Goal: Task Accomplishment & Management: Manage account settings

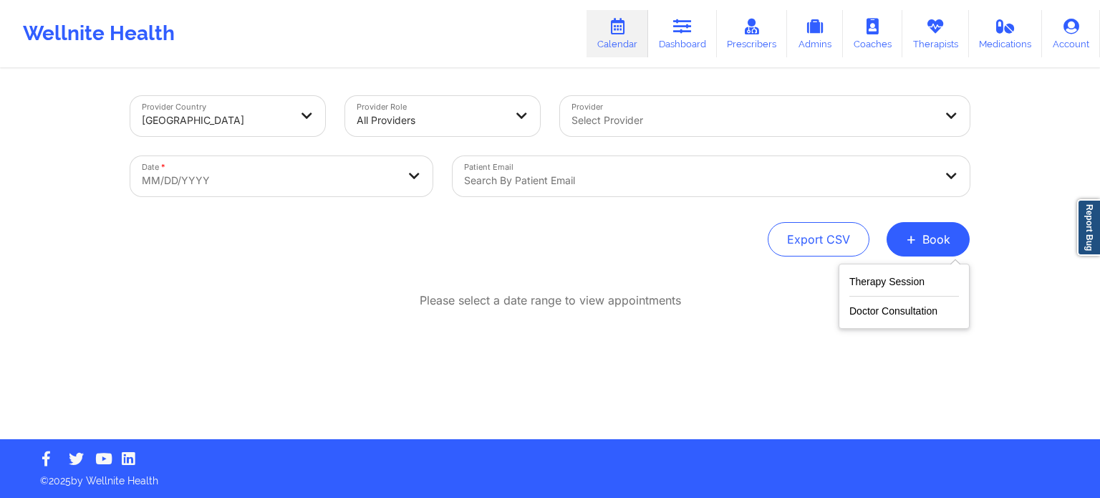
drag, startPoint x: 690, startPoint y: 224, endPoint x: 720, endPoint y: 93, distance: 134.4
click at [689, 224] on div "Export CSV + Book" at bounding box center [549, 239] width 839 height 34
click at [936, 36] on link "Therapists" at bounding box center [935, 33] width 67 height 47
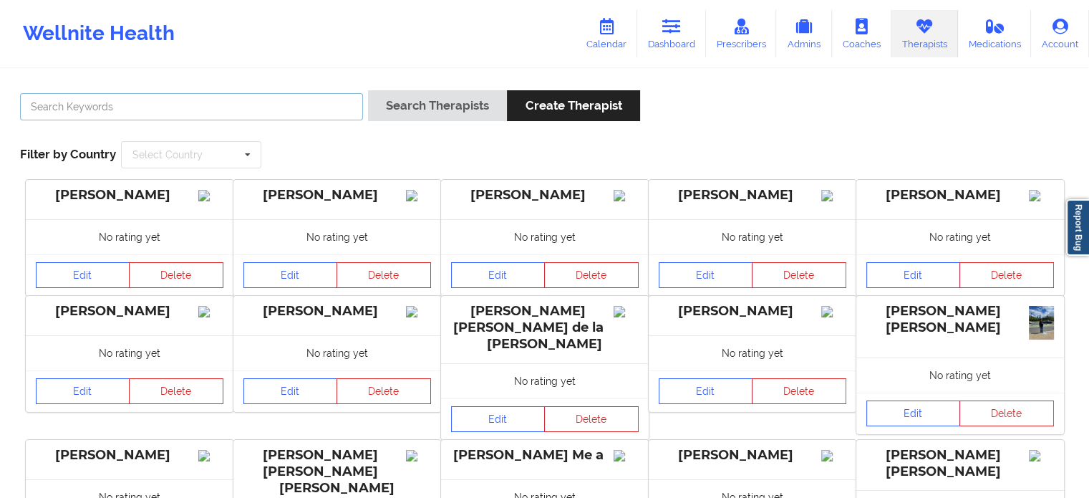
click at [191, 117] on input "text" at bounding box center [191, 106] width 343 height 27
click at [368, 90] on button "Search Therapists" at bounding box center [437, 105] width 139 height 31
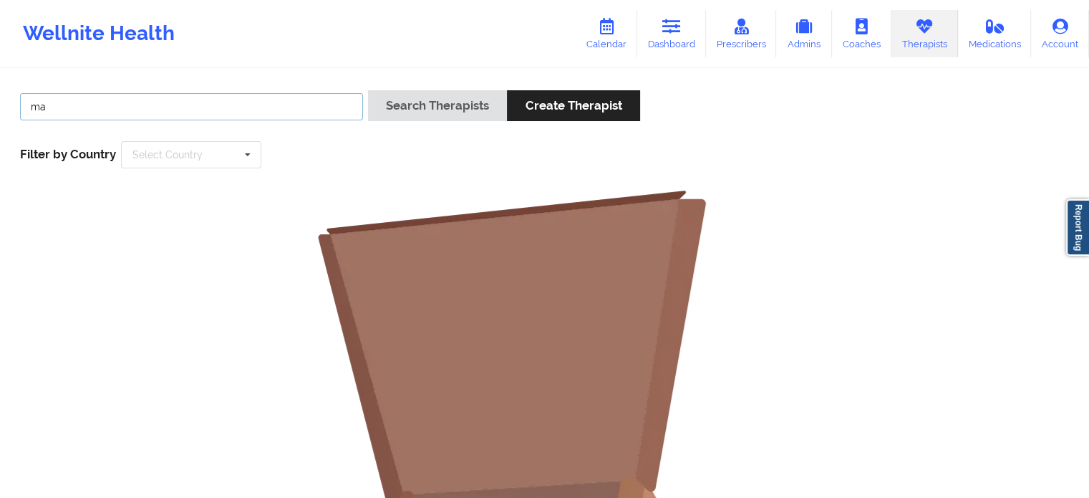
type input "m"
type input "B"
type input "Baummier"
click at [368, 90] on button "Search Therapists" at bounding box center [437, 105] width 139 height 31
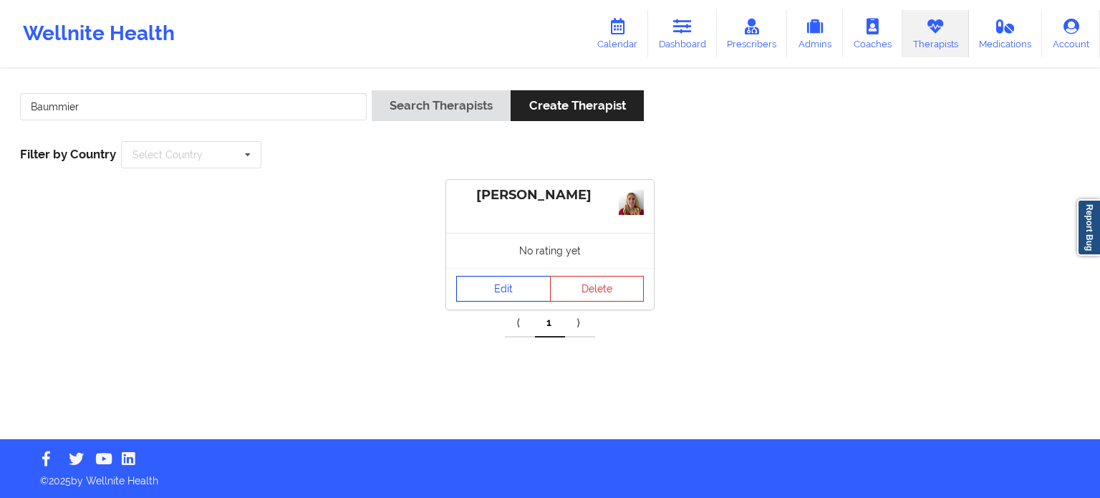
click at [526, 301] on link "Edit" at bounding box center [503, 289] width 95 height 26
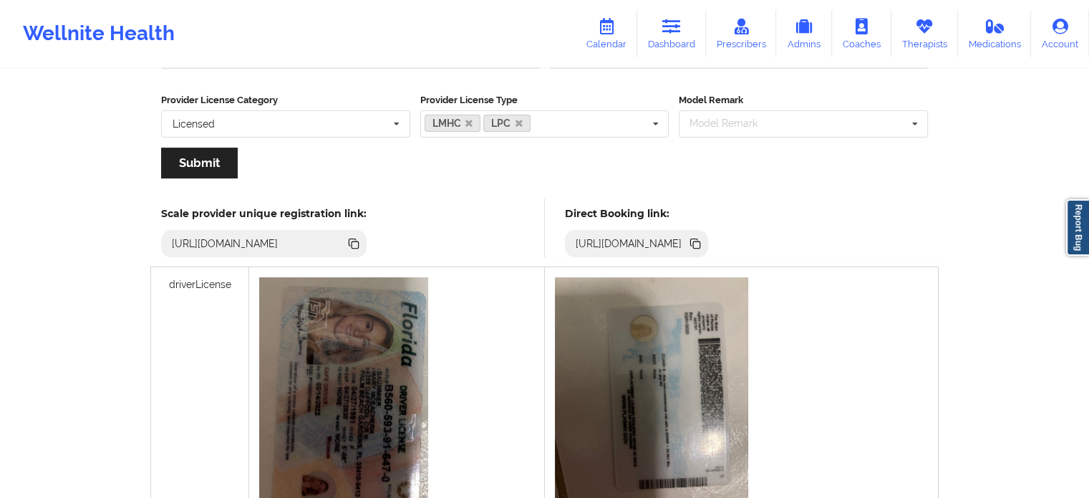
scroll to position [143, 0]
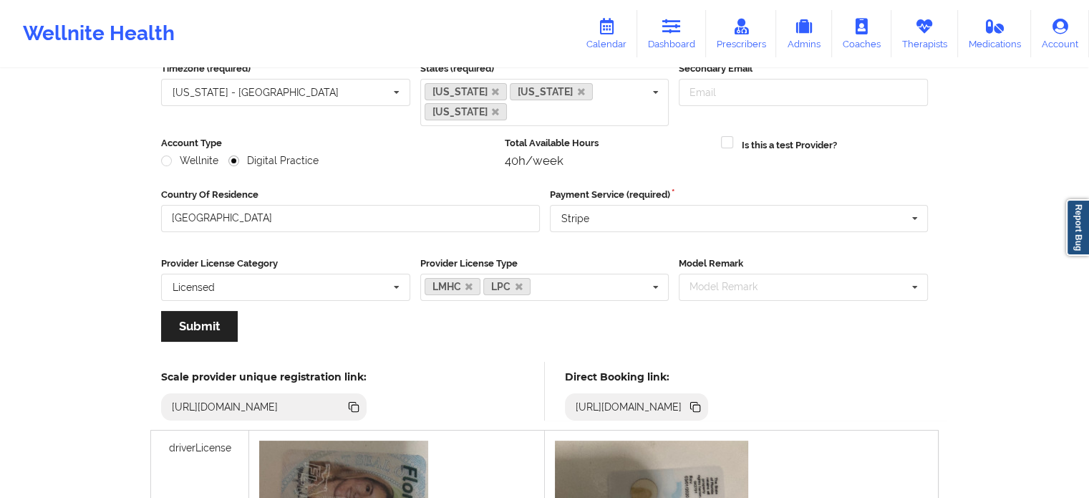
click at [700, 404] on icon at bounding box center [696, 407] width 7 height 7
click at [863, 27] on icon at bounding box center [861, 27] width 19 height 16
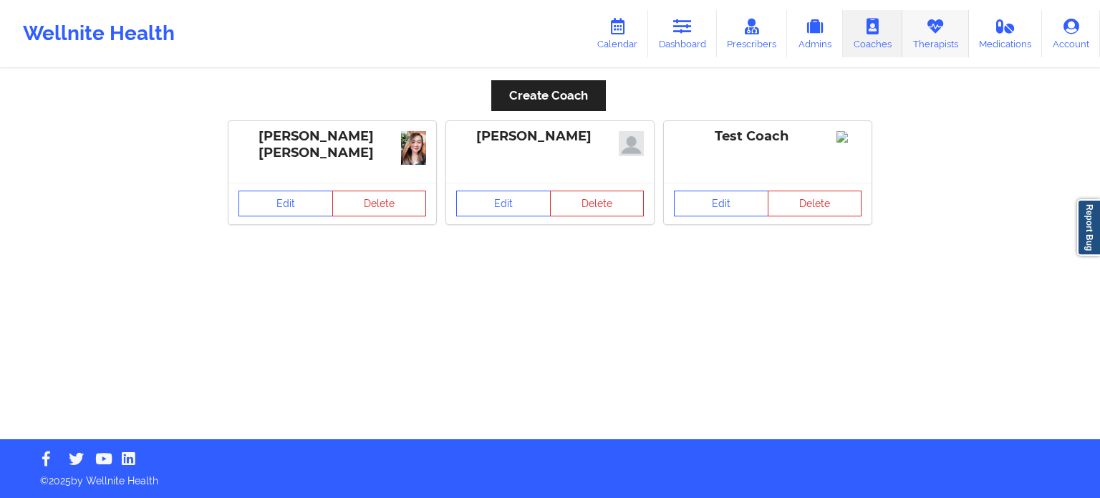
click at [928, 25] on icon at bounding box center [935, 27] width 19 height 16
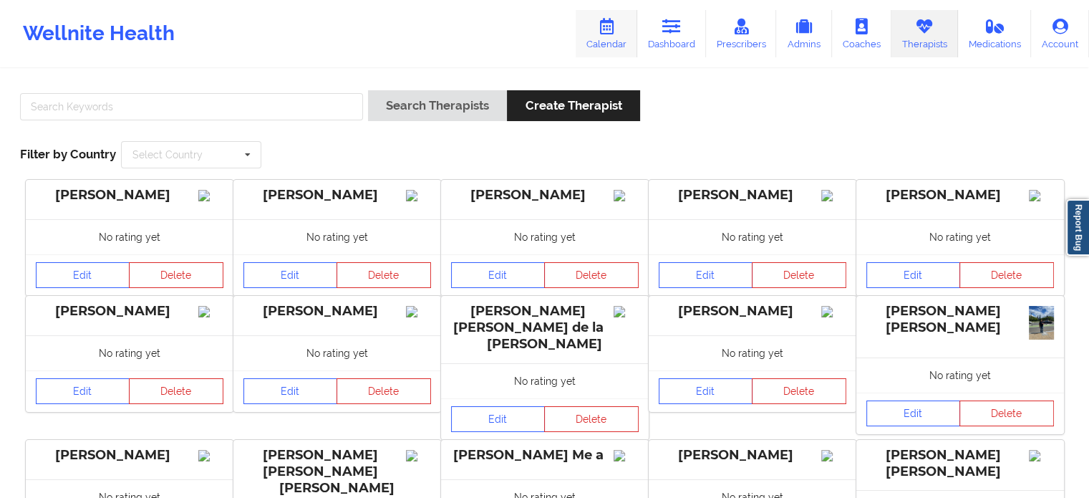
click at [610, 36] on link "Calendar" at bounding box center [607, 33] width 62 height 47
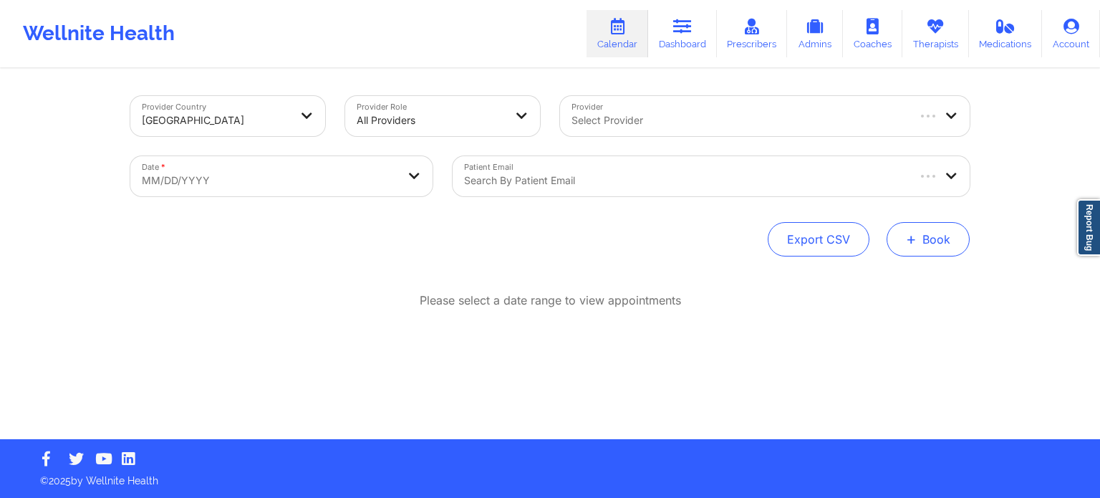
click at [927, 233] on button "+ Book" at bounding box center [927, 239] width 83 height 34
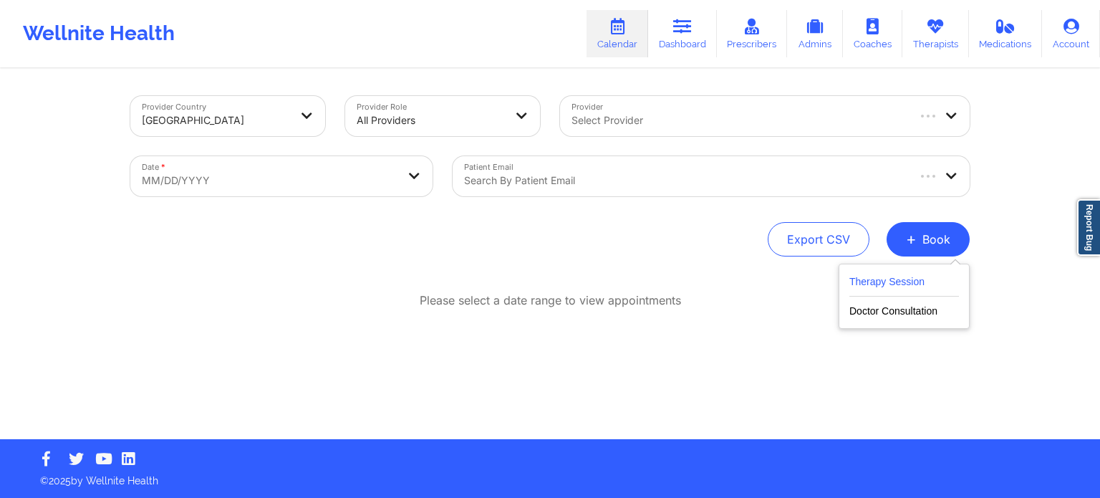
click at [899, 283] on button "Therapy Session" at bounding box center [904, 285] width 110 height 24
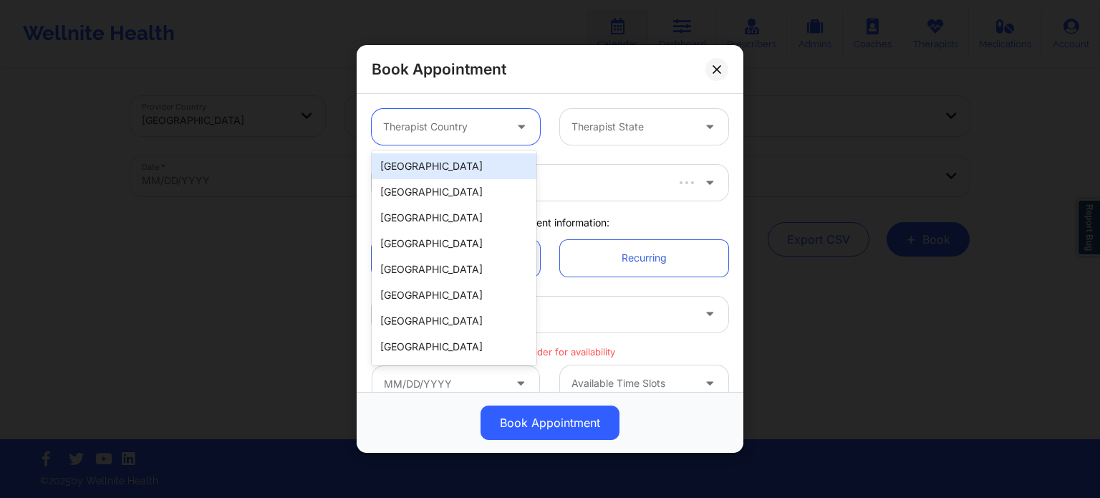
click at [432, 122] on div at bounding box center [443, 126] width 121 height 17
click at [440, 170] on div "[GEOGRAPHIC_DATA]" at bounding box center [454, 166] width 165 height 26
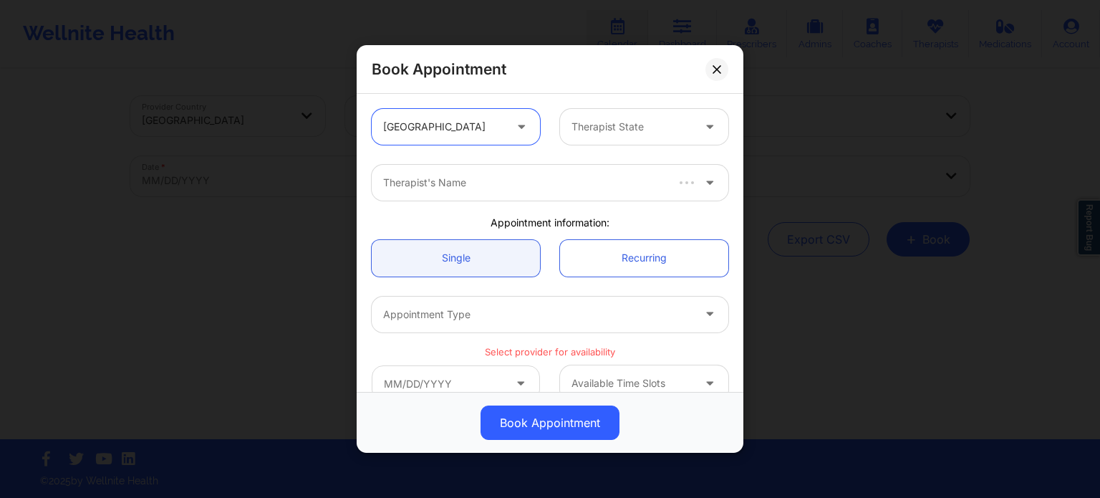
click at [599, 119] on div at bounding box center [631, 126] width 121 height 17
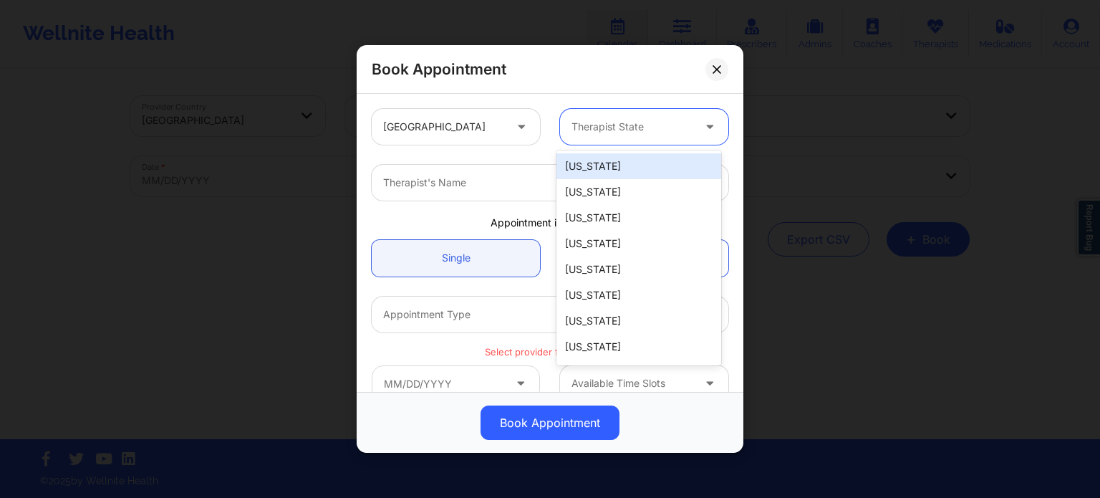
type input "f"
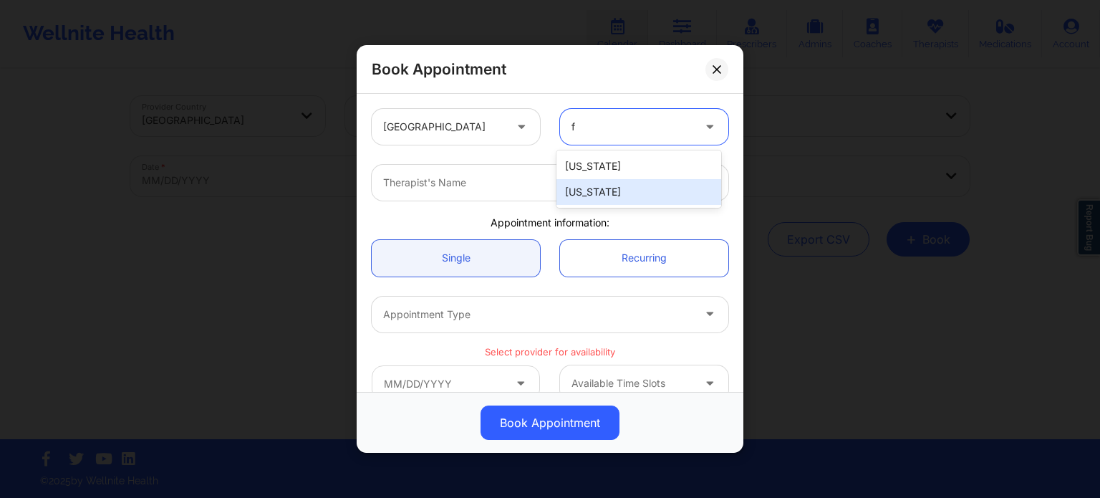
click at [602, 199] on div "[US_STATE]" at bounding box center [638, 192] width 165 height 26
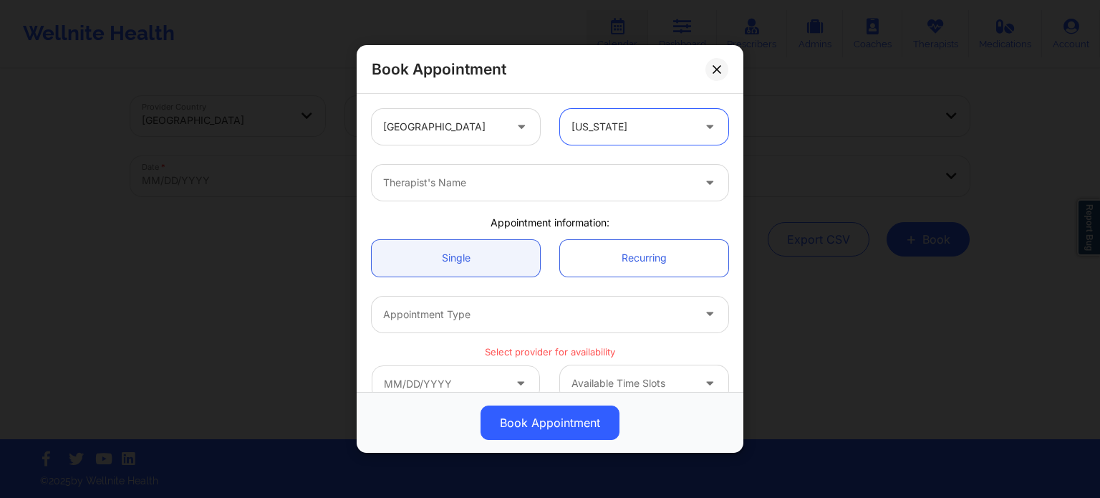
click at [503, 202] on div "Therapist's Name" at bounding box center [550, 183] width 377 height 56
click at [500, 192] on div "Therapist's Name" at bounding box center [533, 183] width 322 height 36
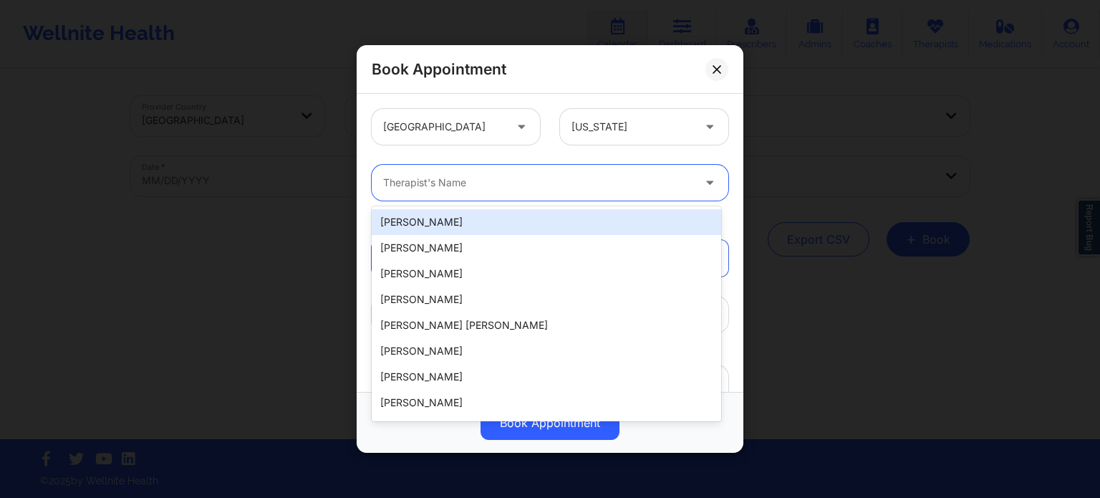
click at [500, 192] on div "Therapist's Name" at bounding box center [533, 183] width 322 height 36
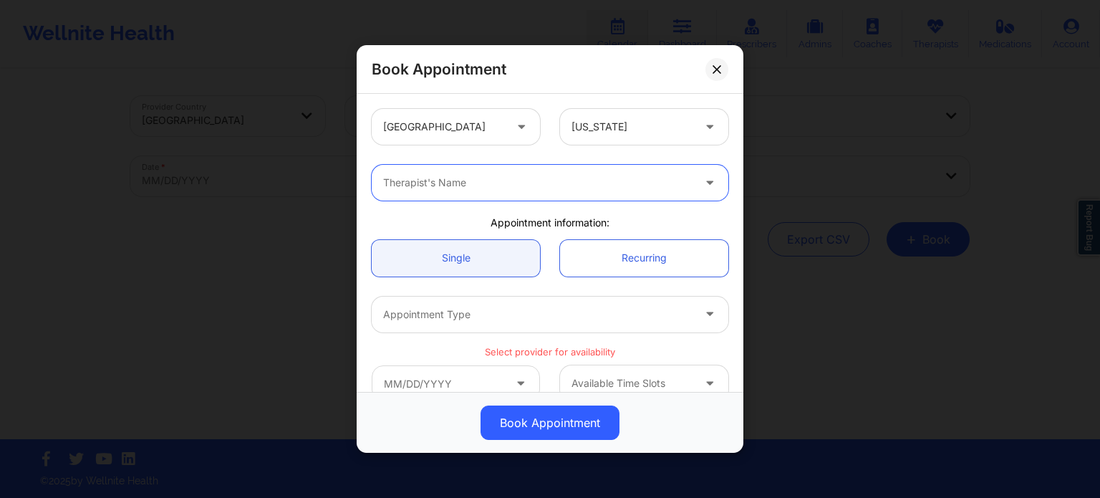
click at [430, 185] on div at bounding box center [537, 182] width 309 height 17
type input "[PERSON_NAME]"
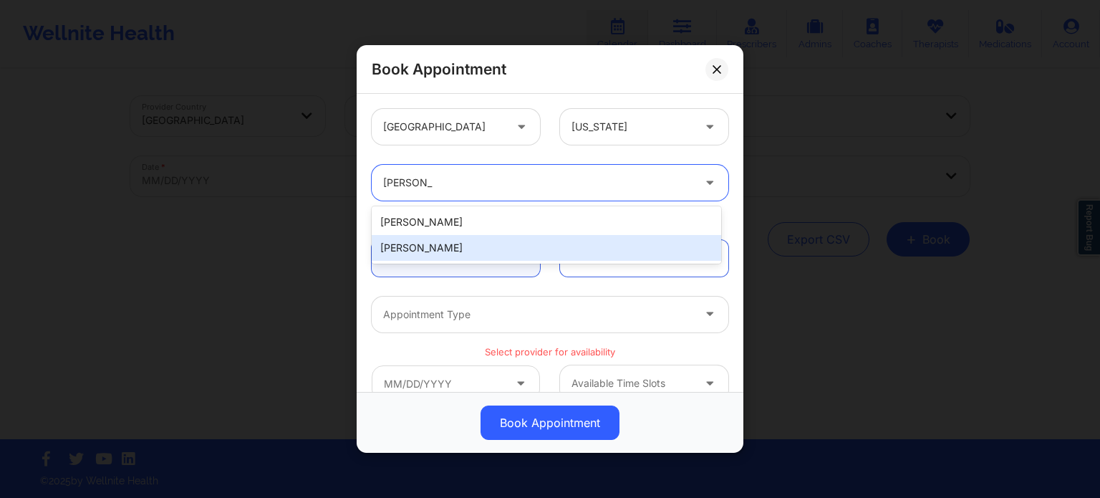
click at [450, 248] on div "[PERSON_NAME]" at bounding box center [546, 248] width 349 height 26
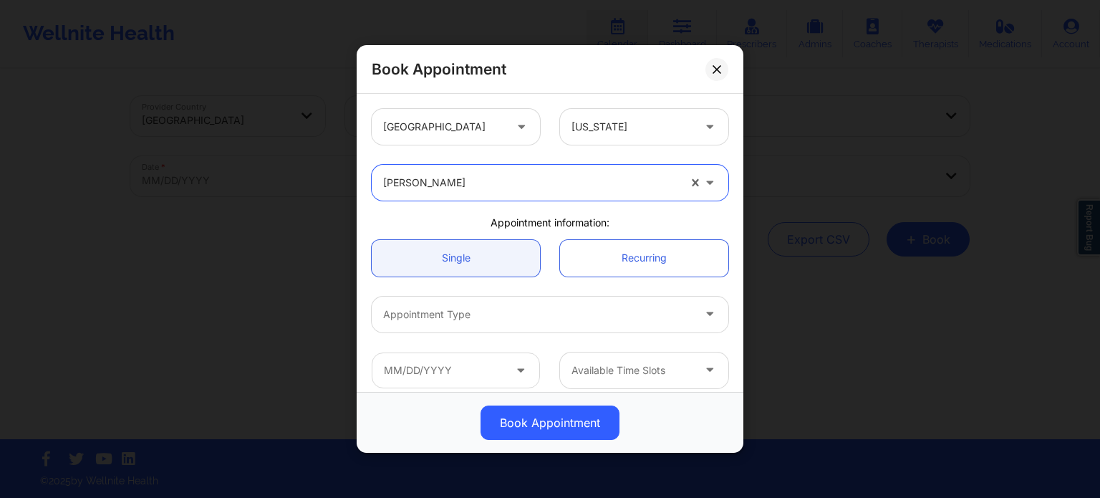
click at [501, 310] on div at bounding box center [537, 314] width 309 height 17
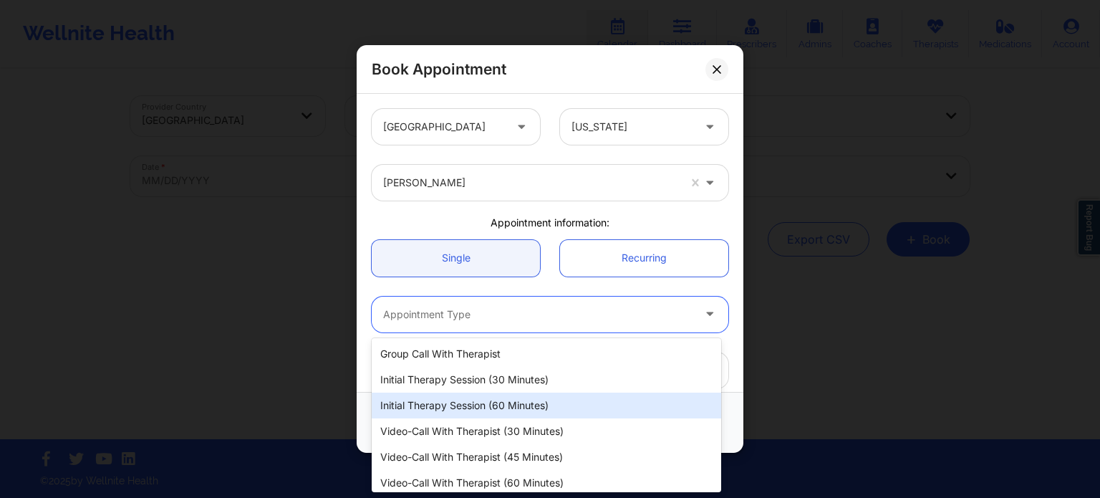
click at [485, 404] on div "Initial Therapy Session (60 minutes)" at bounding box center [546, 405] width 349 height 26
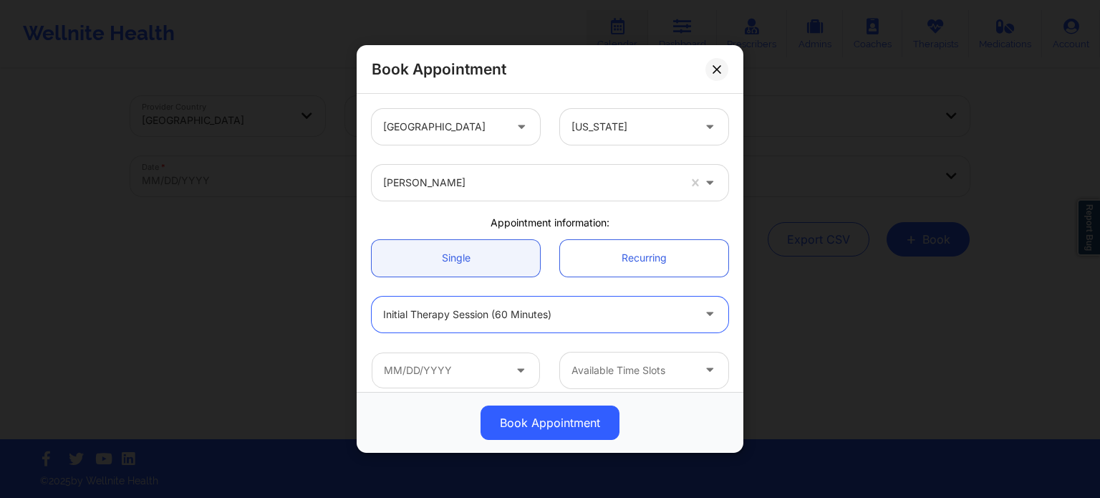
scroll to position [143, 0]
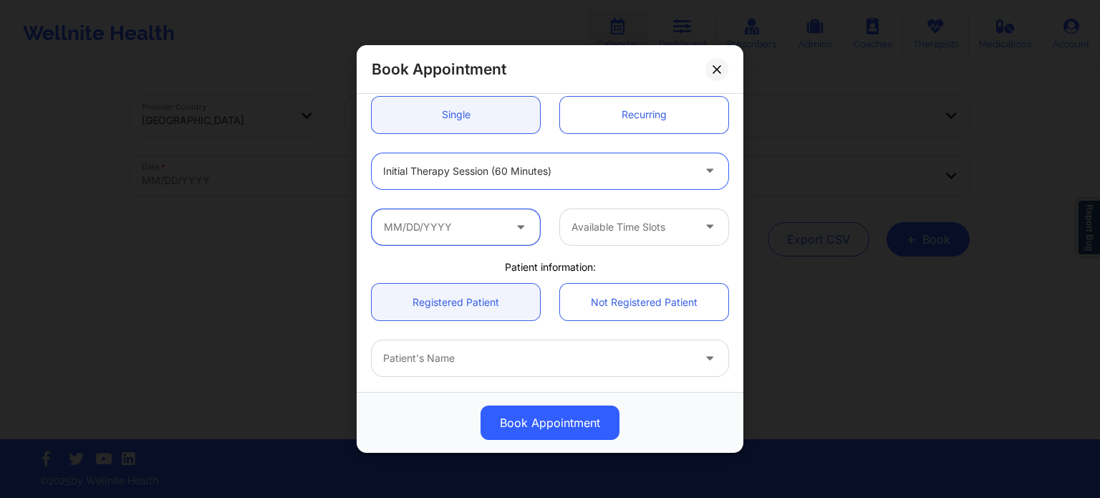
click at [463, 235] on input "text" at bounding box center [456, 227] width 168 height 36
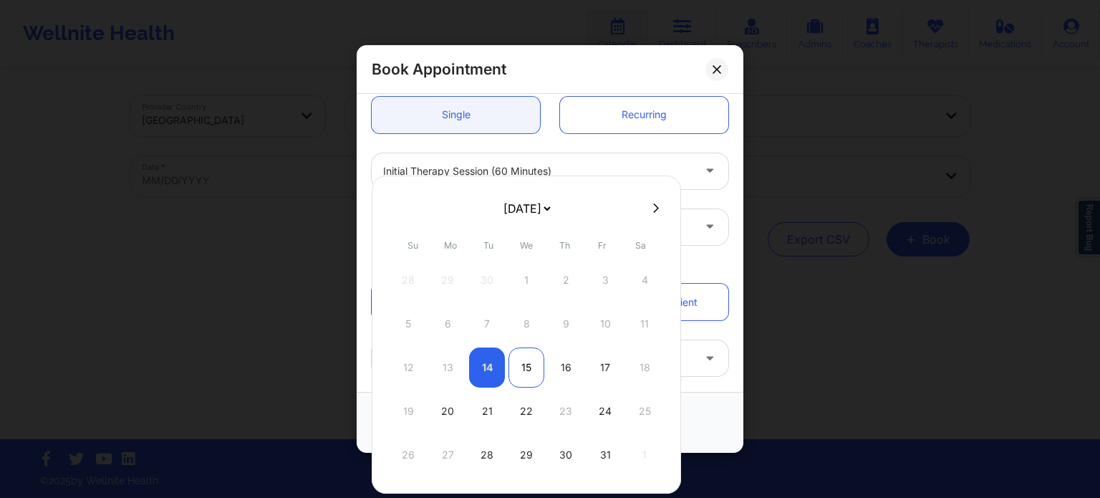
click at [527, 374] on div "15" at bounding box center [526, 367] width 36 height 40
type input "[DATE]"
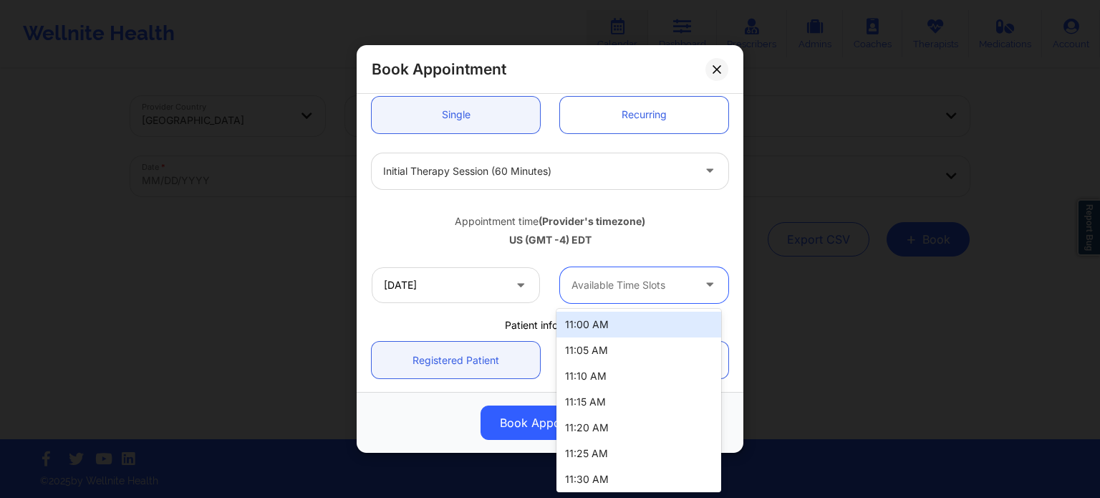
click at [596, 268] on div "Available Time Slots" at bounding box center [627, 285] width 134 height 36
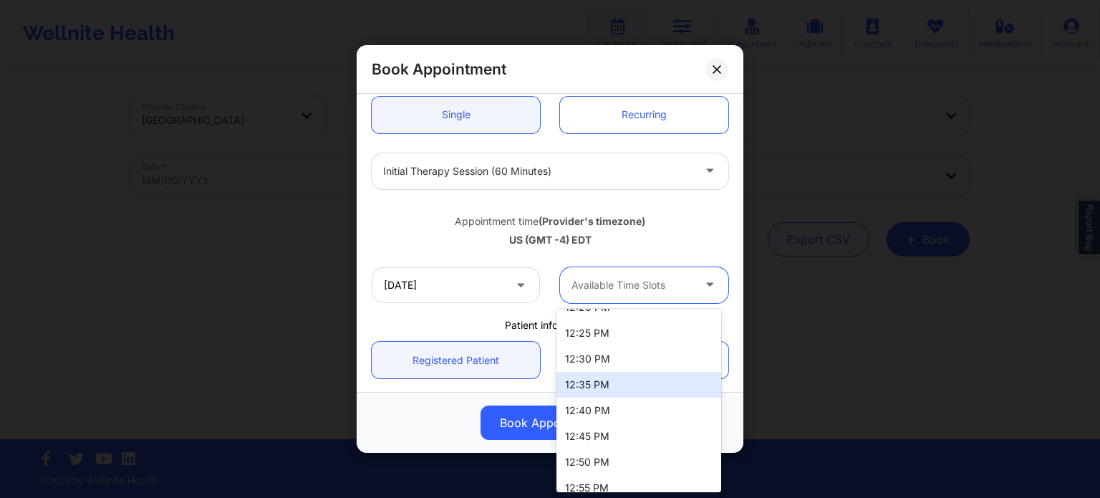
scroll to position [467, 0]
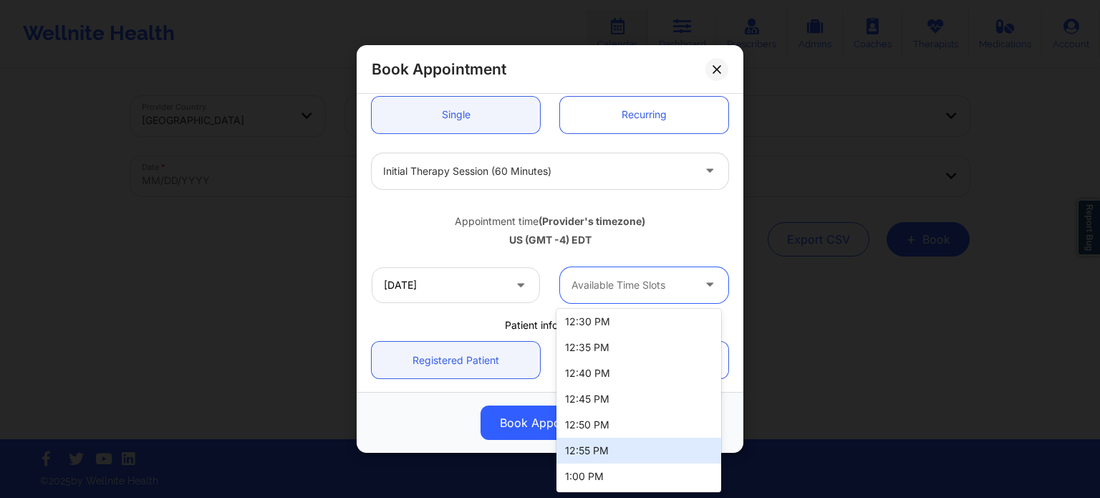
click at [584, 479] on div "1:00 PM" at bounding box center [638, 476] width 165 height 26
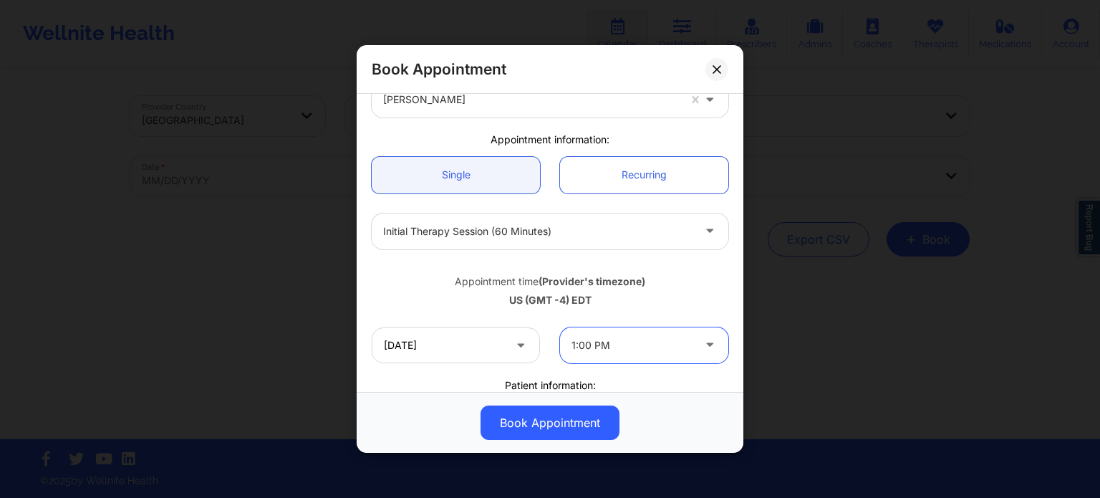
scroll to position [0, 0]
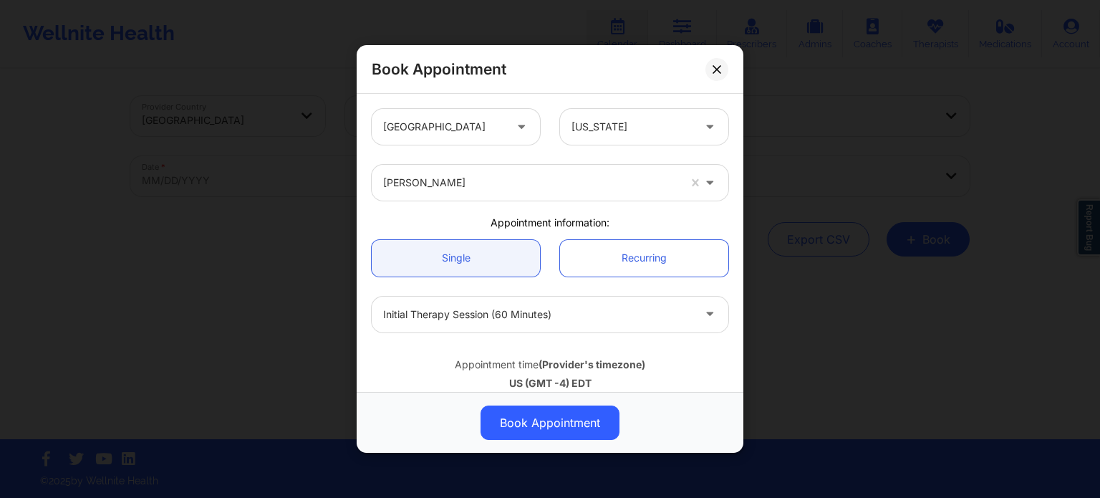
click at [720, 65] on icon at bounding box center [716, 69] width 8 height 8
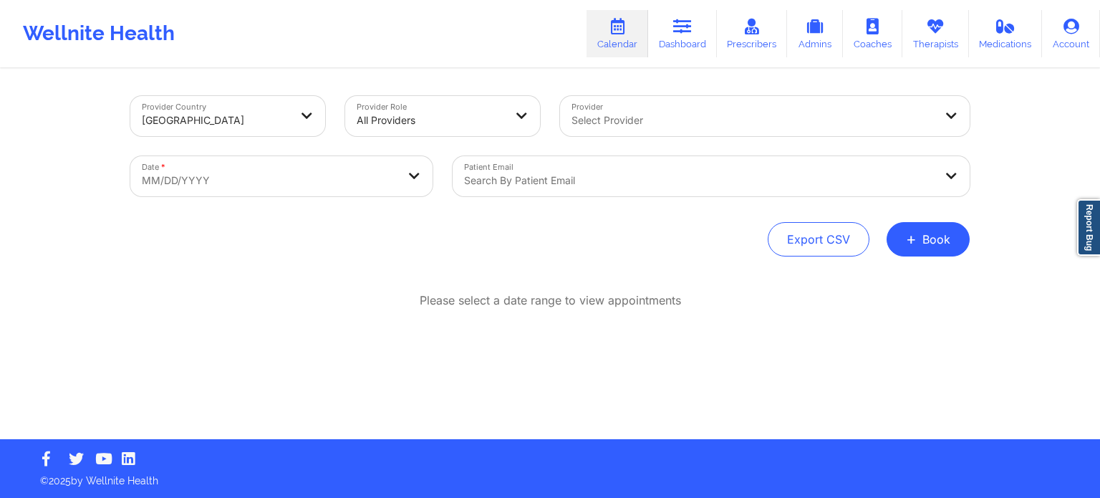
click at [621, 26] on icon at bounding box center [617, 27] width 19 height 16
click at [921, 234] on button "+ Book" at bounding box center [927, 239] width 83 height 34
click at [862, 278] on button "Therapy Session" at bounding box center [904, 285] width 110 height 24
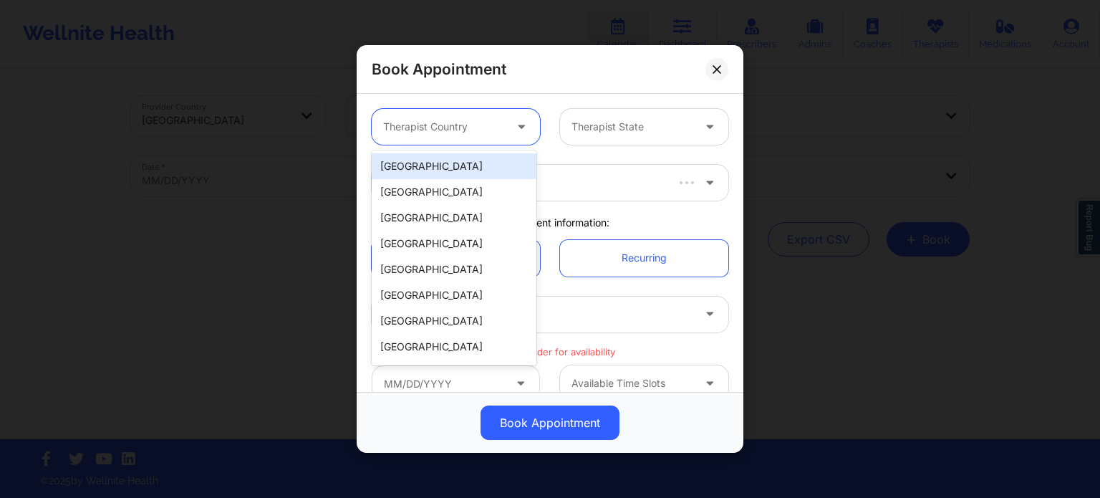
click at [440, 122] on div at bounding box center [443, 126] width 121 height 17
click at [444, 171] on div "[GEOGRAPHIC_DATA]" at bounding box center [454, 166] width 165 height 26
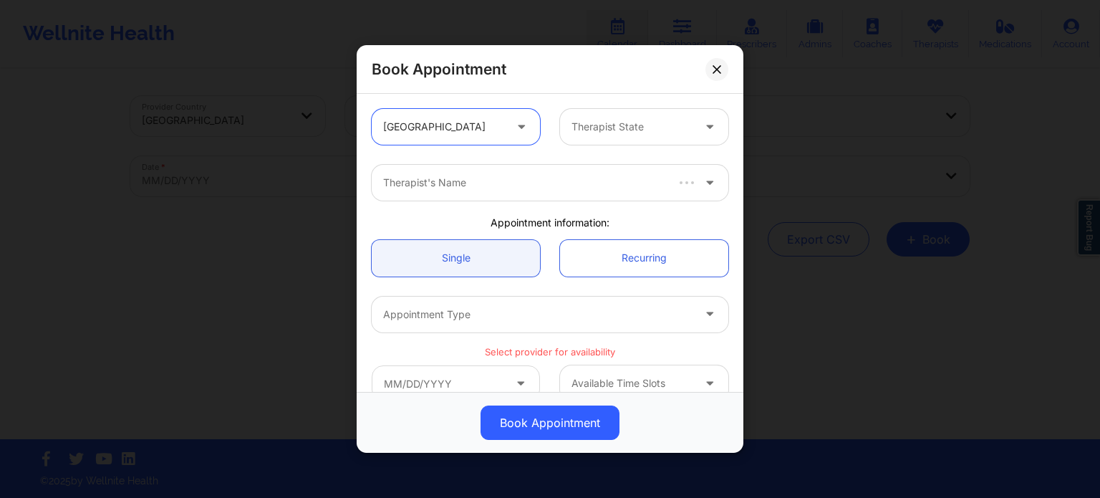
click at [596, 134] on div at bounding box center [631, 126] width 121 height 17
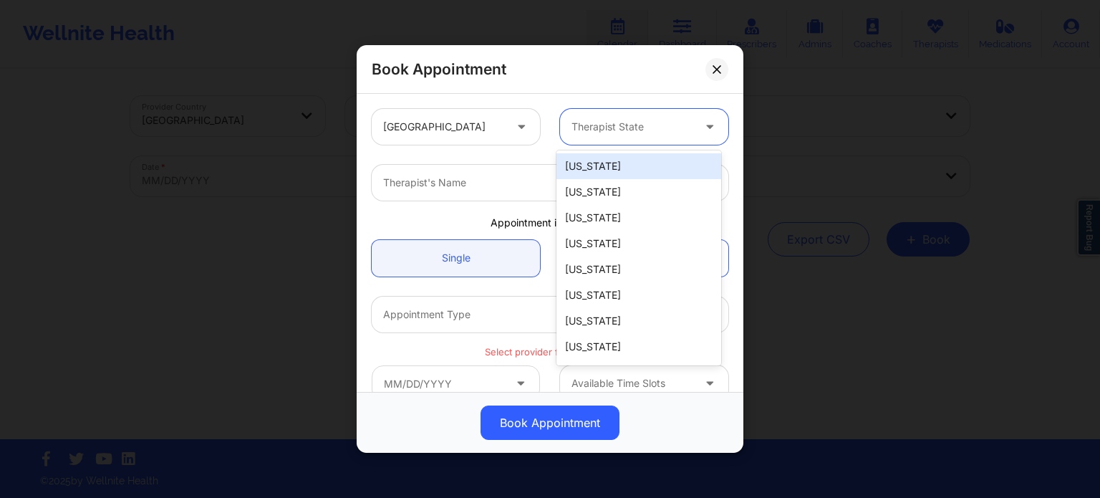
type input "f"
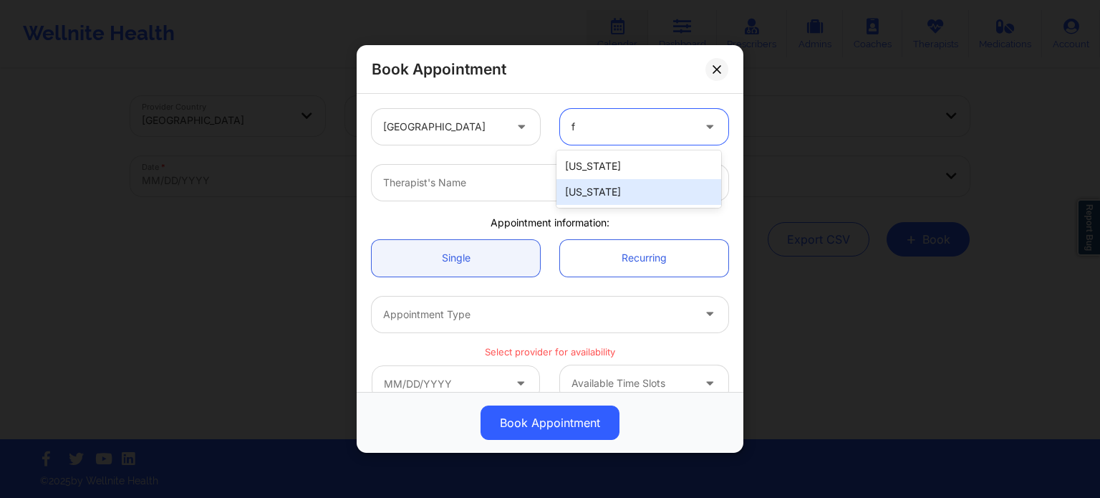
click at [600, 183] on div "[US_STATE]" at bounding box center [638, 192] width 165 height 26
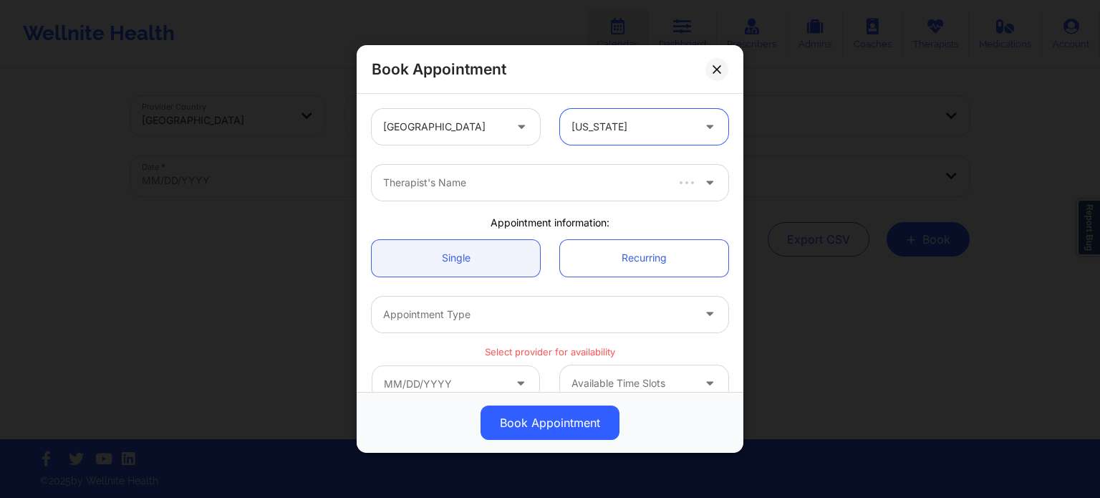
click at [527, 193] on div "Therapist's Name" at bounding box center [519, 183] width 294 height 36
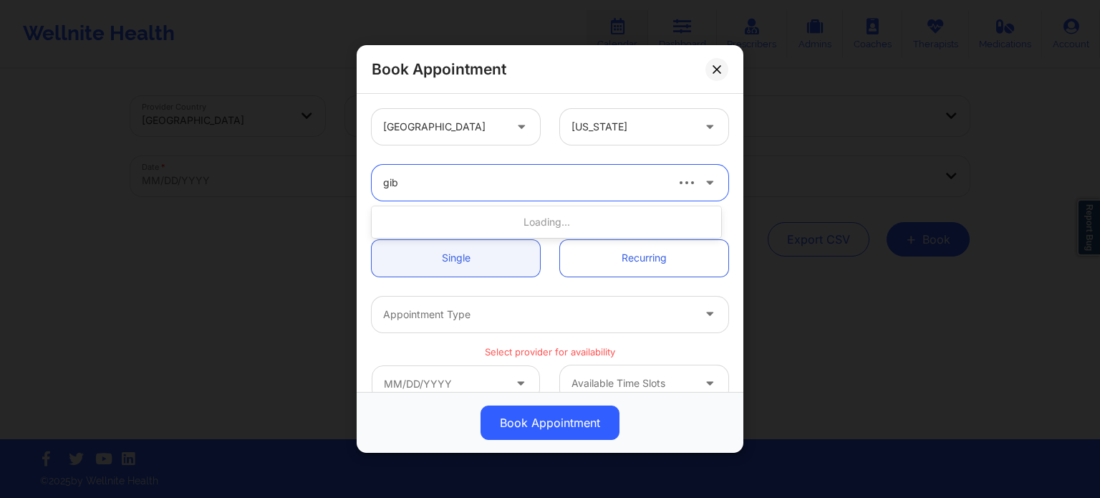
type input "[PERSON_NAME]"
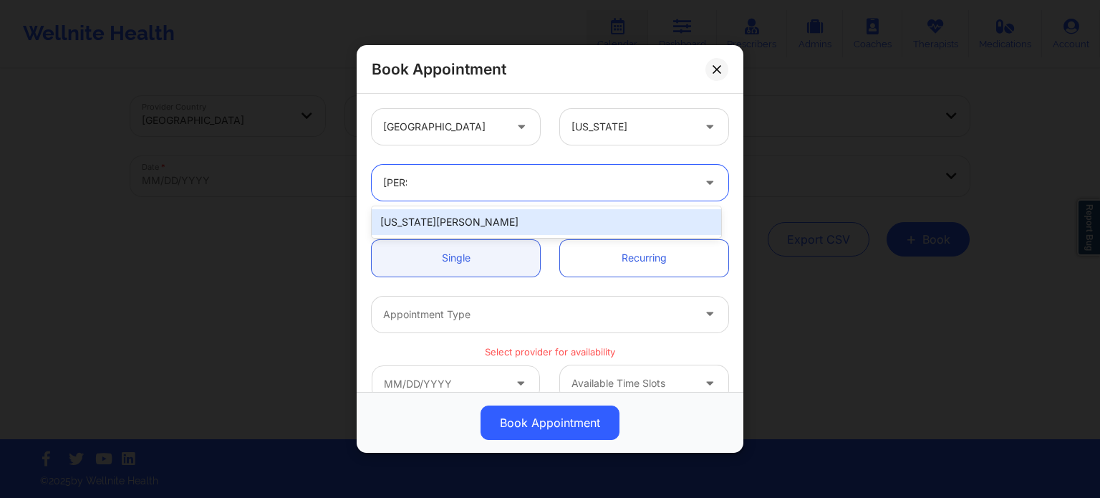
click at [515, 214] on div "[US_STATE][PERSON_NAME]" at bounding box center [546, 222] width 349 height 26
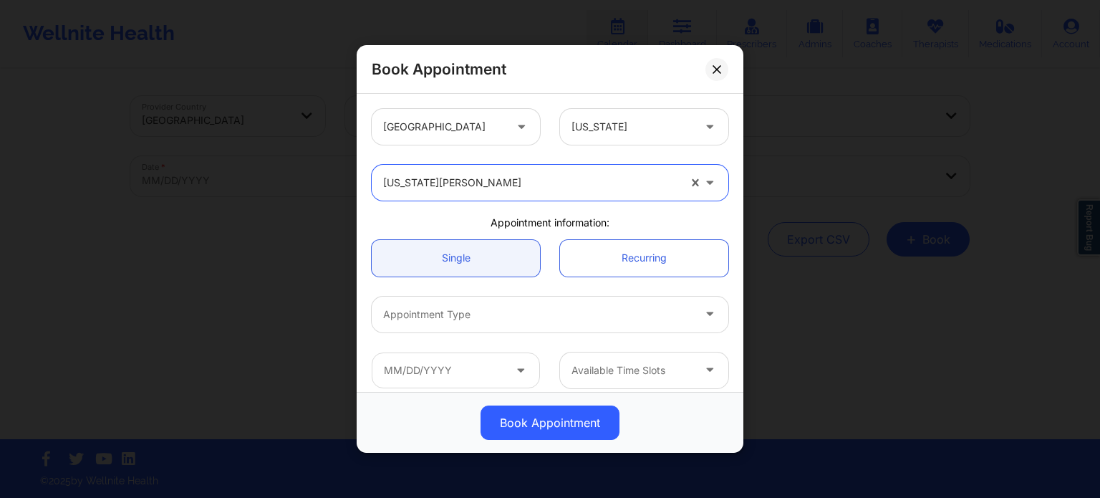
scroll to position [72, 0]
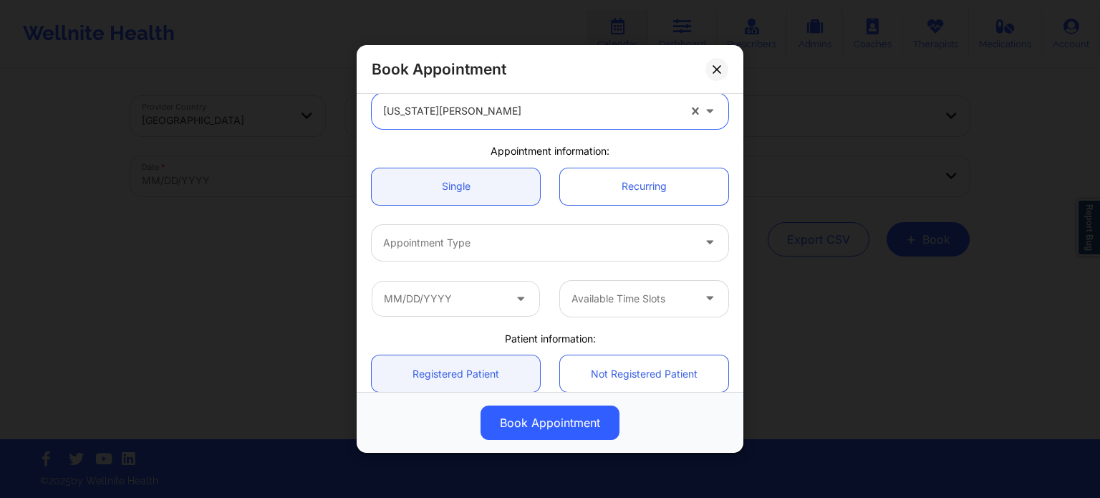
click at [470, 250] on div at bounding box center [537, 242] width 309 height 17
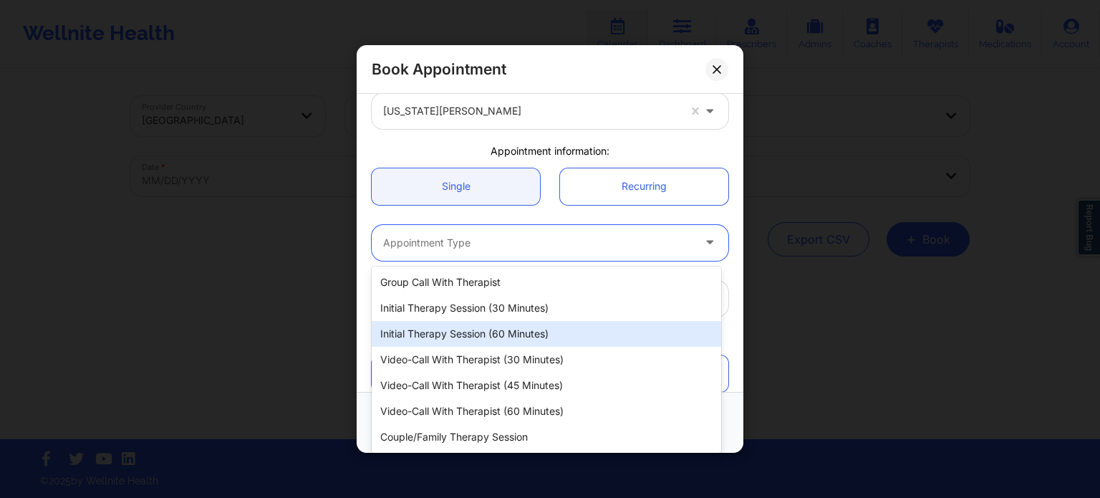
click at [456, 330] on div "Initial Therapy Session (60 minutes)" at bounding box center [546, 334] width 349 height 26
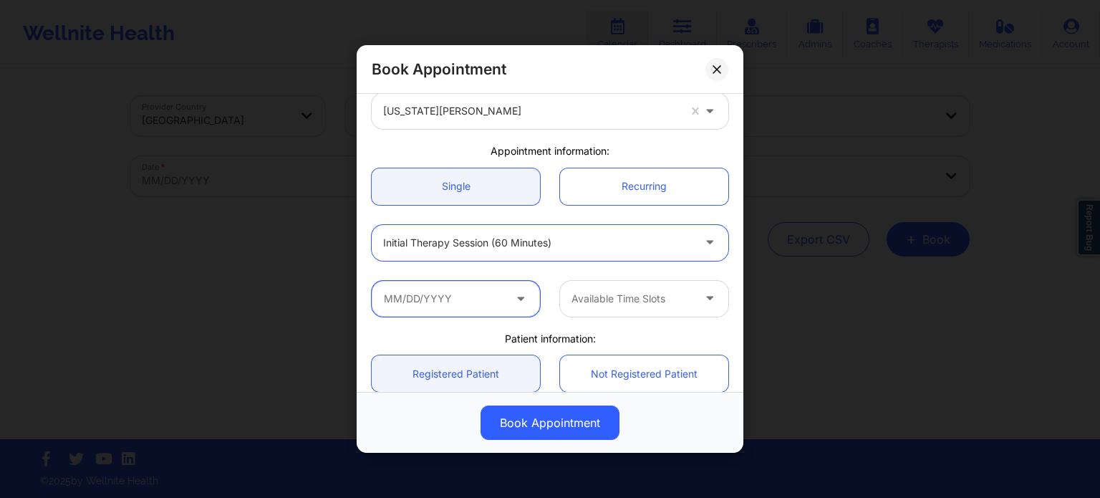
click at [464, 302] on input "text" at bounding box center [456, 299] width 168 height 36
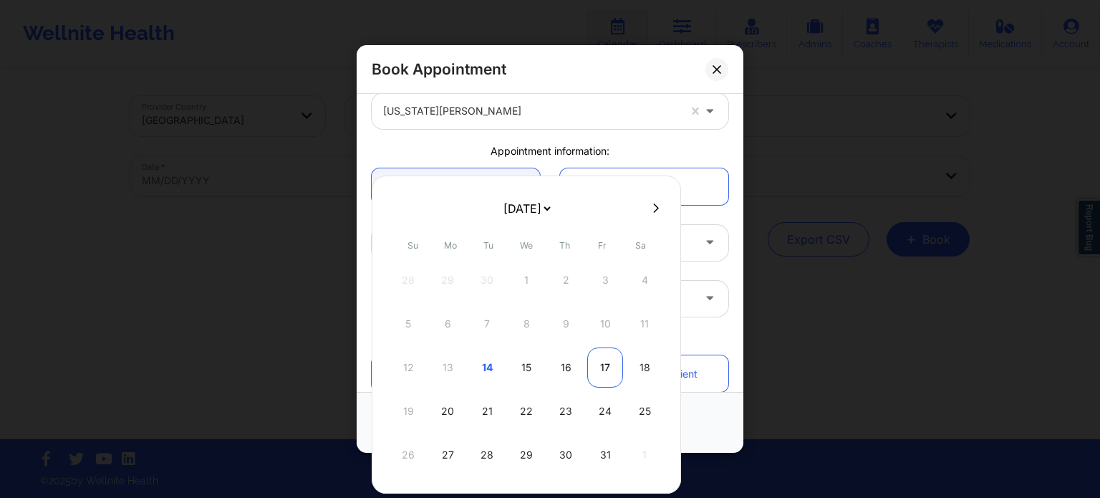
click at [599, 364] on div "17" at bounding box center [605, 367] width 36 height 40
type input "[DATE]"
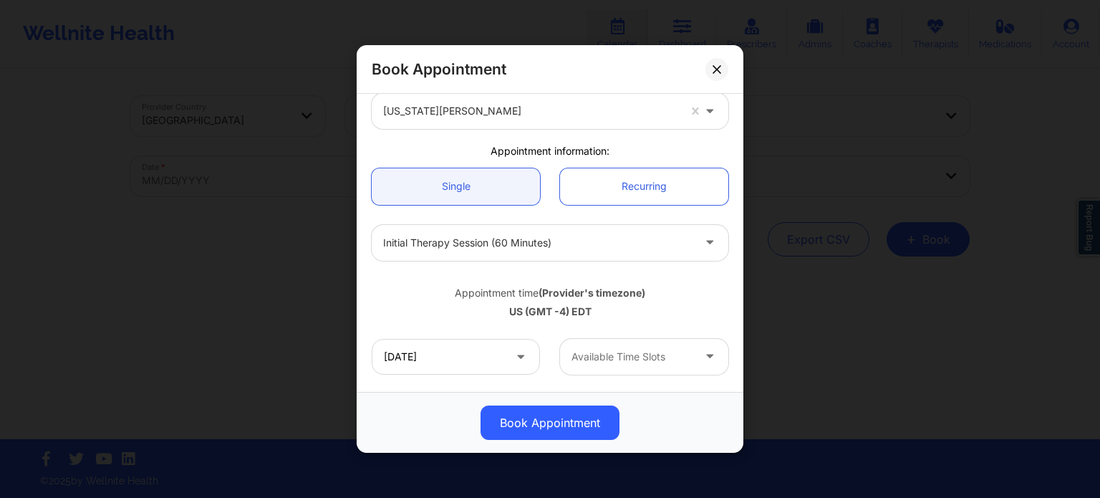
click at [607, 362] on div at bounding box center [631, 356] width 121 height 17
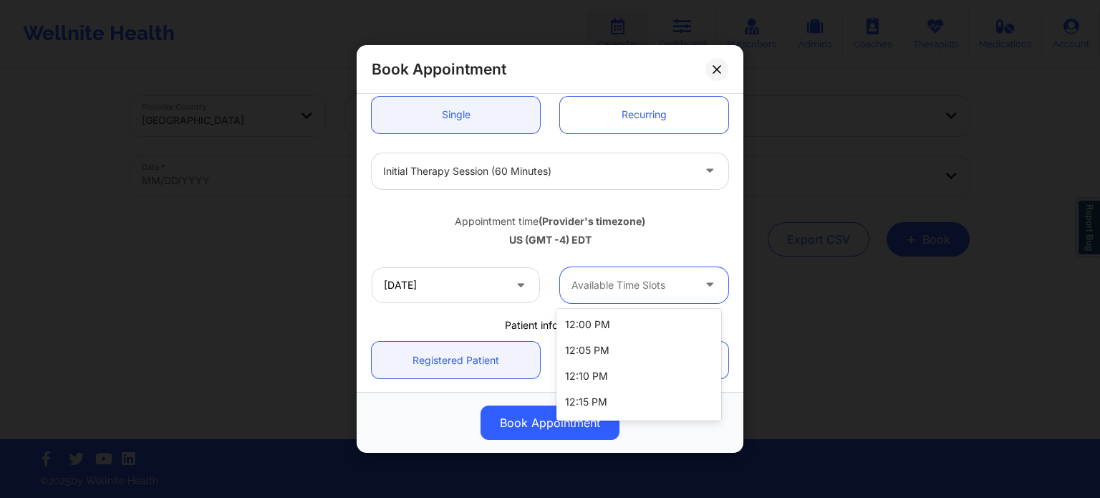
scroll to position [0, 0]
click at [682, 238] on div "US (GMT -4) EDT" at bounding box center [550, 240] width 357 height 14
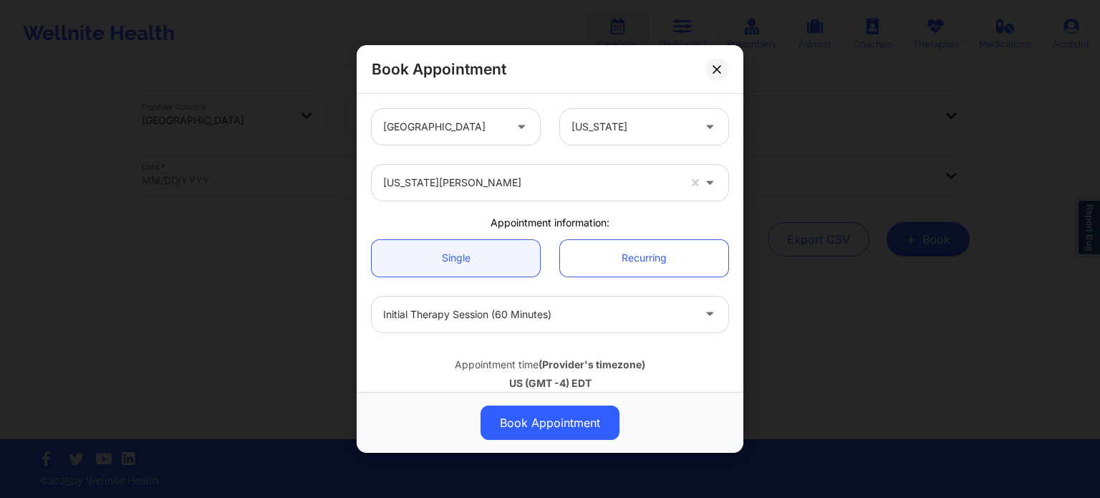
click at [455, 197] on div "[US_STATE][PERSON_NAME]" at bounding box center [530, 183] width 295 height 36
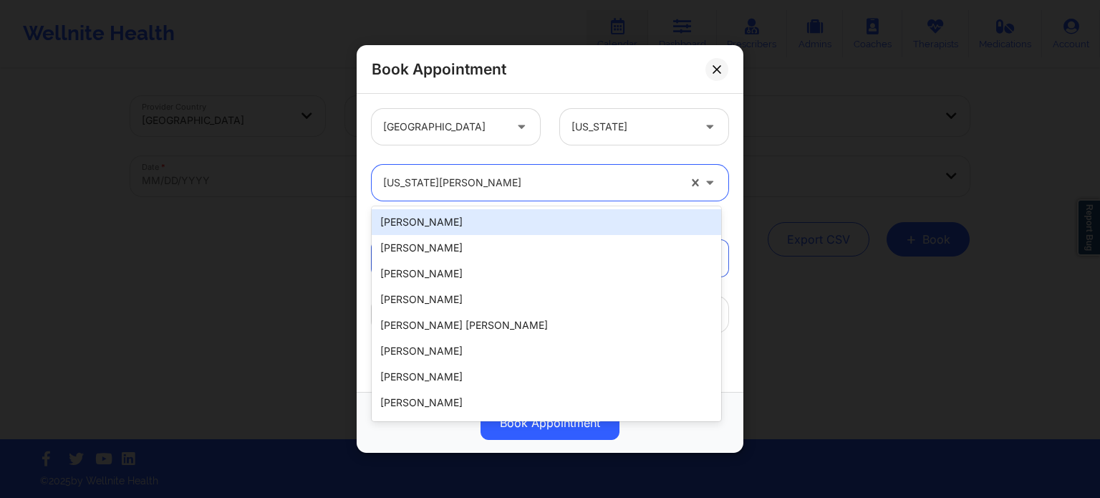
click at [455, 197] on div "[US_STATE][PERSON_NAME]" at bounding box center [530, 183] width 295 height 36
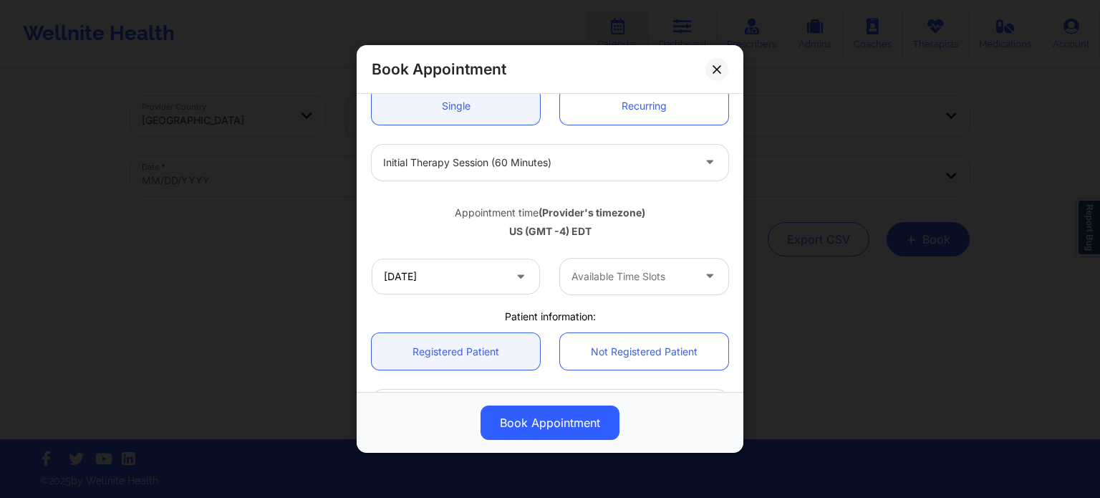
scroll to position [215, 0]
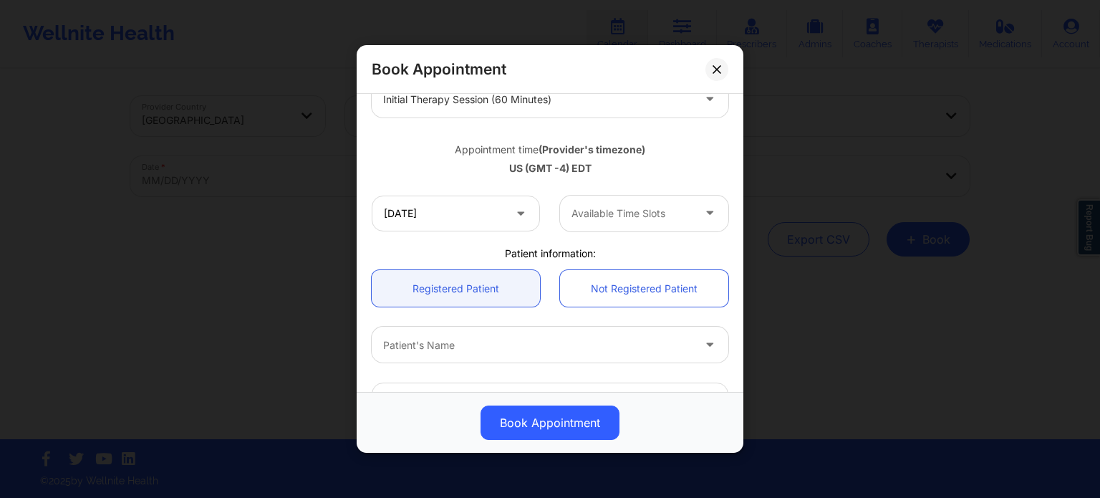
click at [632, 228] on div "Available Time Slots" at bounding box center [627, 213] width 134 height 36
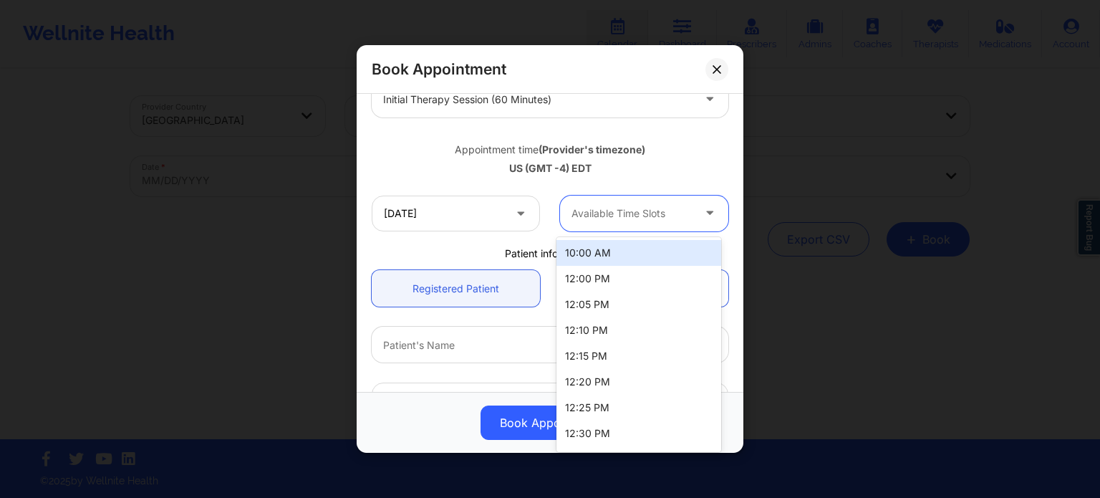
click at [621, 248] on div "10:00 AM" at bounding box center [638, 253] width 165 height 26
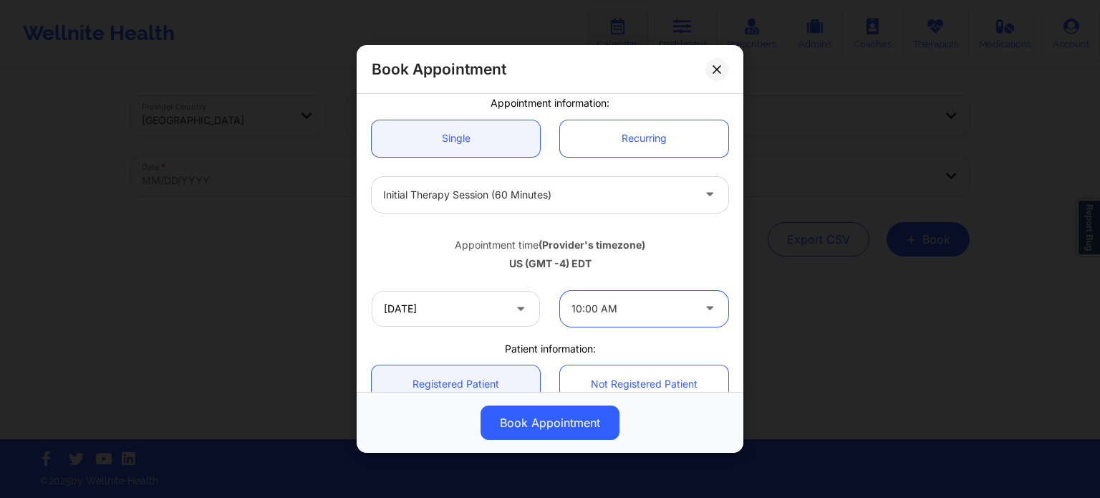
scroll to position [72, 0]
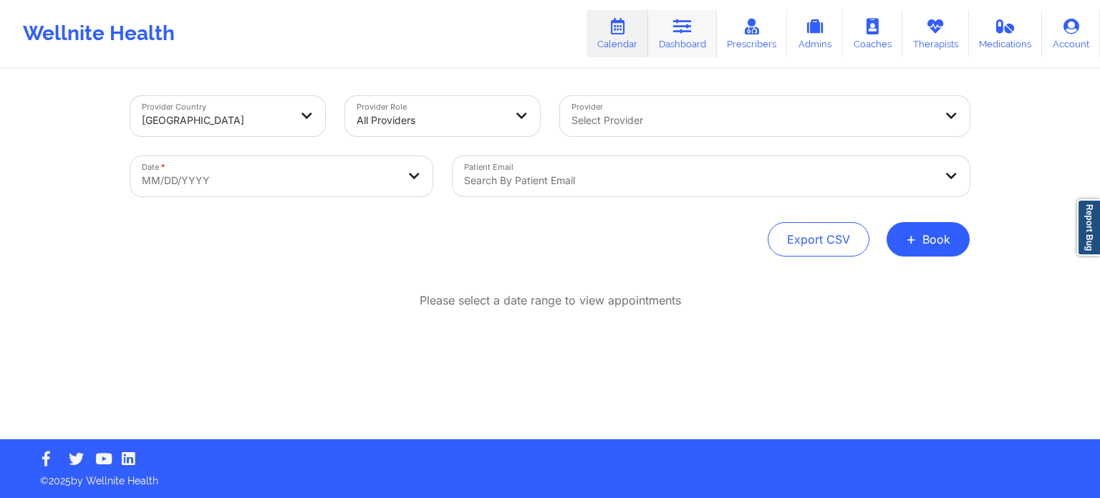
drag, startPoint x: 679, startPoint y: 24, endPoint x: 667, endPoint y: 29, distance: 13.8
click at [679, 24] on icon at bounding box center [682, 27] width 19 height 16
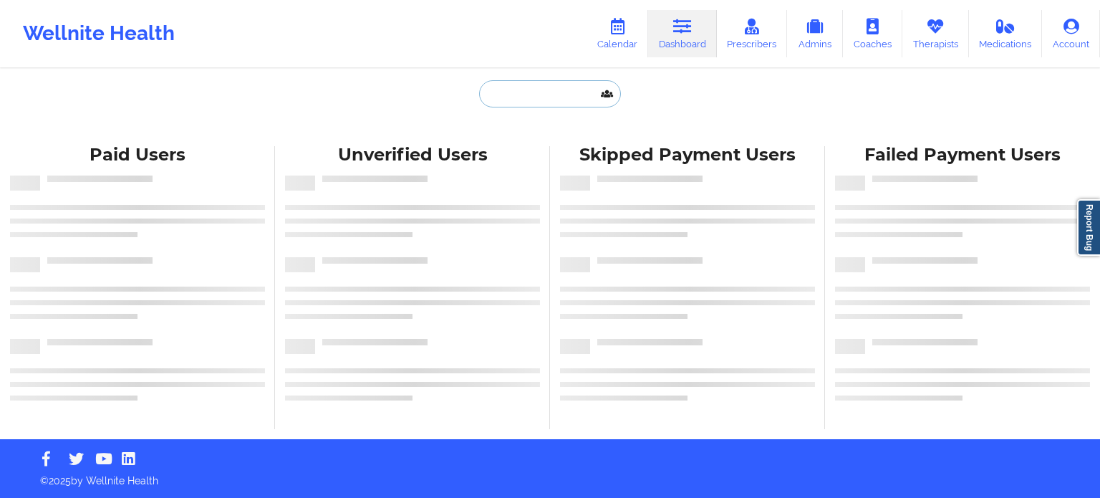
click at [515, 98] on input "text" at bounding box center [550, 93] width 142 height 27
paste input "jmfarina73@gmail.com"
type input "jmfarina73@gmail.com"
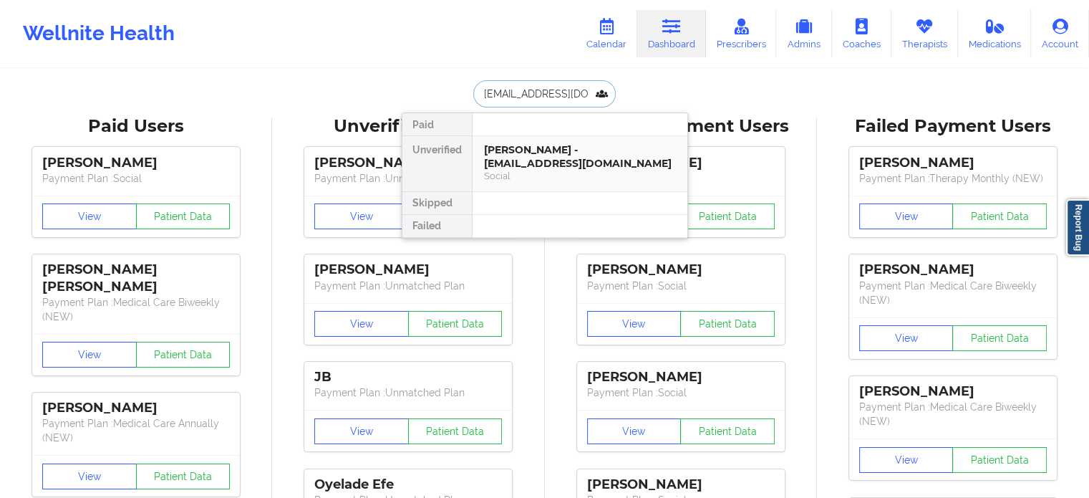
click at [536, 168] on div "Jessica Farina - jmfarina73@gmail.com" at bounding box center [580, 156] width 192 height 26
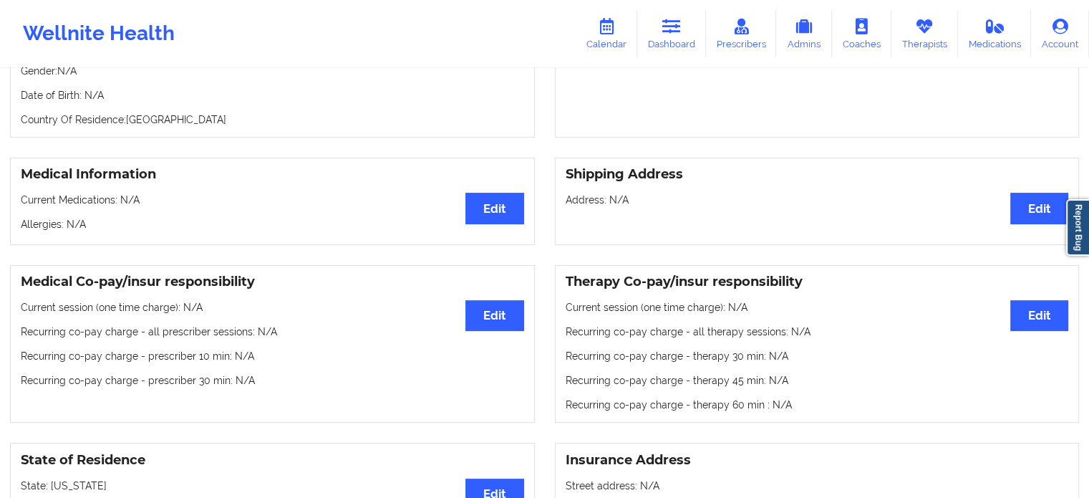
scroll to position [215, 0]
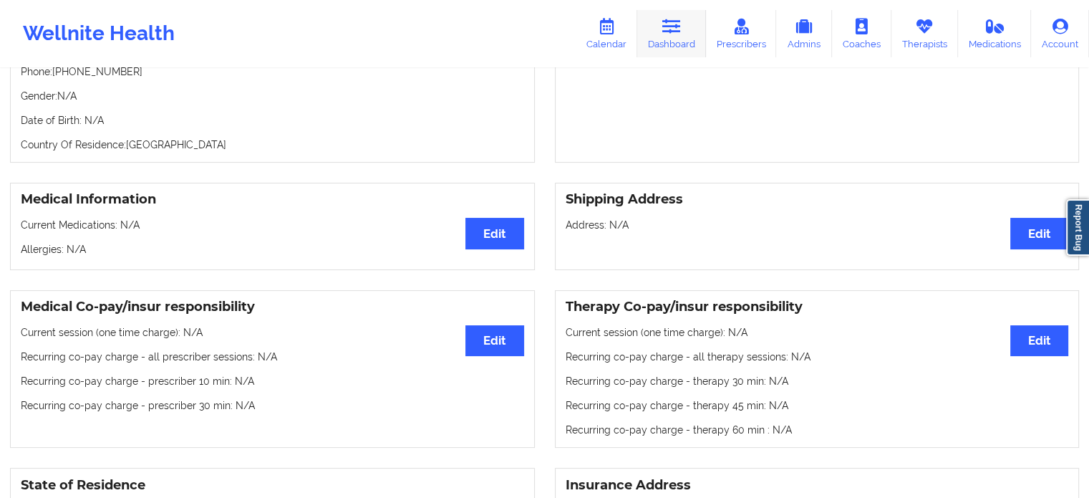
click at [669, 31] on icon at bounding box center [671, 27] width 19 height 16
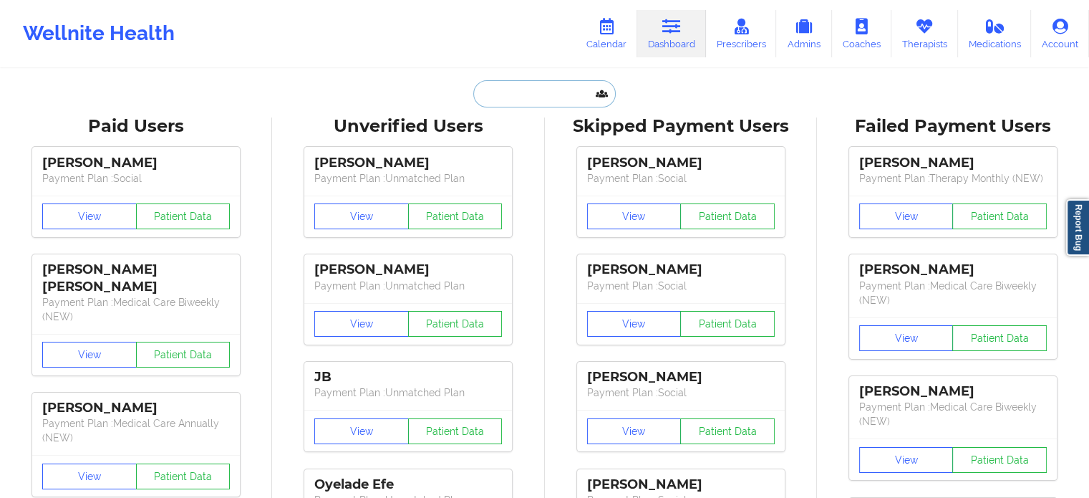
click at [544, 99] on input "text" at bounding box center [544, 93] width 142 height 27
paste input "jmfarina73@gmail.com"
type input "jmfarina73@gmail.com"
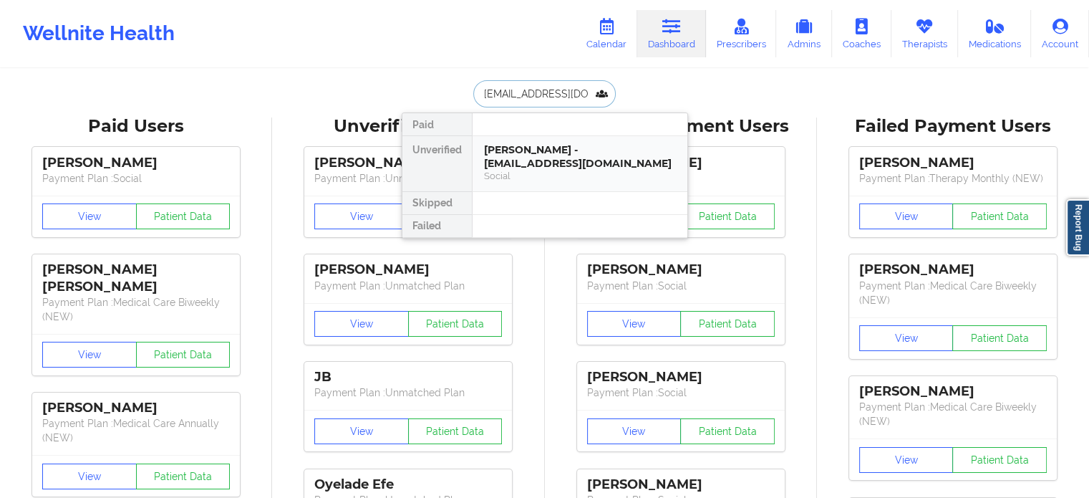
click at [537, 148] on div "Jessica Farina - jmfarina73@gmail.com" at bounding box center [580, 156] width 192 height 26
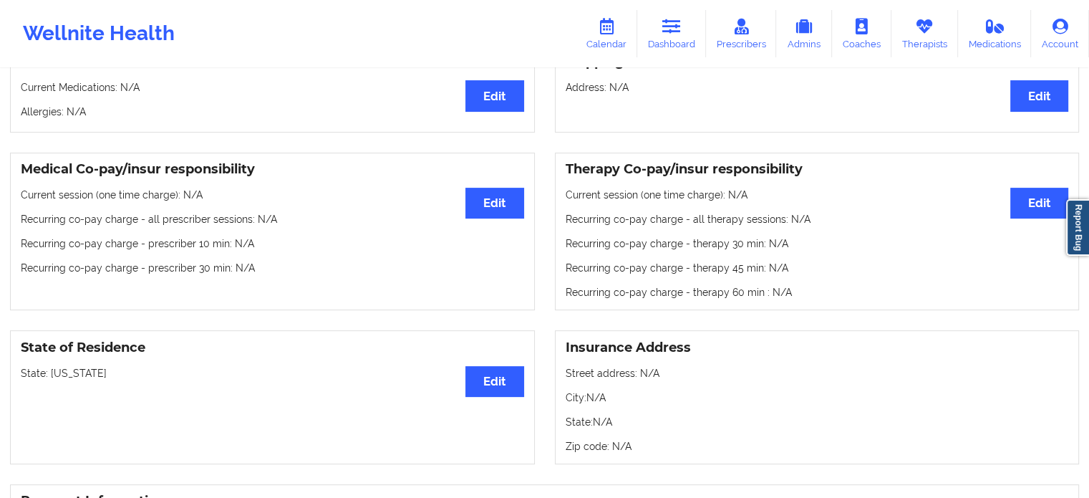
scroll to position [143, 0]
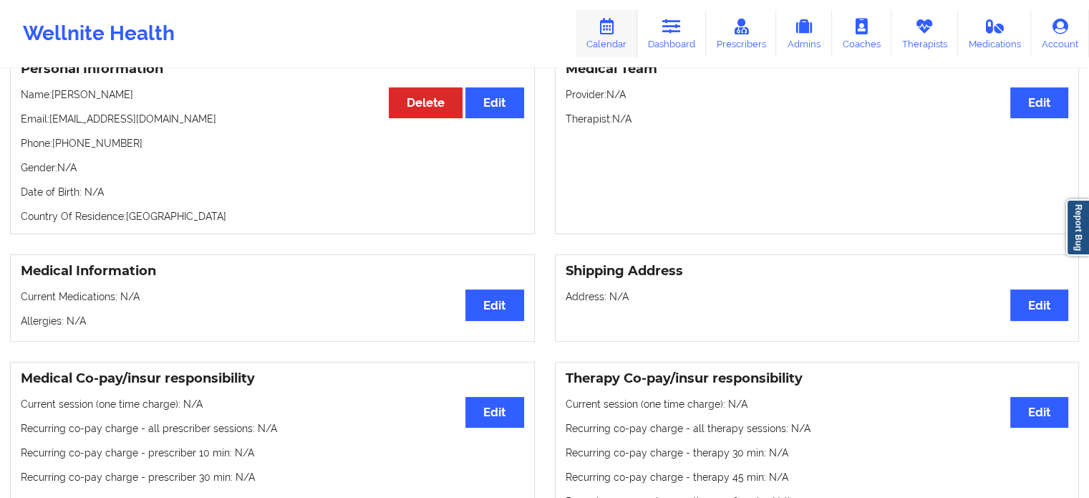
click at [602, 40] on link "Calendar" at bounding box center [607, 33] width 62 height 47
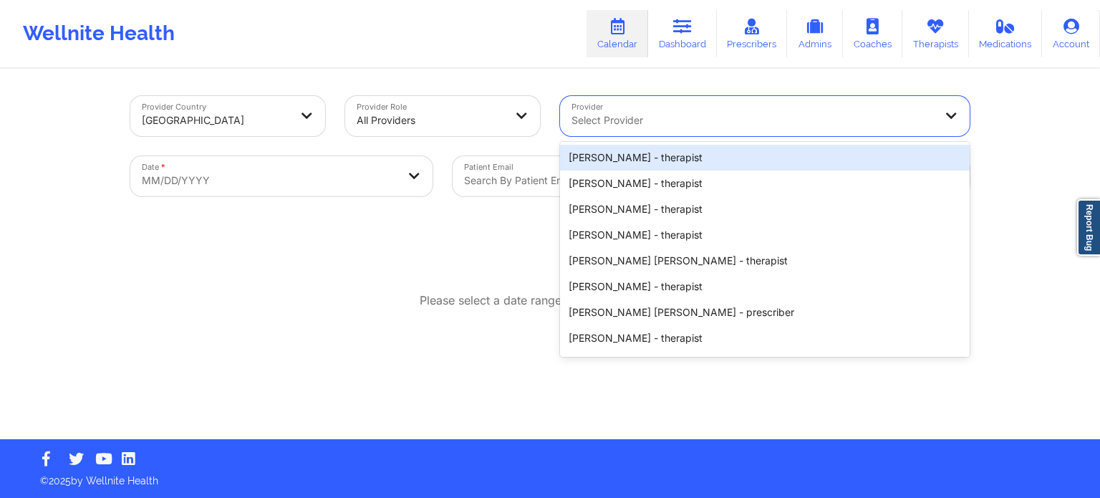
click at [650, 122] on div at bounding box center [752, 120] width 362 height 17
paste input "BAUMMIER"
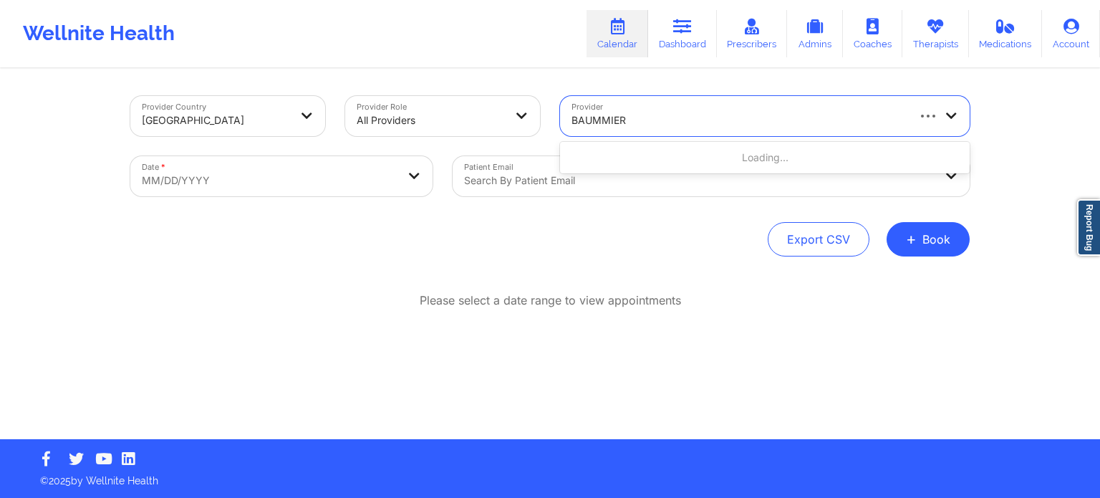
type input "BAUMMIER"
click at [283, 174] on body "Wellnite Health Calendar Dashboard Prescribers Admins Coaches Therapists Medica…" at bounding box center [550, 249] width 1100 height 498
select select "2025-8"
select select "2025-9"
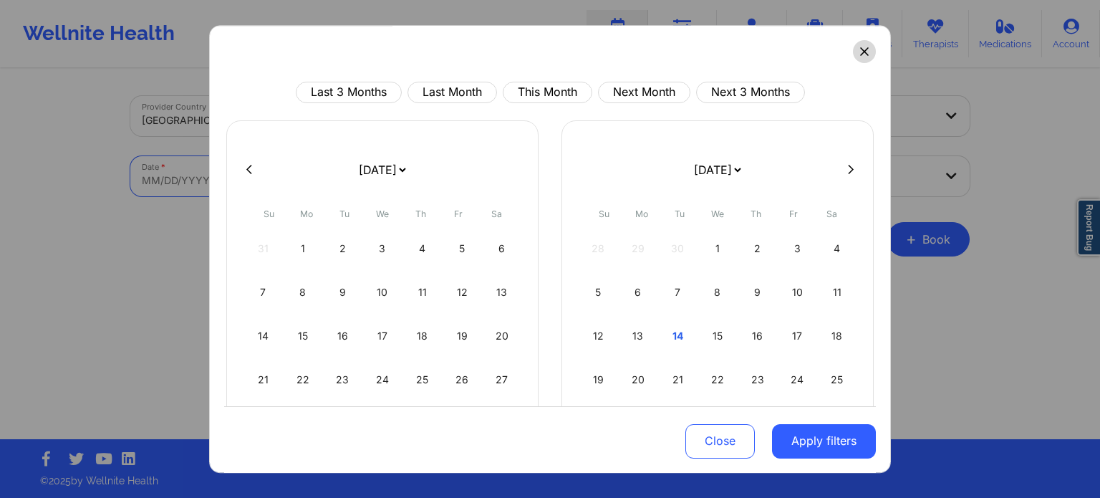
click at [860, 47] on icon at bounding box center [864, 51] width 9 height 9
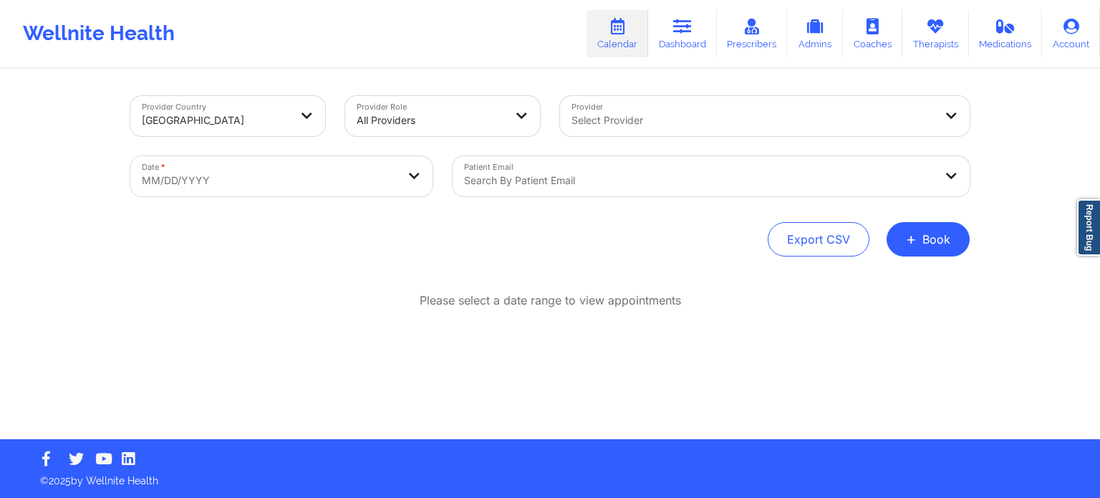
click at [673, 120] on div at bounding box center [752, 120] width 362 height 17
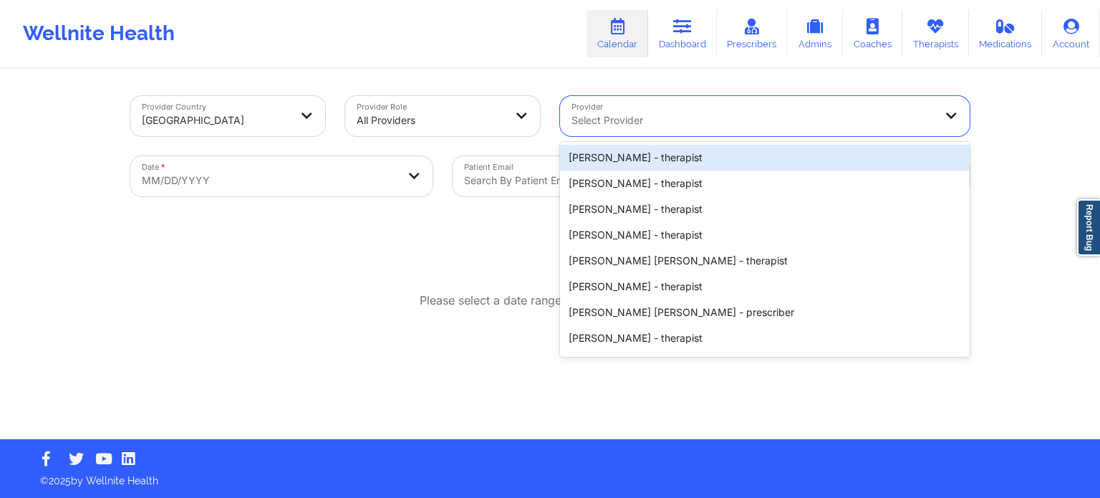
paste input "BAUMMIER"
type input "BAUMMIER"
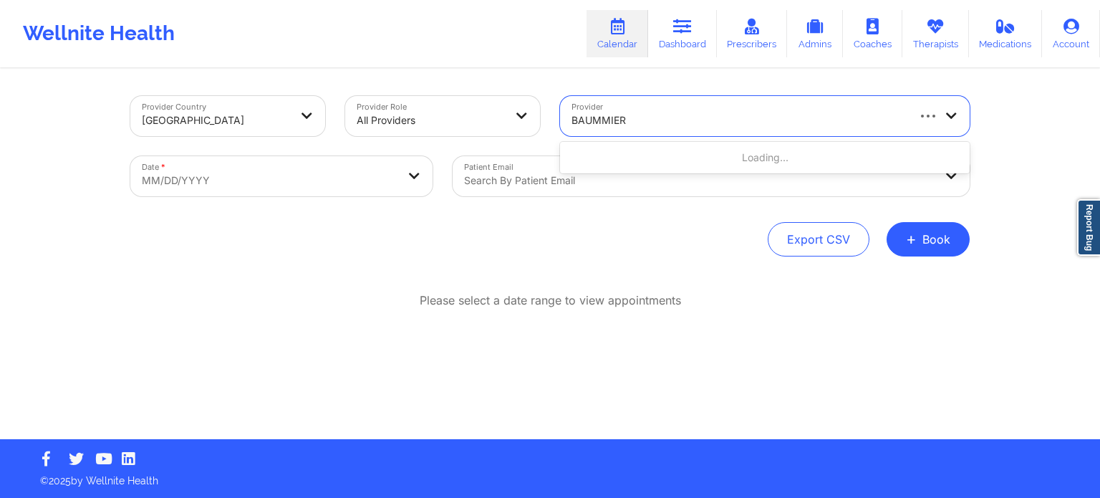
click at [573, 122] on input "BAUMMIER" at bounding box center [599, 120] width 57 height 14
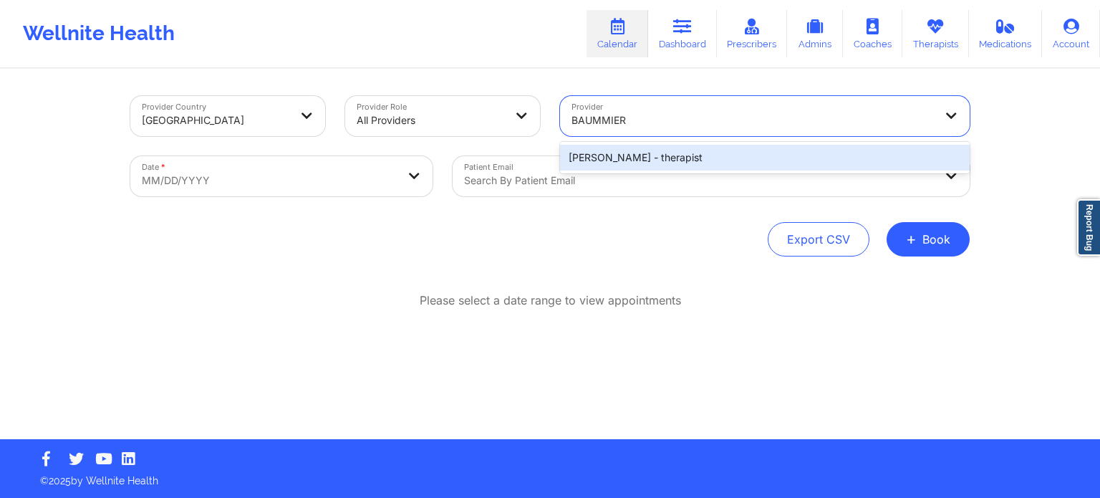
click at [596, 159] on div "Mary Baummier - therapist" at bounding box center [765, 158] width 410 height 26
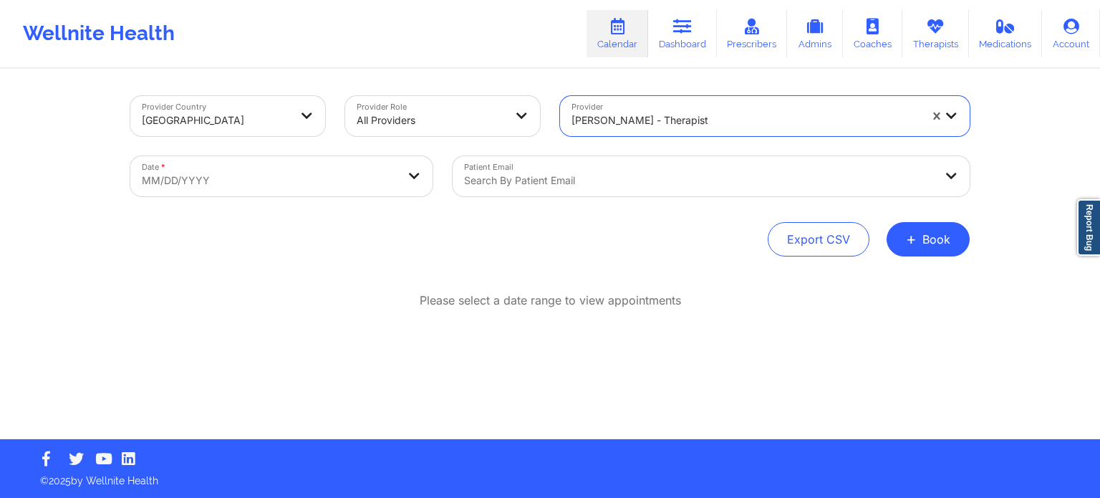
click at [215, 173] on body "Wellnite Health Calendar Dashboard Prescribers Admins Coaches Therapists Medica…" at bounding box center [550, 249] width 1100 height 498
select select "2025-8"
select select "2025-9"
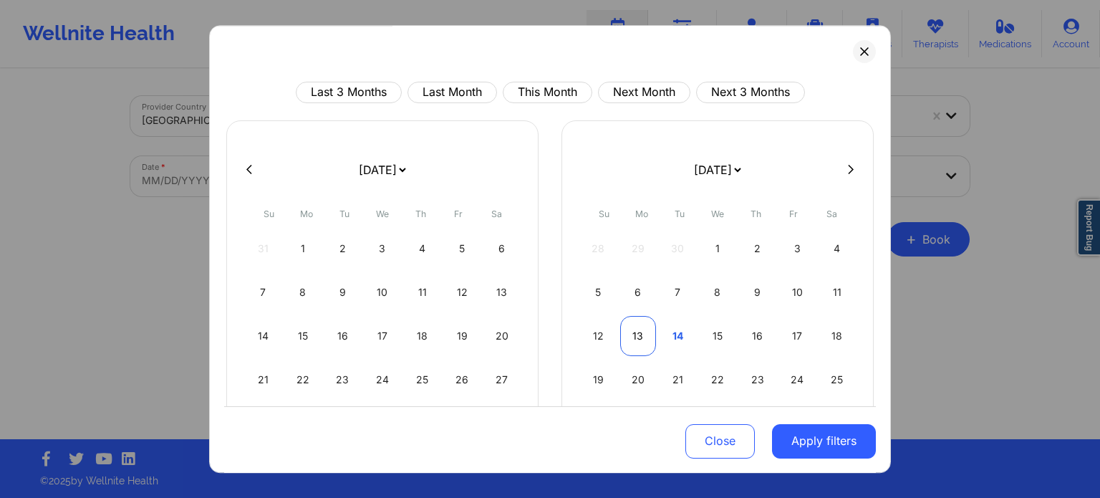
click at [639, 336] on div "13" at bounding box center [638, 336] width 37 height 40
select select "2025-9"
select select "2025-10"
click at [375, 342] on div "15" at bounding box center [382, 336] width 37 height 40
select select "2025-9"
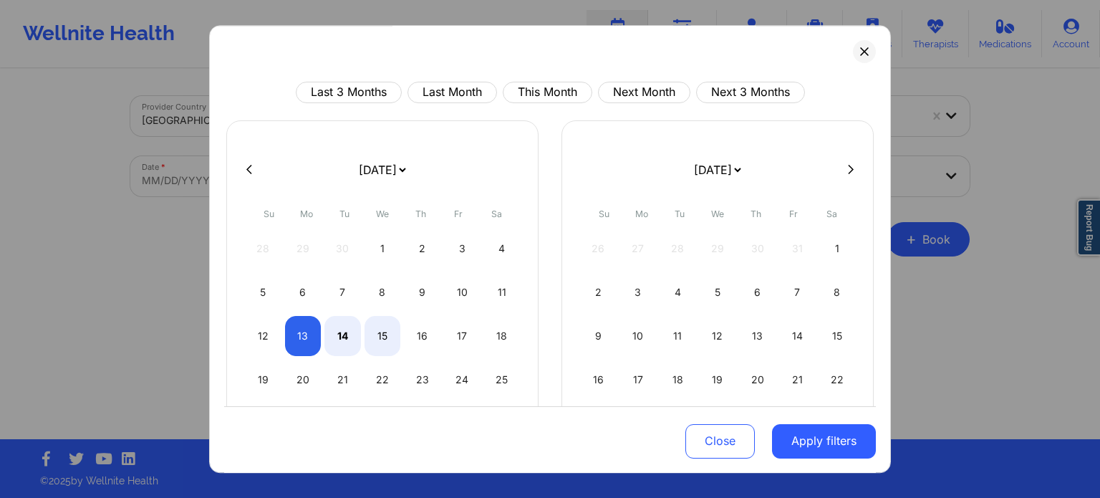
select select "2025-10"
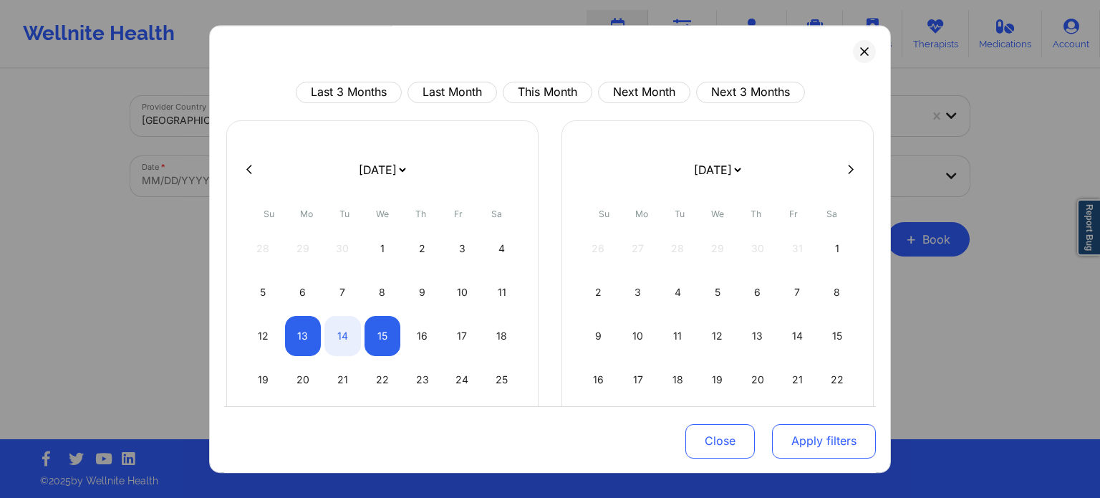
click at [813, 445] on button "Apply filters" at bounding box center [824, 440] width 104 height 34
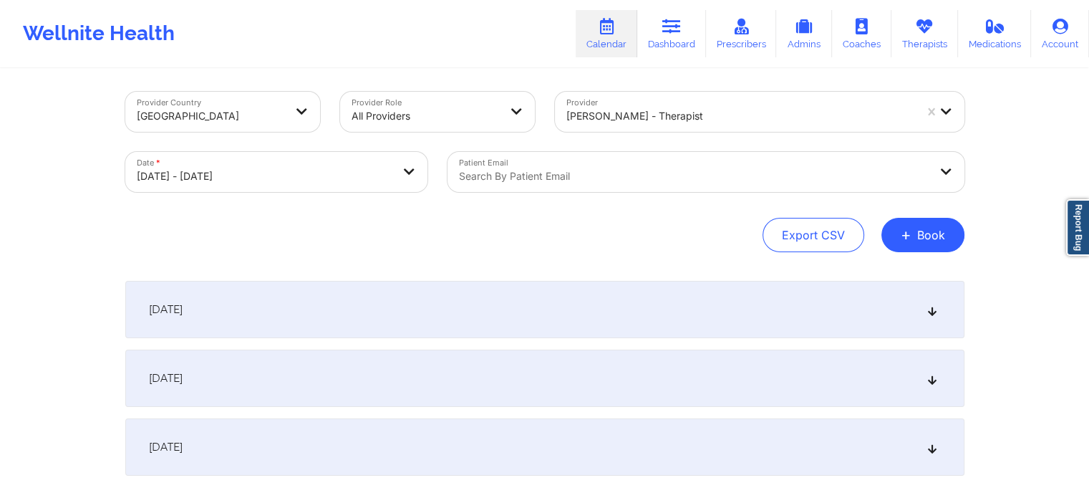
scroll to position [97, 0]
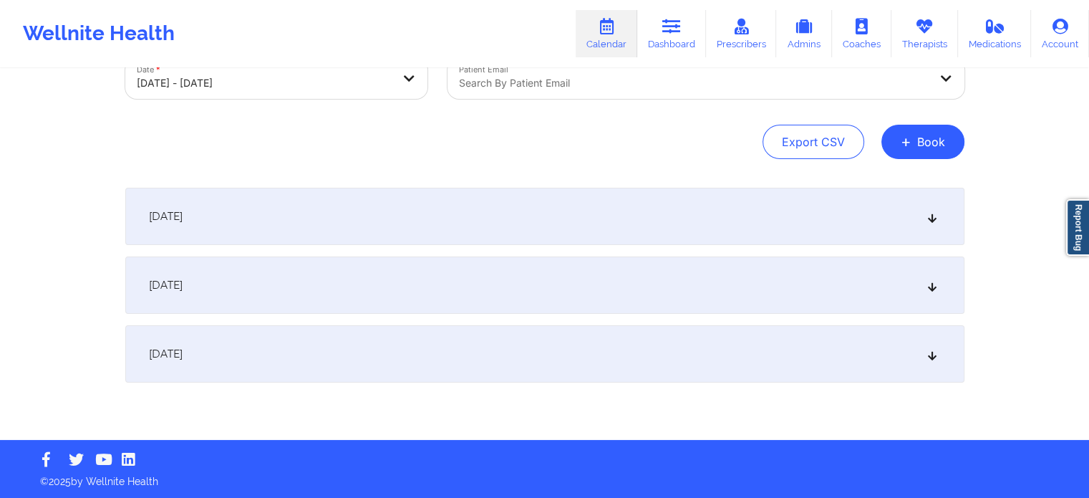
click at [290, 353] on div "October 15, 2025" at bounding box center [544, 353] width 839 height 57
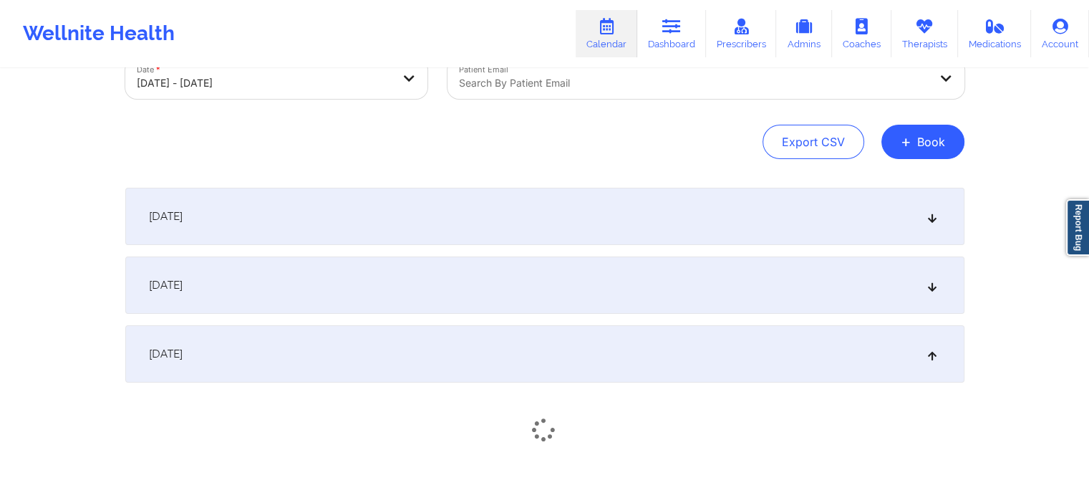
click at [347, 289] on div "October 14, 2025" at bounding box center [544, 284] width 839 height 57
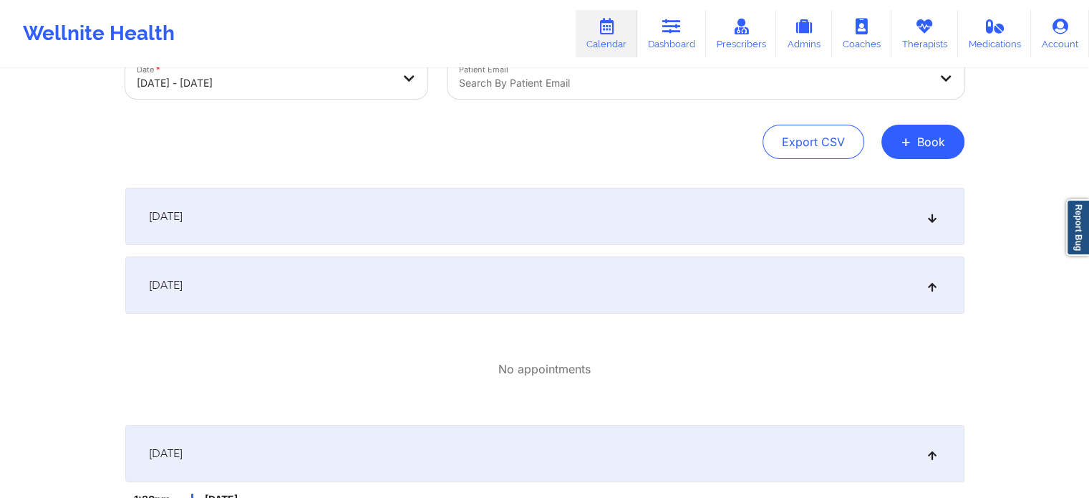
click at [340, 294] on div "October 14, 2025" at bounding box center [544, 284] width 839 height 57
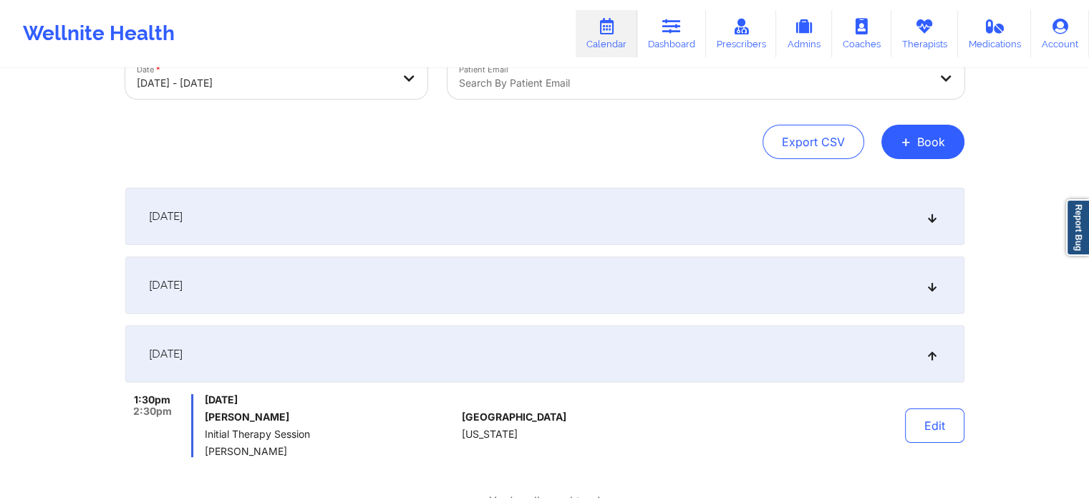
click at [340, 294] on div "October 14, 2025" at bounding box center [544, 284] width 839 height 57
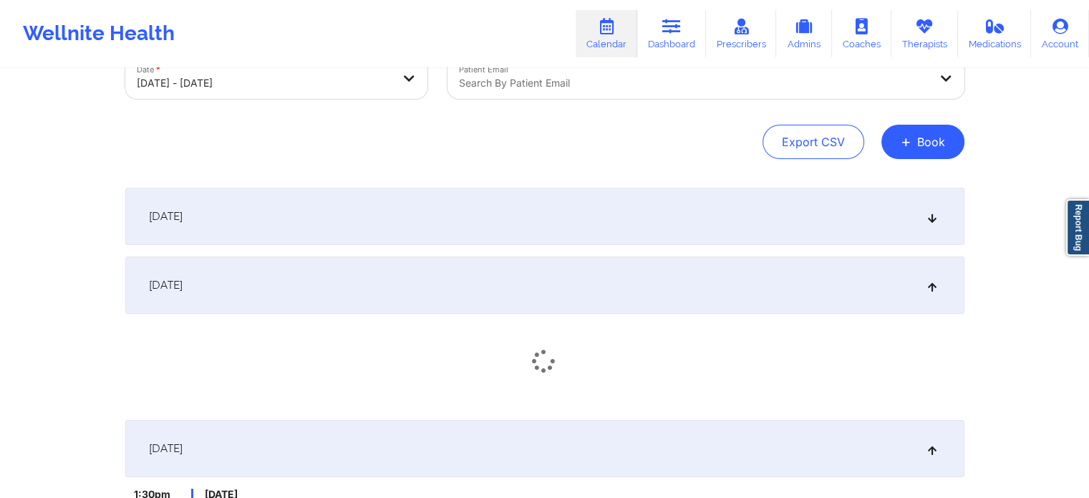
click at [340, 294] on div "October 14, 2025" at bounding box center [544, 284] width 839 height 57
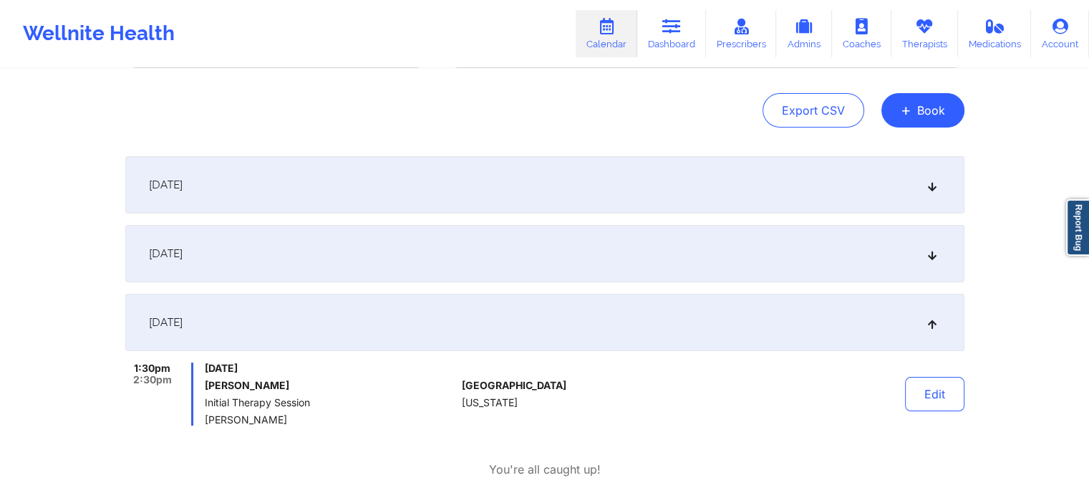
scroll to position [241, 0]
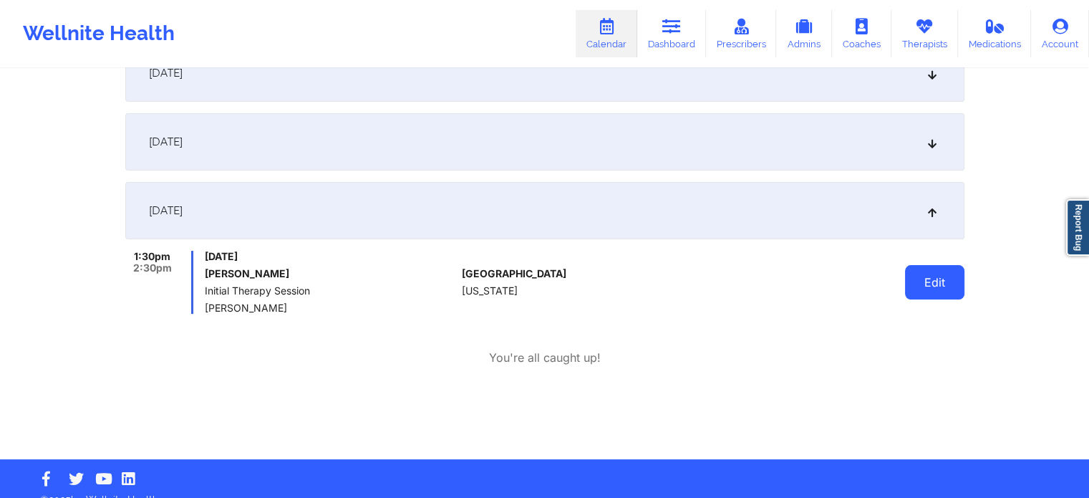
click at [927, 286] on button "Edit" at bounding box center [934, 282] width 59 height 34
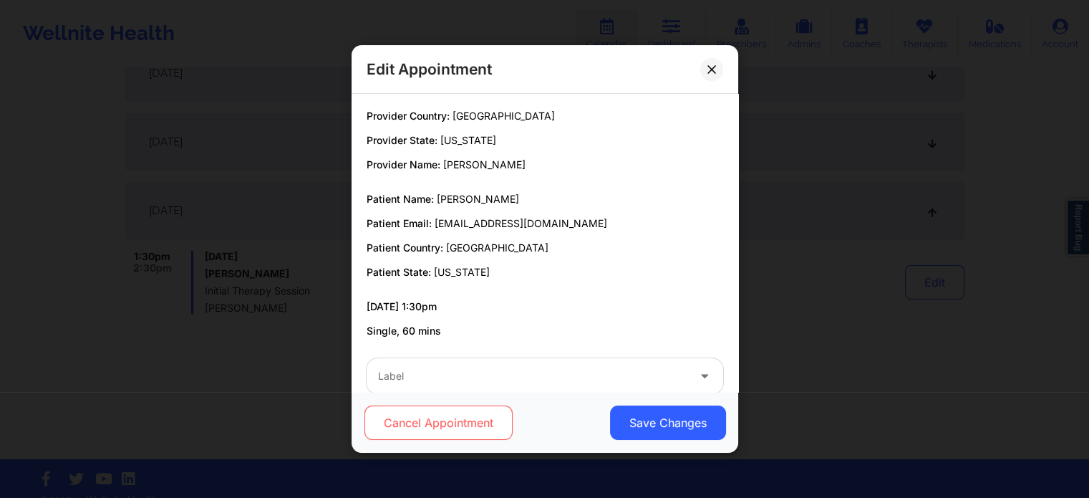
click at [422, 418] on button "Cancel Appointment" at bounding box center [438, 422] width 148 height 34
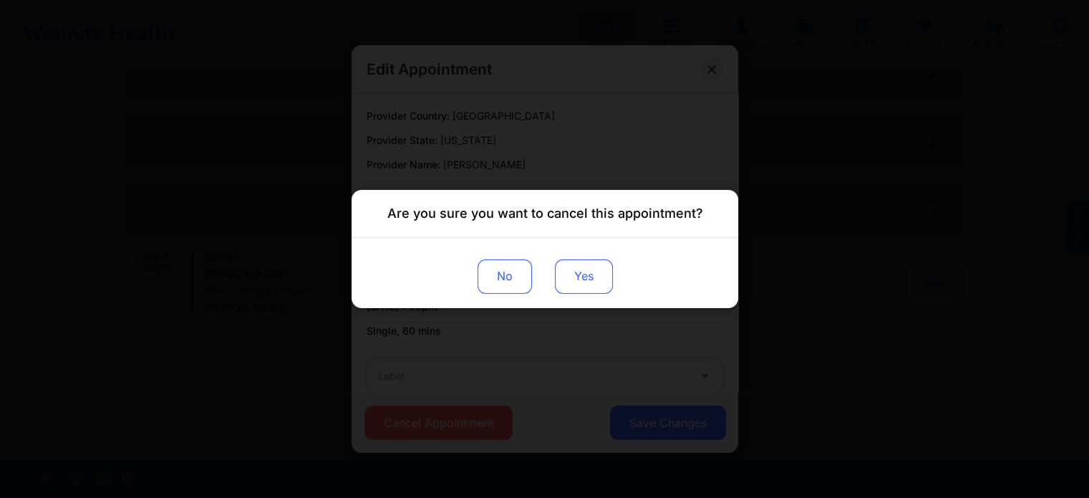
click at [586, 276] on button "Yes" at bounding box center [583, 276] width 58 height 34
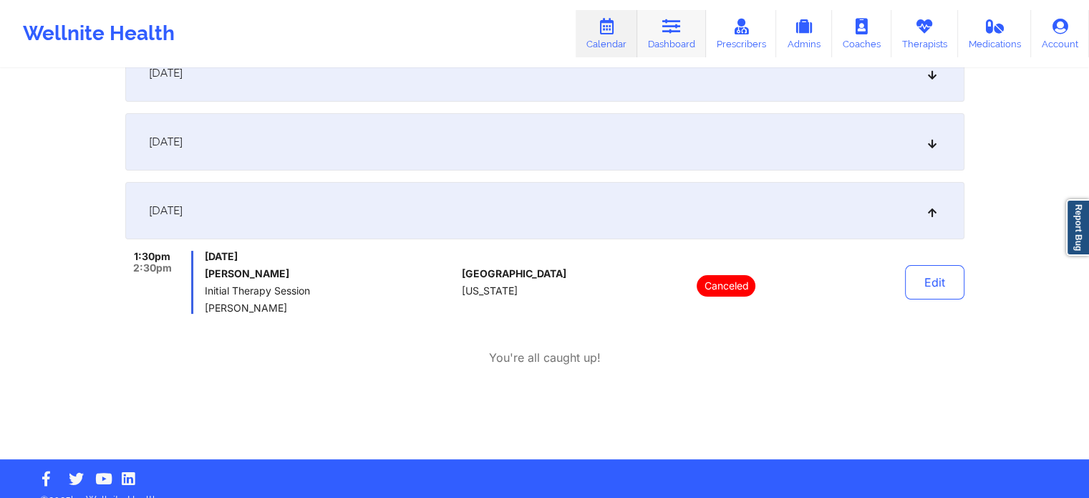
click at [667, 33] on icon at bounding box center [671, 27] width 19 height 16
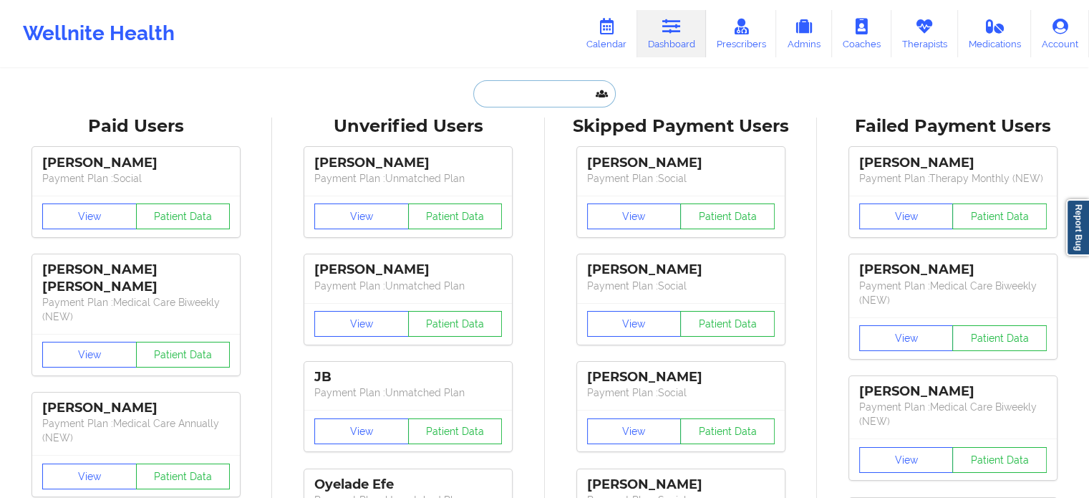
click at [533, 83] on input "text" at bounding box center [544, 93] width 142 height 27
paste input "ALBERTOGC7@GMAIL.COM"
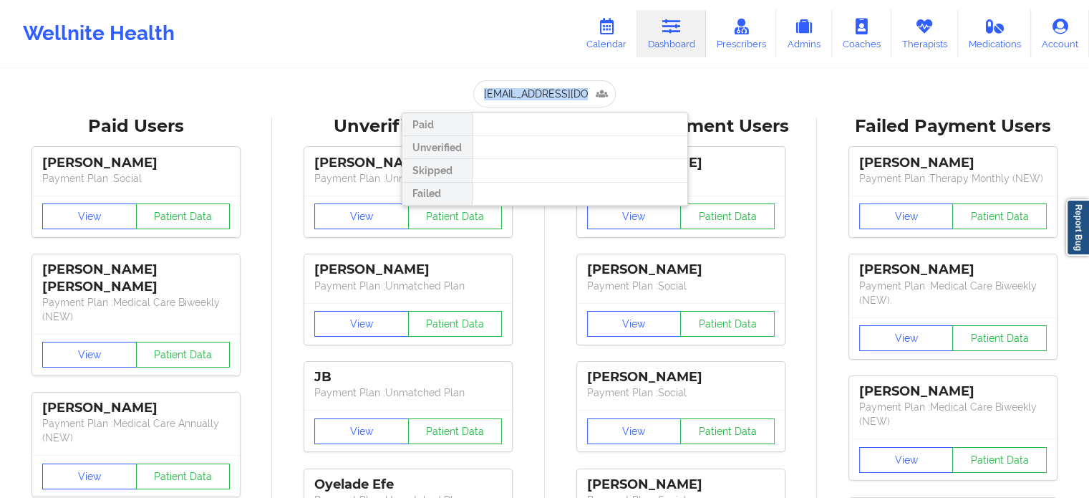
drag, startPoint x: 626, startPoint y: 100, endPoint x: 474, endPoint y: 91, distance: 152.0
click at [474, 91] on div "ALBERTOGC7@GMAIL.COM Paid Unverified Skipped Failed" at bounding box center [545, 93] width 286 height 27
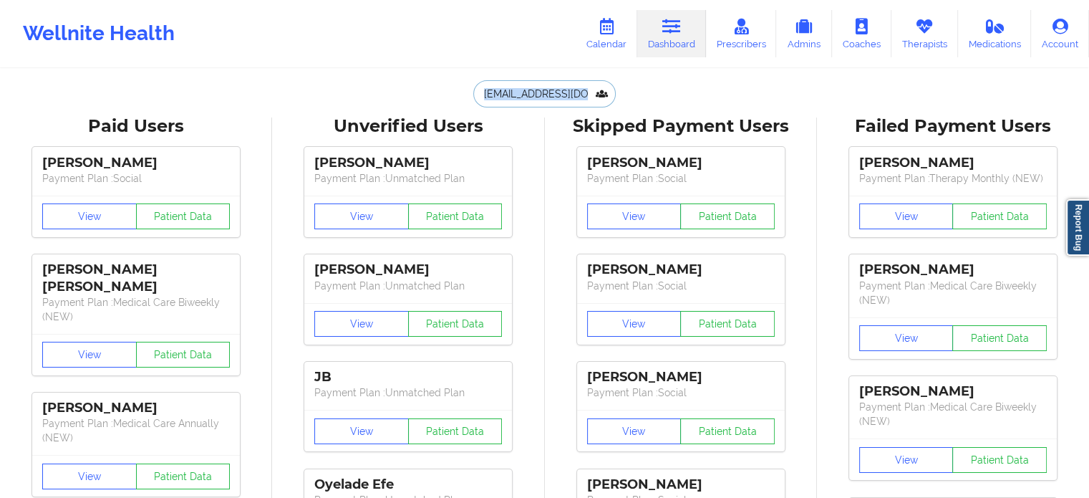
click at [554, 97] on input "ALBERTOGC7@GMAIL.COM" at bounding box center [544, 93] width 142 height 27
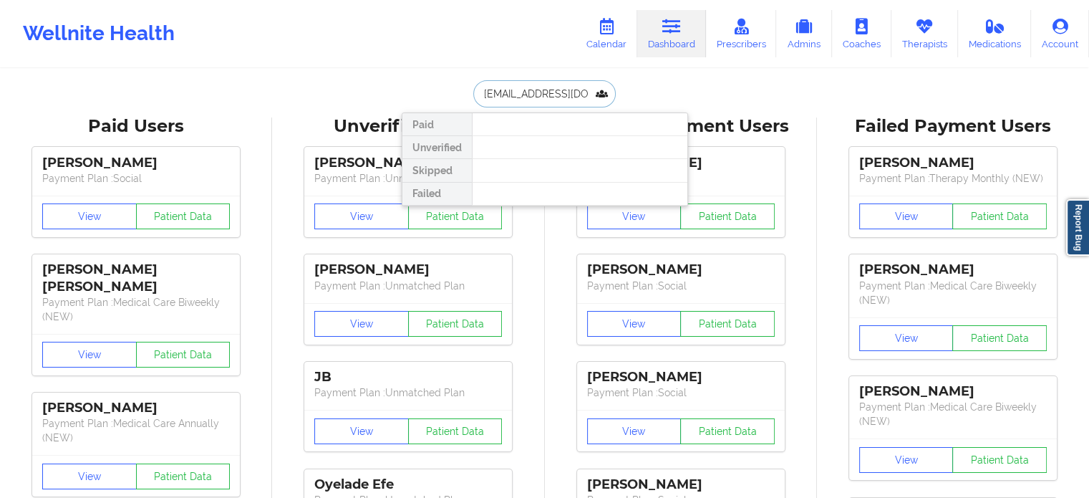
click at [554, 97] on input "ALBERTOGC7@GMAIL.COM" at bounding box center [544, 93] width 142 height 27
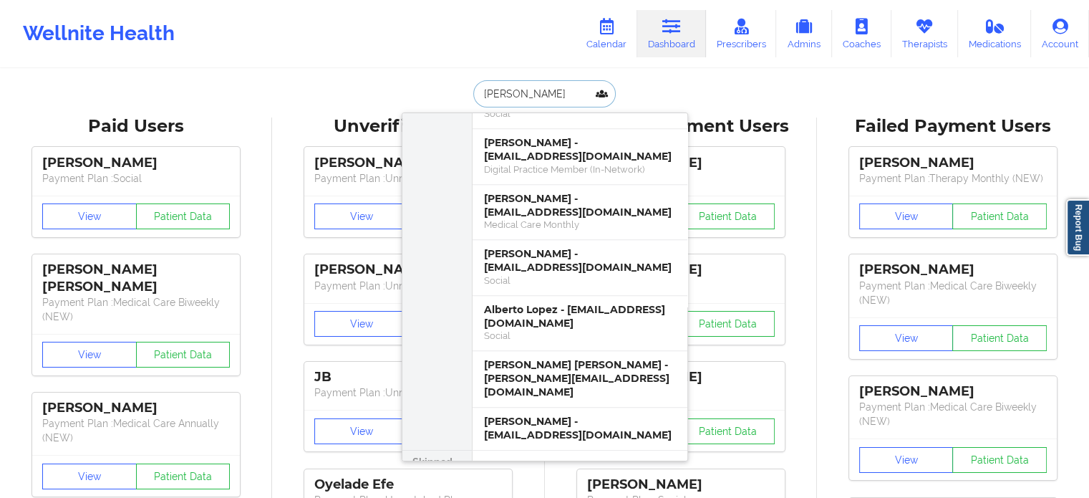
scroll to position [736, 0]
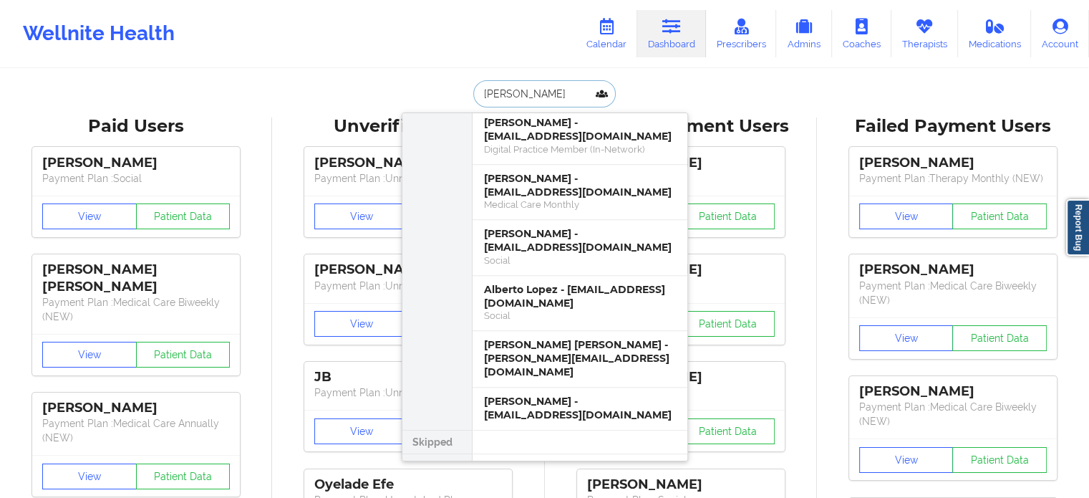
type input "alberto"
click at [607, 39] on link "Calendar" at bounding box center [607, 33] width 62 height 47
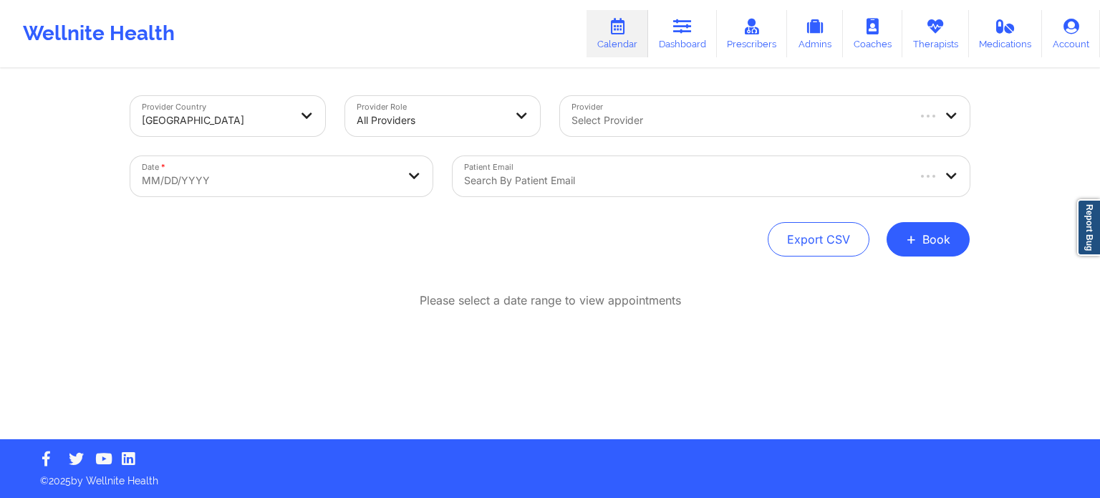
click at [631, 122] on div at bounding box center [738, 120] width 334 height 17
type input "belk"
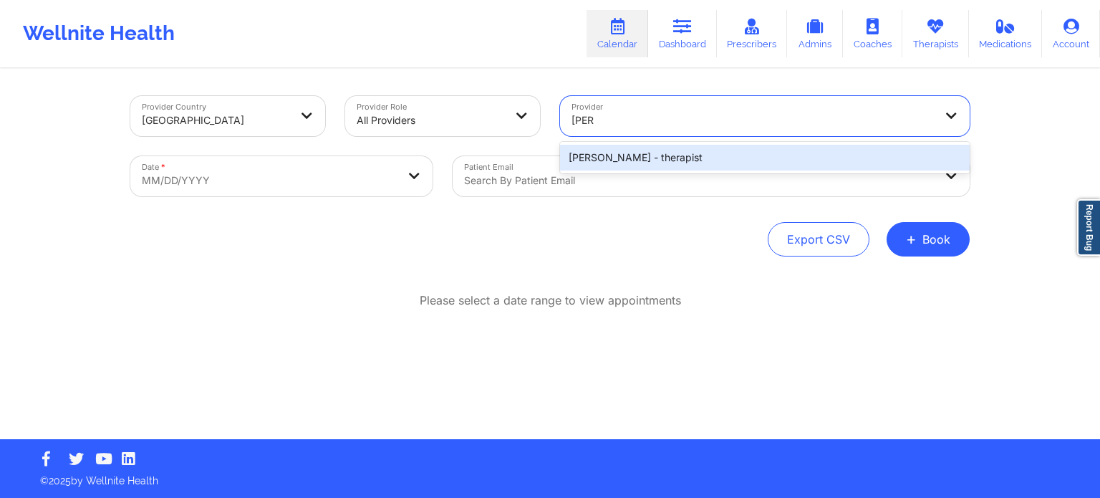
click at [633, 155] on div "Belkis M Hernandez - therapist" at bounding box center [765, 158] width 410 height 26
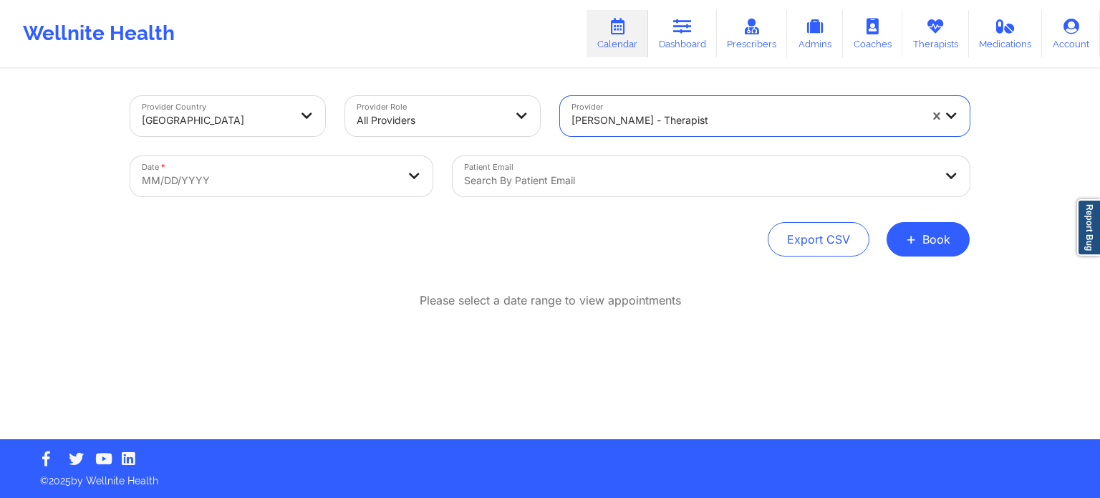
click at [324, 193] on body "Wellnite Health Calendar Dashboard Prescribers Admins Coaches Therapists Medica…" at bounding box center [550, 249] width 1100 height 498
select select "2025-8"
select select "2025-9"
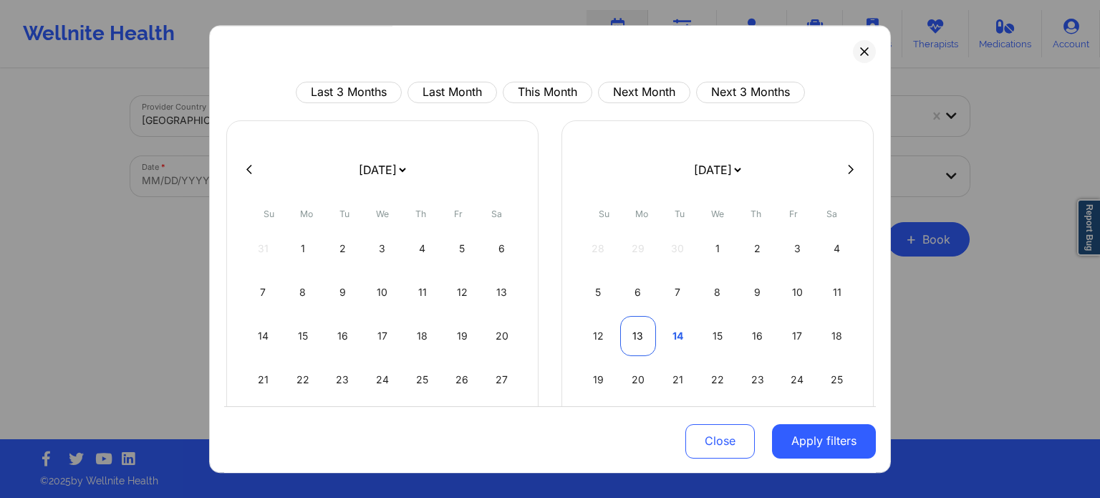
click at [647, 335] on div "13" at bounding box center [638, 336] width 37 height 40
select select "2025-9"
select select "2025-10"
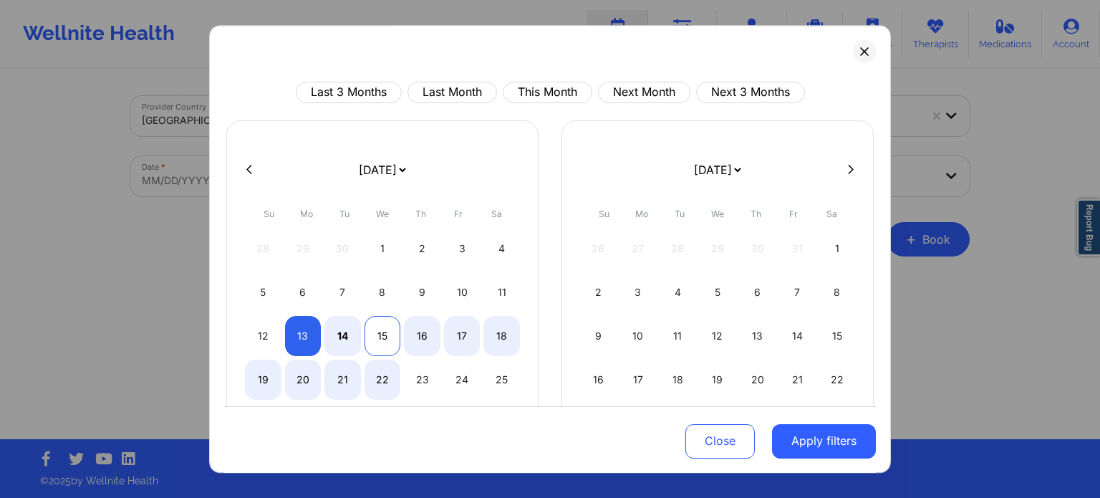
click at [389, 334] on div "15" at bounding box center [382, 336] width 37 height 40
select select "2025-9"
select select "2025-10"
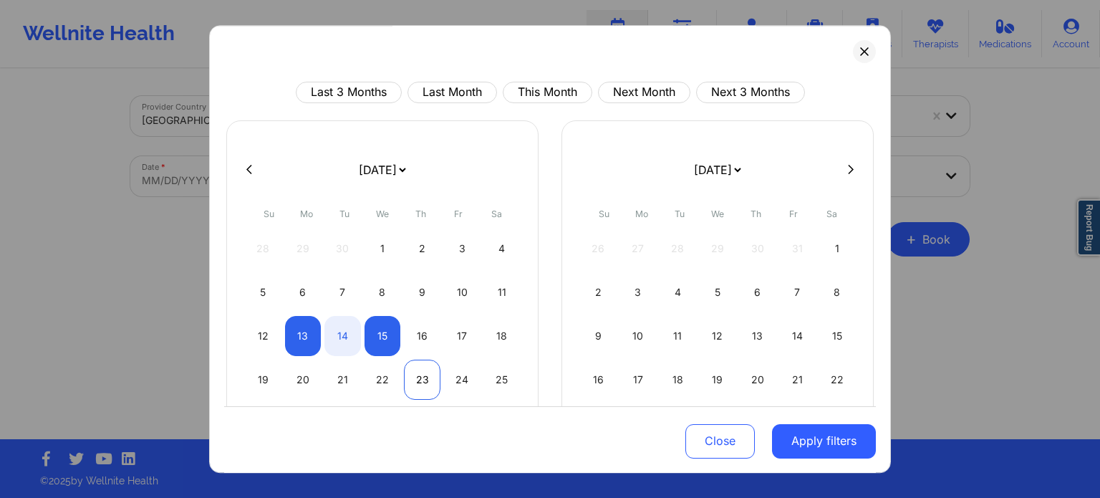
click at [404, 383] on div "23" at bounding box center [422, 379] width 37 height 40
select select "2025-9"
select select "2025-10"
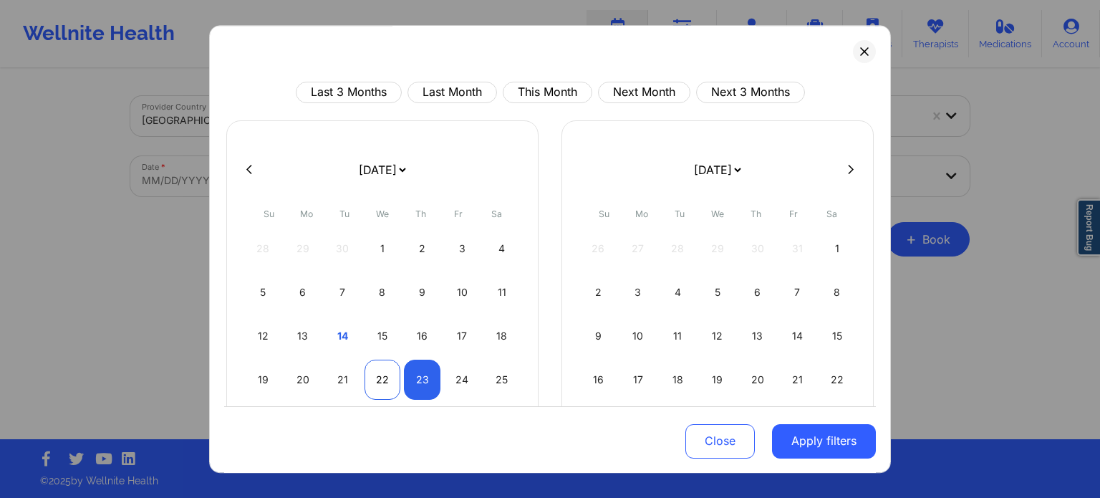
select select "2025-9"
select select "2025-10"
select select "2025-9"
select select "2025-10"
select select "2025-9"
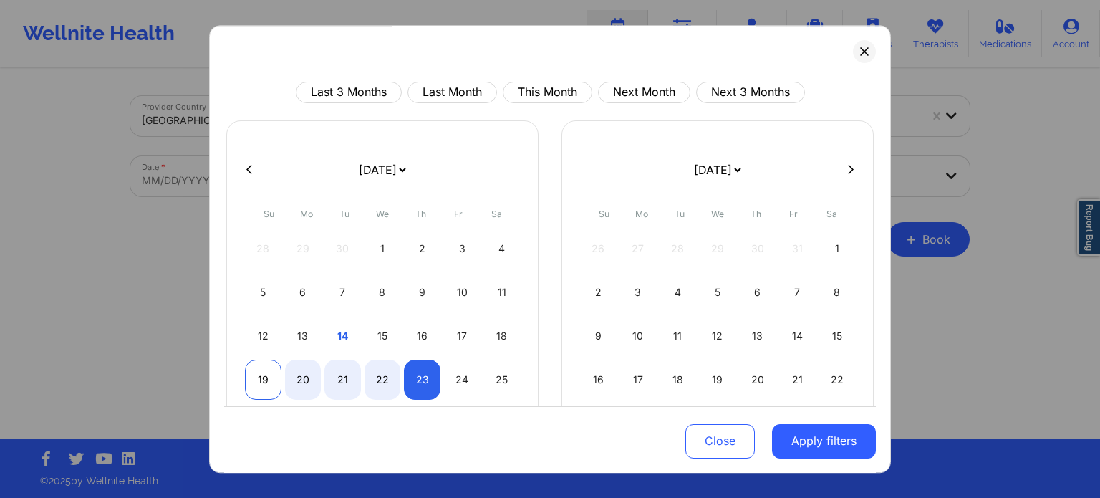
select select "2025-10"
click at [261, 377] on div "19" at bounding box center [263, 379] width 37 height 40
select select "2025-9"
select select "2025-10"
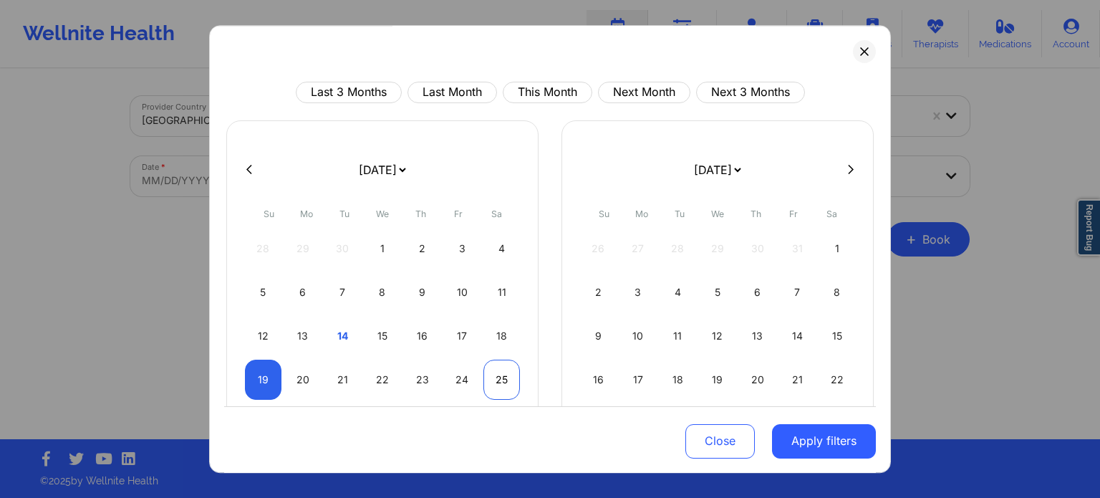
select select "2025-9"
select select "2025-10"
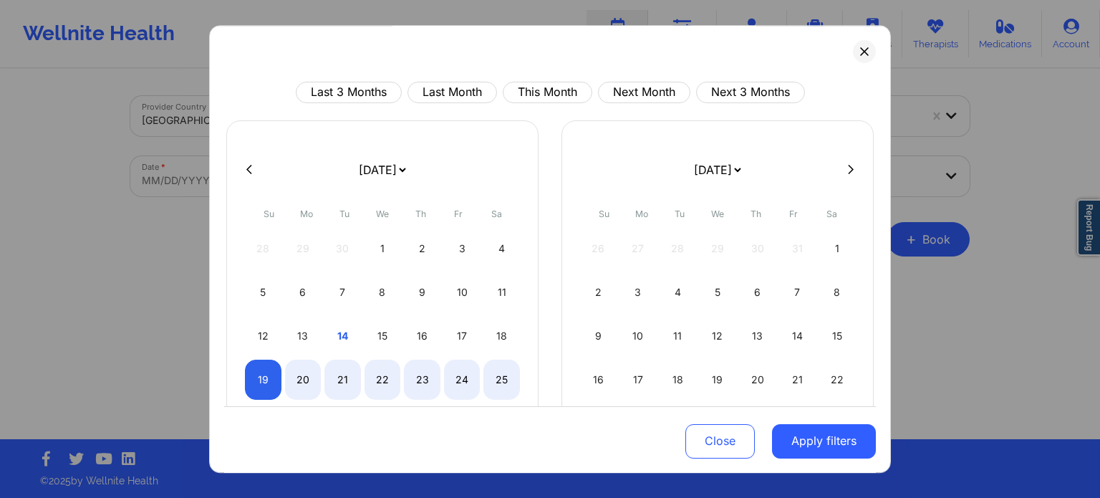
select select "2025-9"
select select "2025-10"
select select "2025-9"
select select "2025-10"
click at [419, 376] on div "23" at bounding box center [422, 379] width 37 height 40
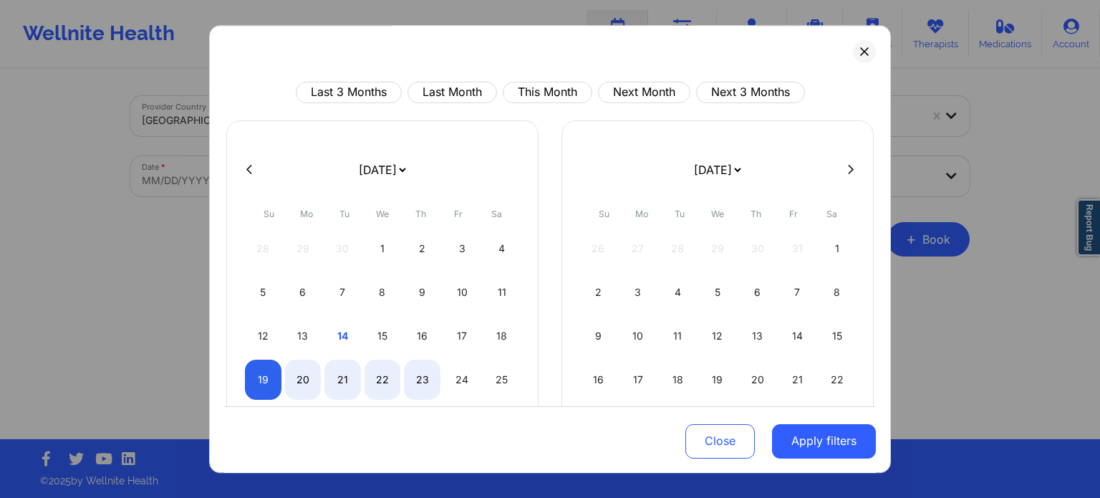
select select "2025-9"
select select "2025-10"
click at [799, 444] on button "Apply filters" at bounding box center [824, 440] width 104 height 34
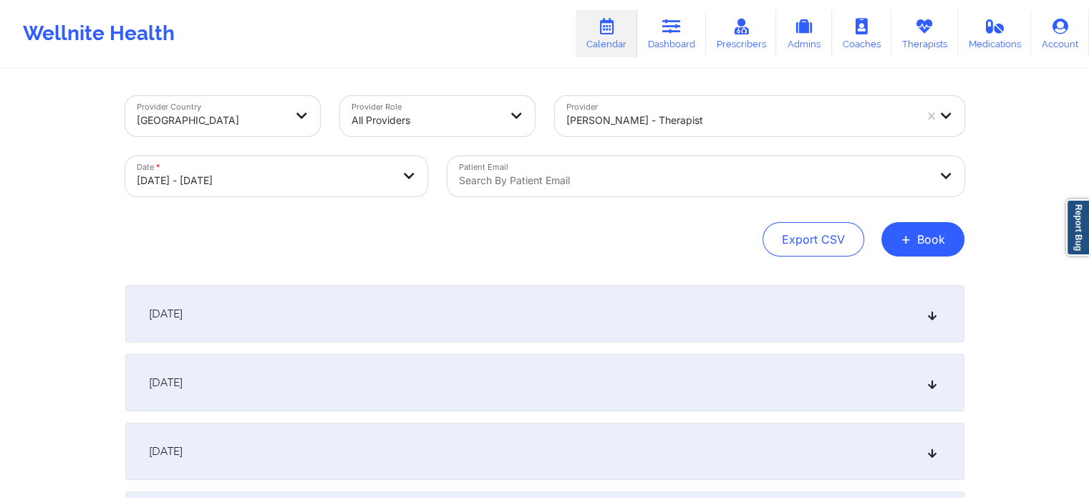
scroll to position [215, 0]
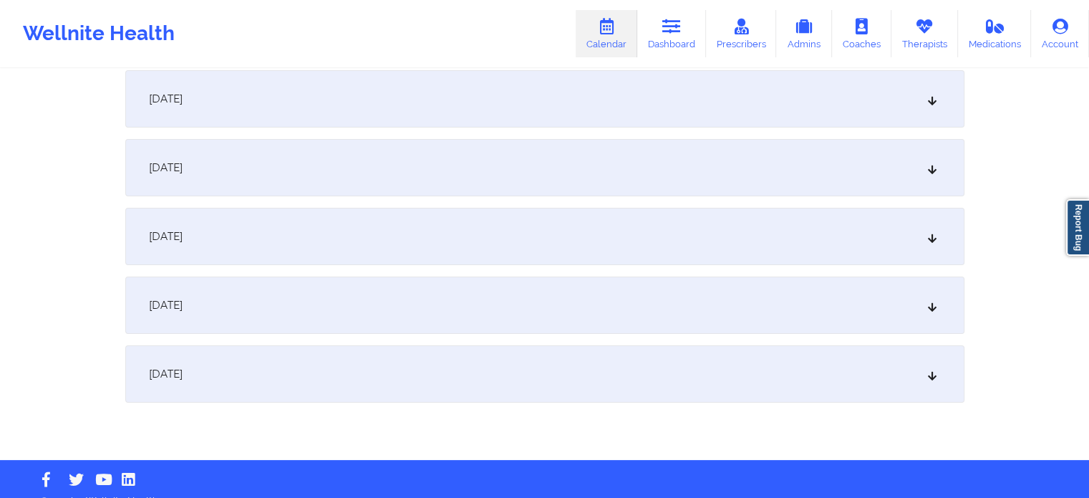
click at [261, 185] on div "October 20, 2025" at bounding box center [544, 167] width 839 height 57
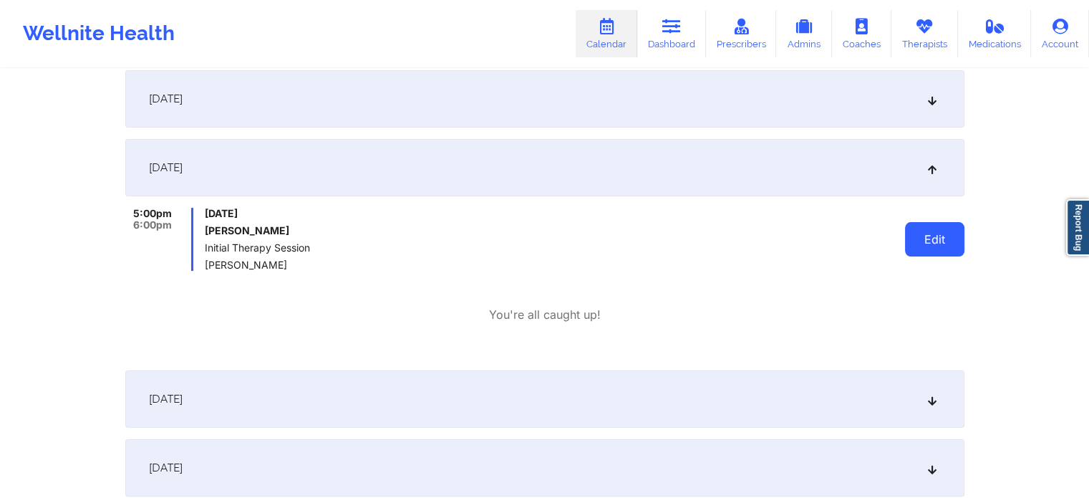
click at [919, 241] on button "Edit" at bounding box center [934, 239] width 59 height 34
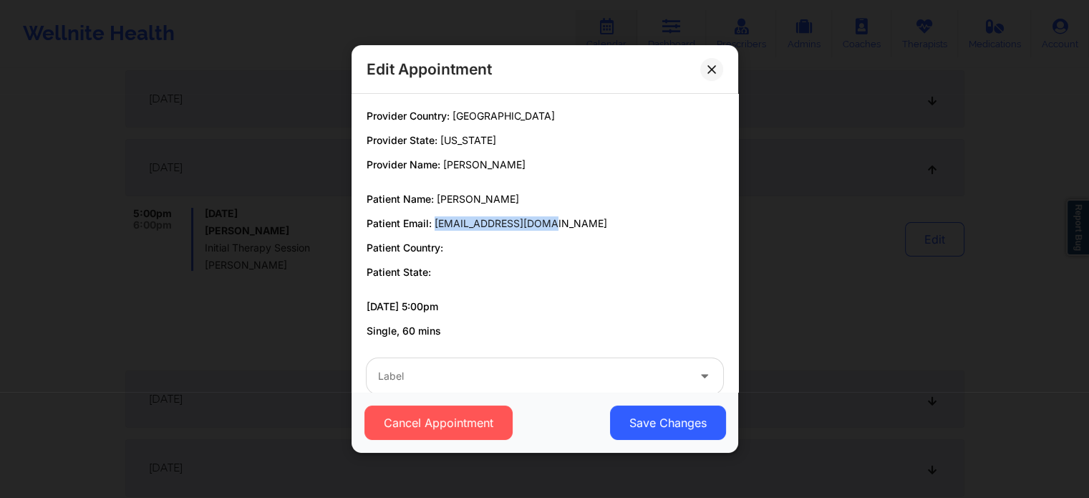
drag, startPoint x: 525, startPoint y: 229, endPoint x: 435, endPoint y: 231, distance: 89.5
click at [435, 231] on div "Patient Name: ALBERTO GUERRERO Patient Email: ALBERTOGC7@GMAIL.COM Patient Coun…" at bounding box center [545, 235] width 357 height 87
copy span "ALBERTOGC7@GMAIL.COM"
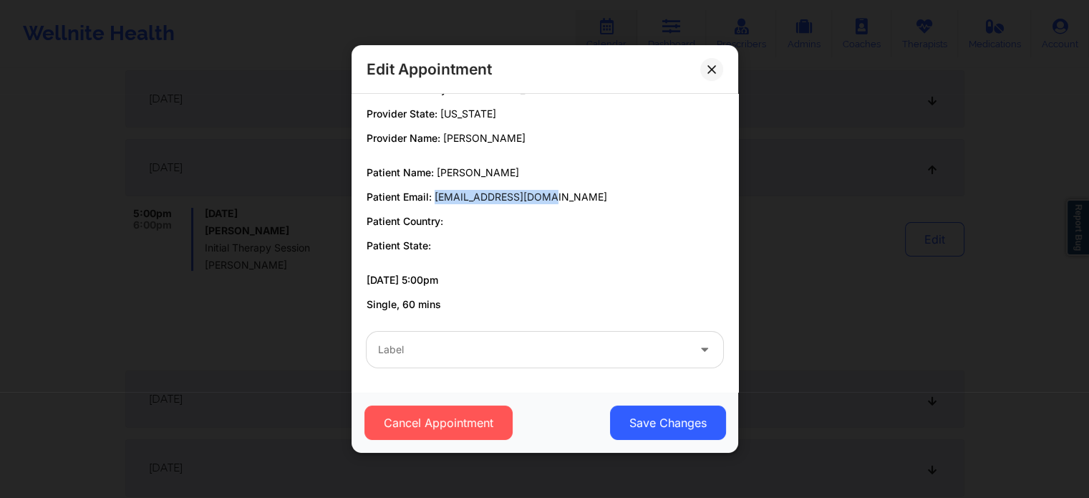
scroll to position [0, 0]
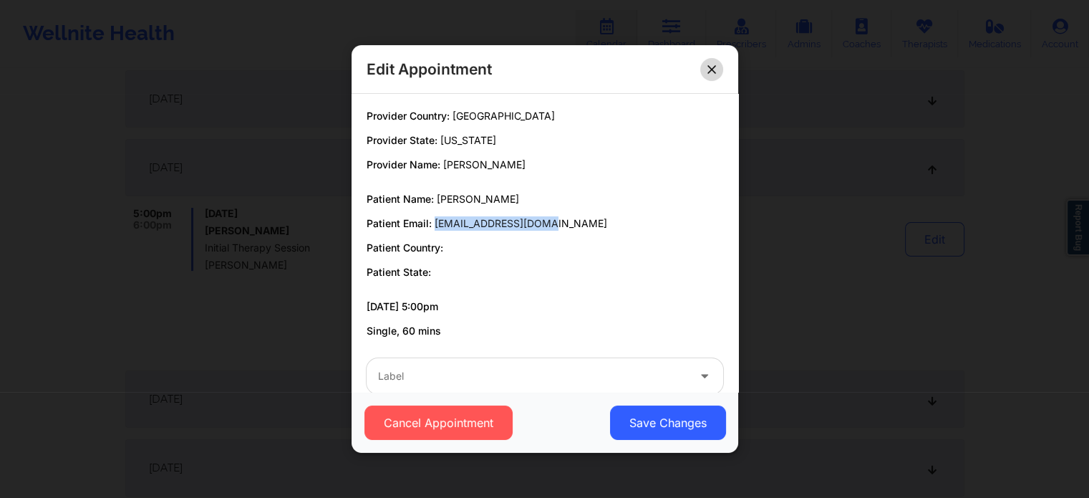
click at [713, 64] on button at bounding box center [711, 69] width 23 height 23
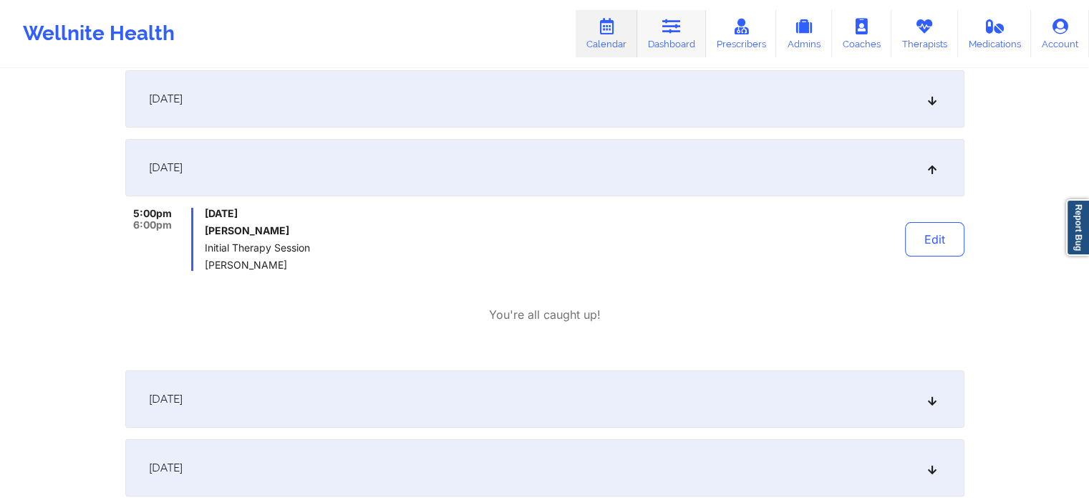
click at [662, 26] on link "Dashboard" at bounding box center [671, 33] width 69 height 47
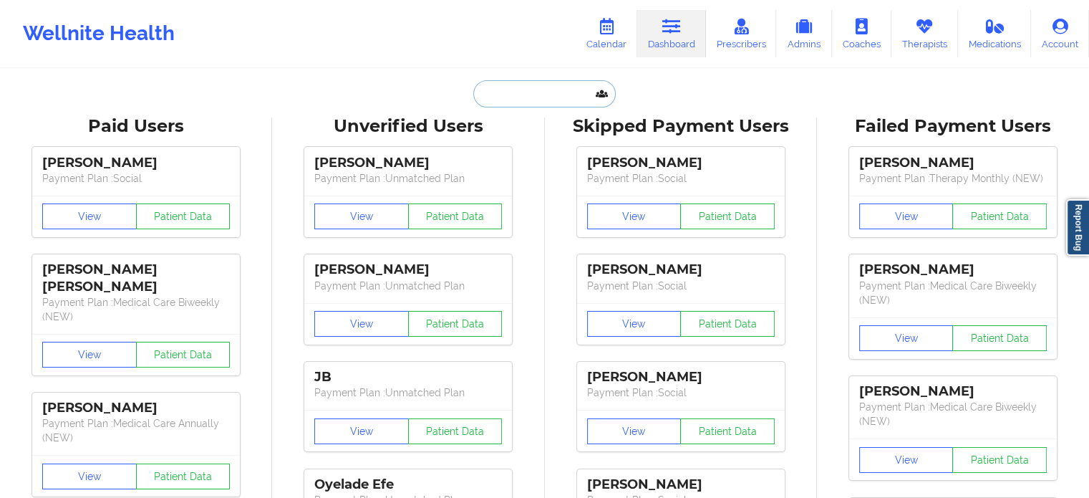
click at [521, 97] on input "text" at bounding box center [544, 93] width 142 height 27
paste input "ALBERTOGC7@GMAIL.COM"
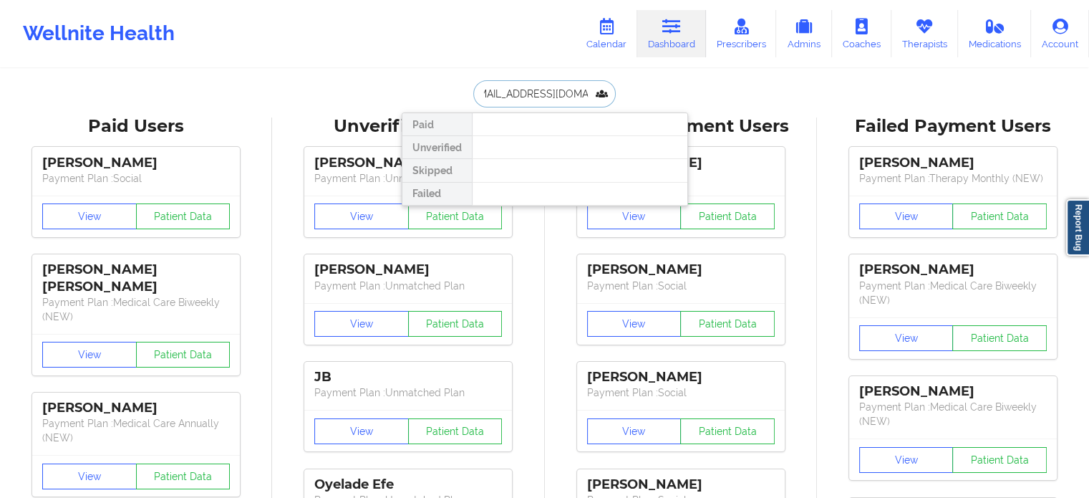
drag, startPoint x: 593, startPoint y: 94, endPoint x: 517, endPoint y: 94, distance: 75.9
click at [517, 94] on input "ALBERTOGC7@GMAIL.COM" at bounding box center [544, 93] width 142 height 27
click at [528, 95] on input "ALBERTOG" at bounding box center [544, 93] width 142 height 27
click at [526, 89] on input "ALBERTOG" at bounding box center [544, 93] width 142 height 27
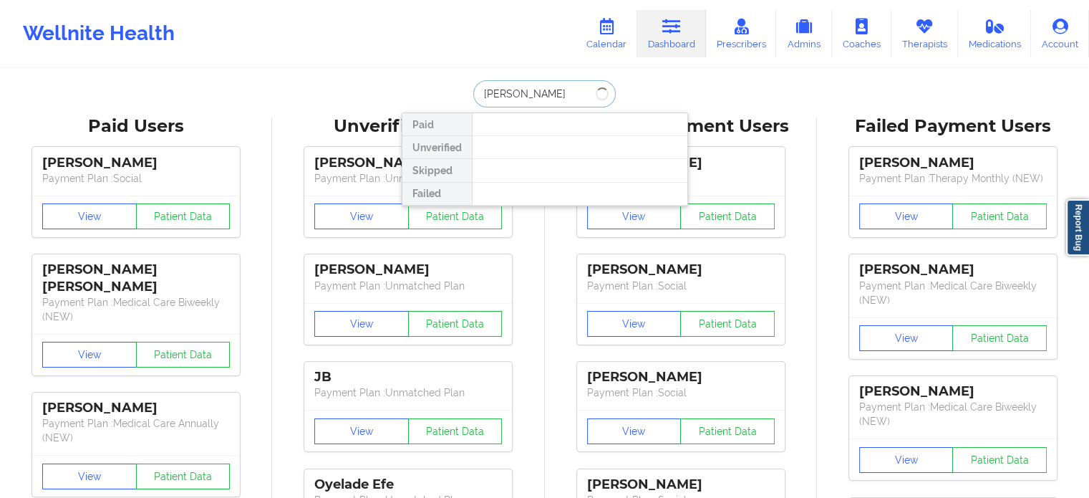
click at [545, 90] on input "ALBERTO G" at bounding box center [544, 93] width 142 height 27
type input "A"
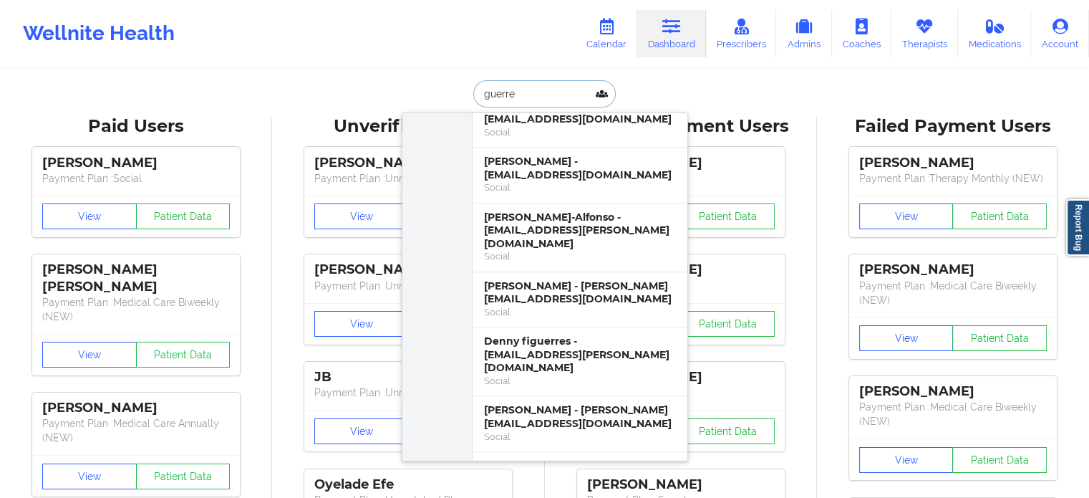
scroll to position [707, 0]
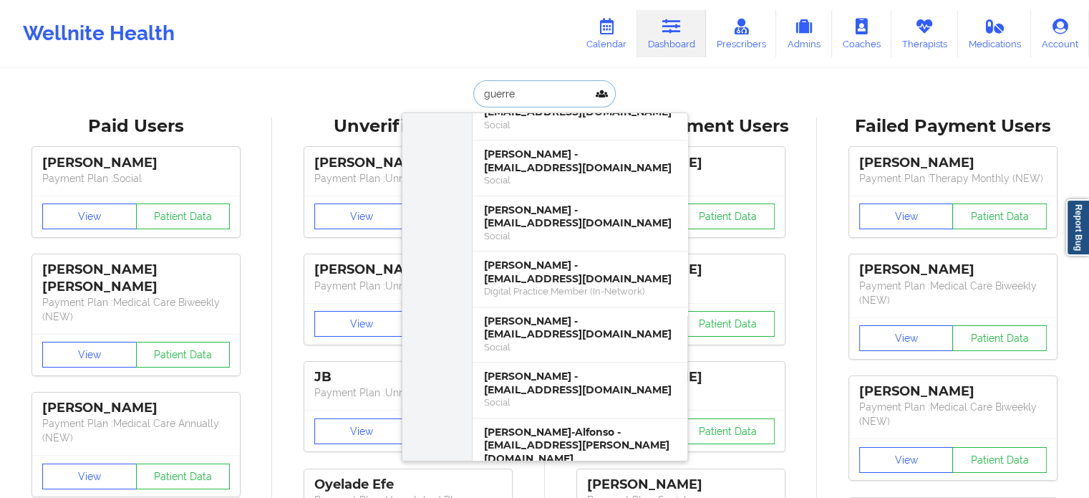
drag, startPoint x: 548, startPoint y: 102, endPoint x: 500, endPoint y: 102, distance: 48.0
click at [503, 101] on input "guerre" at bounding box center [544, 93] width 142 height 27
type input "g"
type input "a"
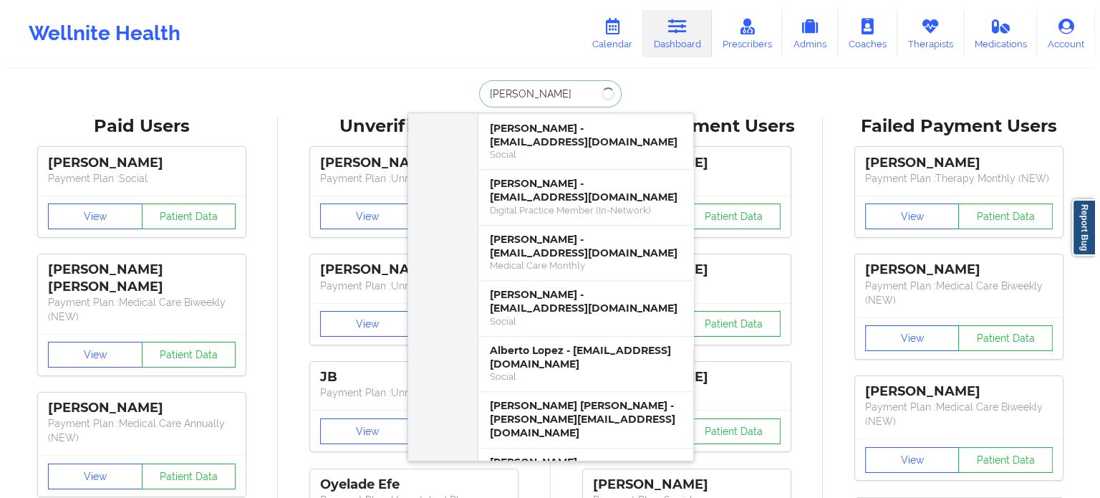
scroll to position [0, 0]
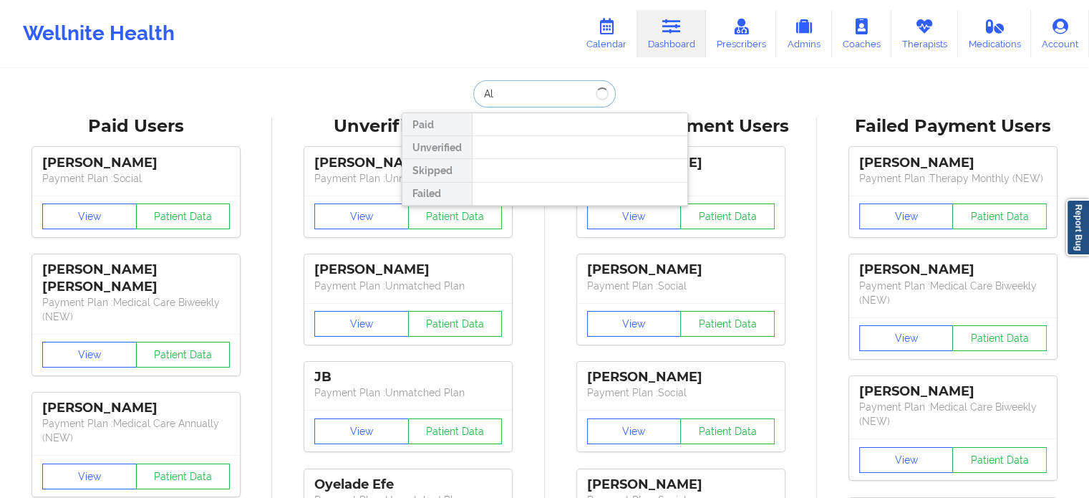
type input "A"
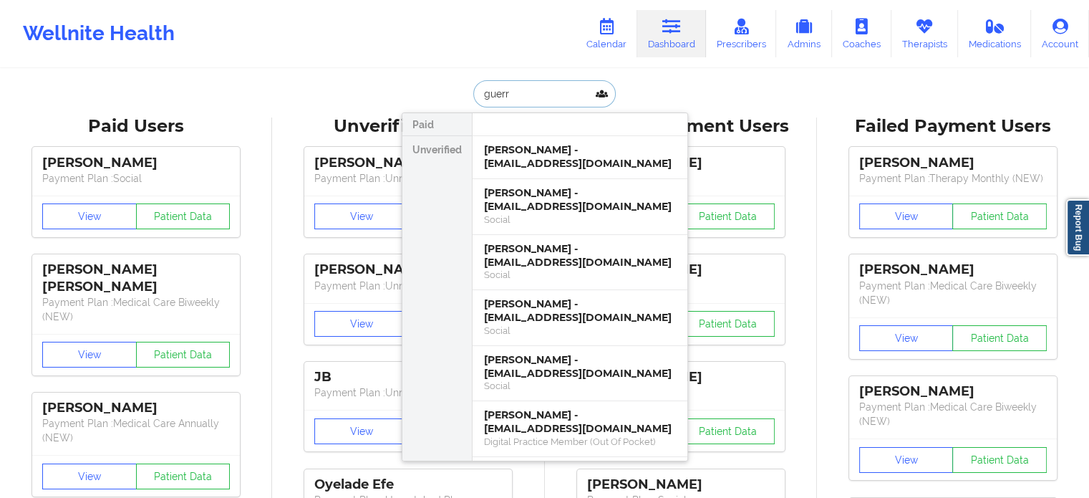
type input "guerre"
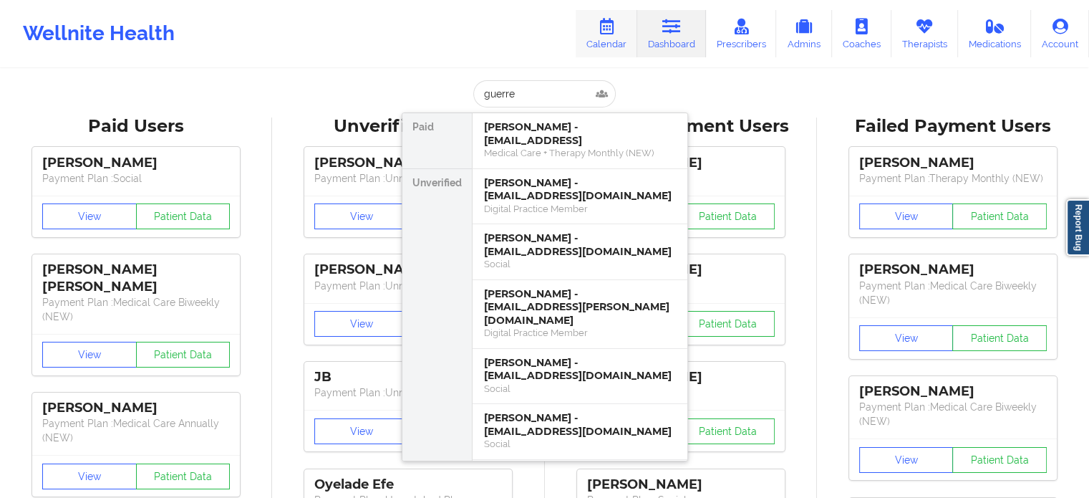
click at [616, 19] on icon at bounding box center [606, 27] width 19 height 16
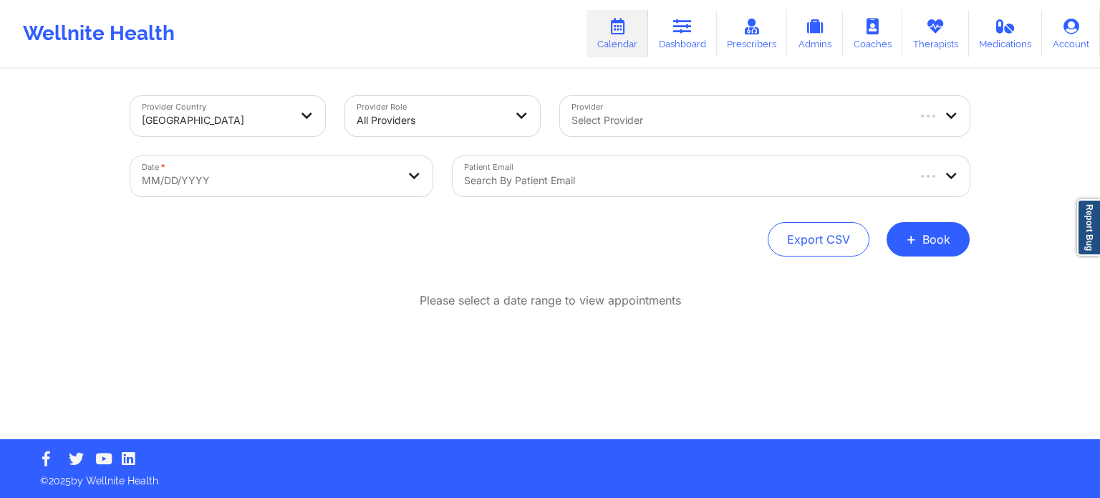
click at [640, 120] on div at bounding box center [738, 120] width 334 height 17
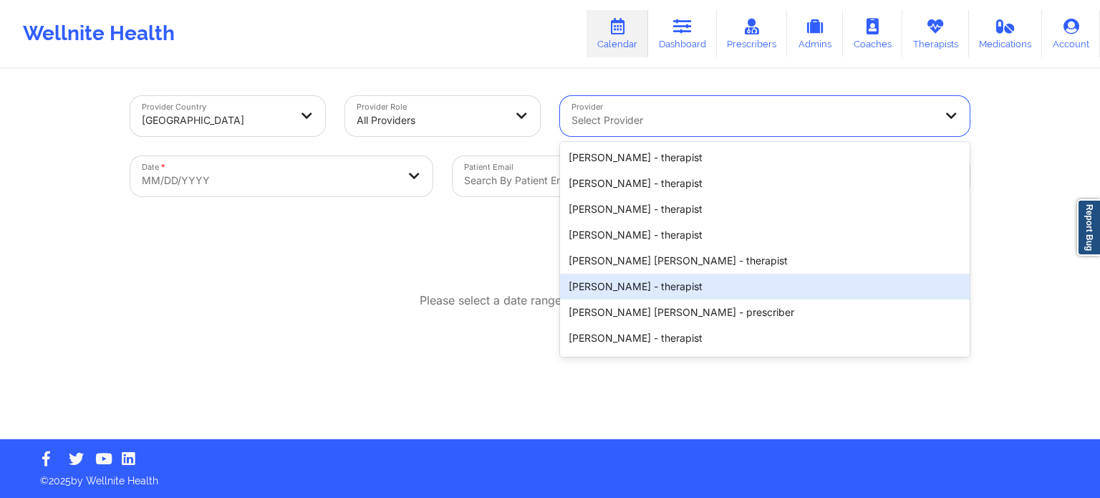
click at [427, 203] on div "Date * MM/DD/YYYY" at bounding box center [281, 176] width 322 height 60
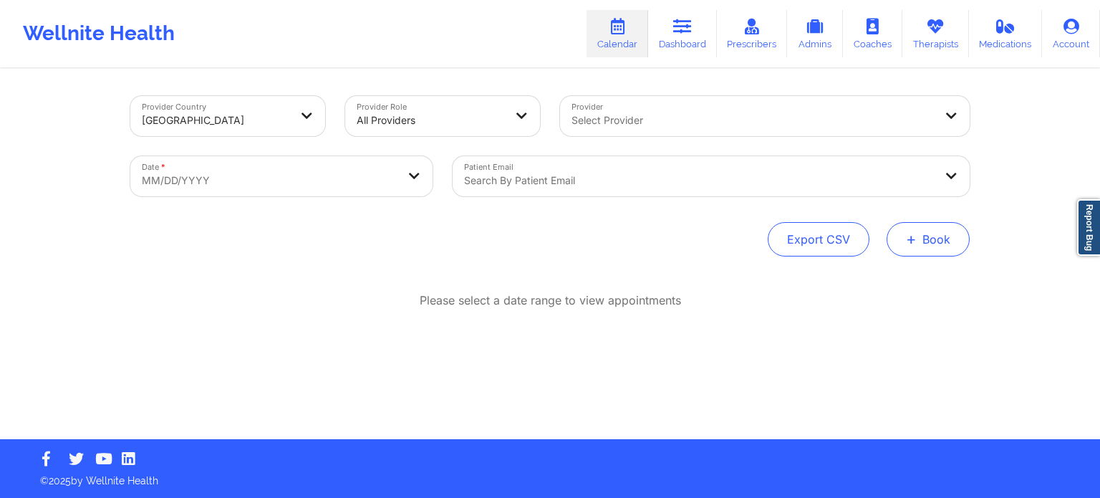
click at [930, 243] on button "+ Book" at bounding box center [927, 239] width 83 height 34
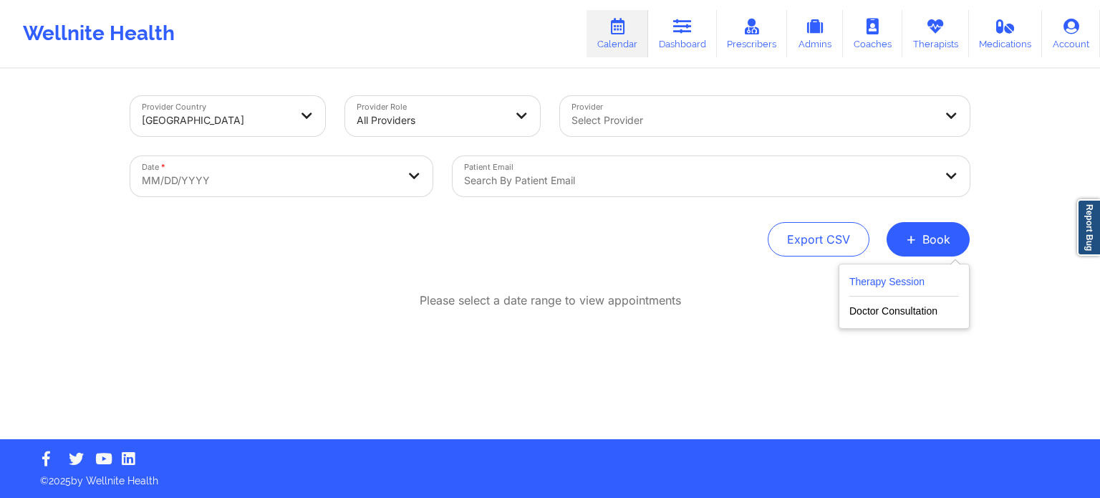
click at [892, 281] on button "Therapy Session" at bounding box center [904, 285] width 110 height 24
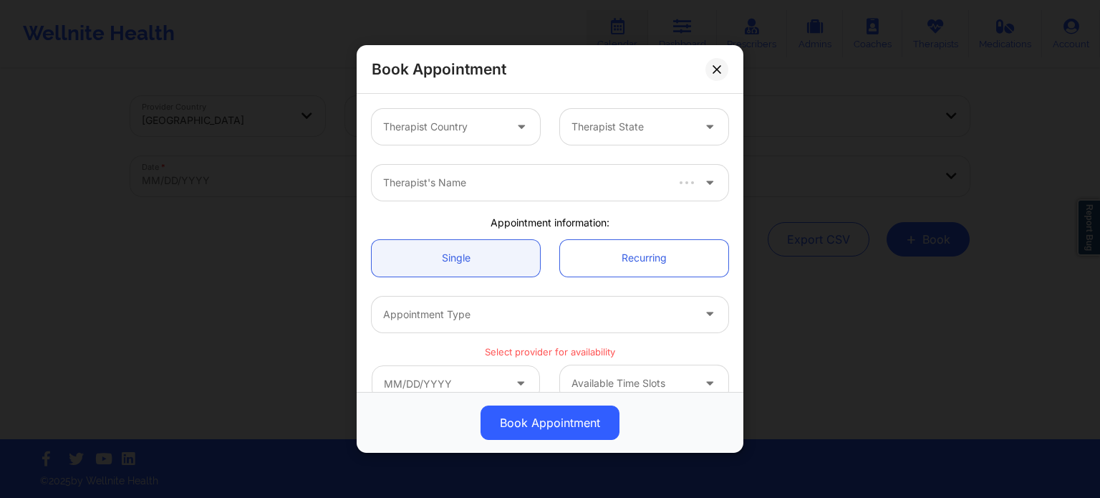
click at [479, 128] on div at bounding box center [443, 126] width 121 height 17
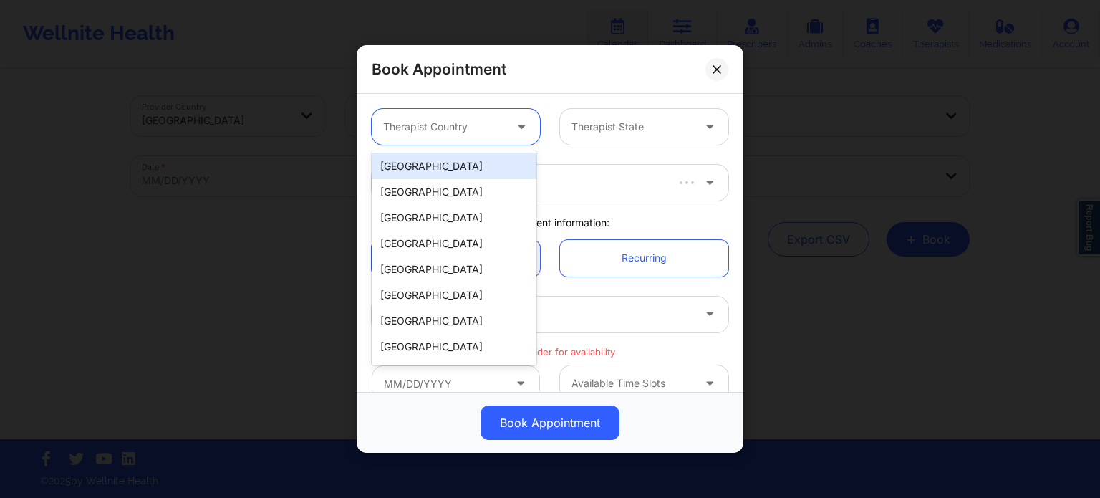
click at [470, 164] on div "[GEOGRAPHIC_DATA]" at bounding box center [454, 166] width 165 height 26
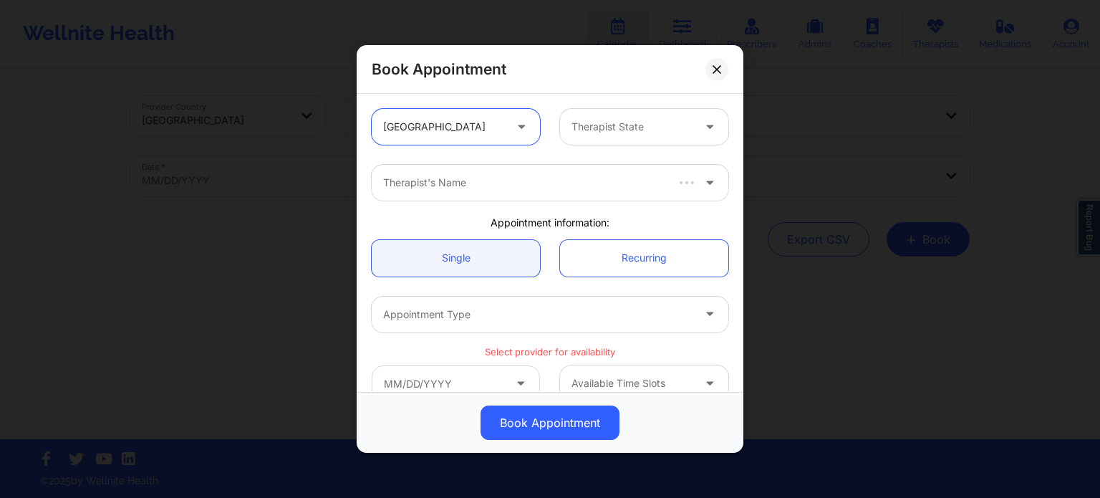
click at [584, 137] on div "Therapist State" at bounding box center [627, 127] width 134 height 36
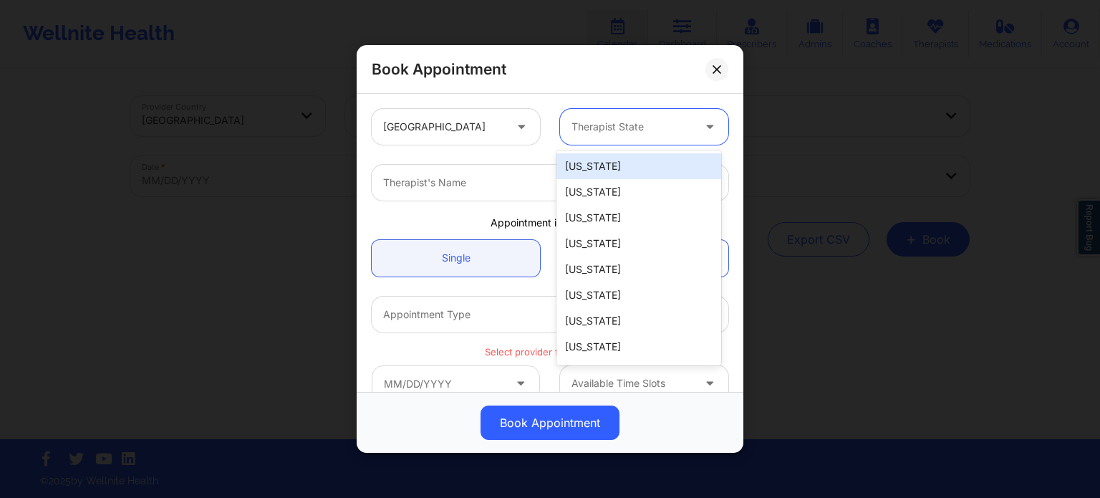
type input "f"
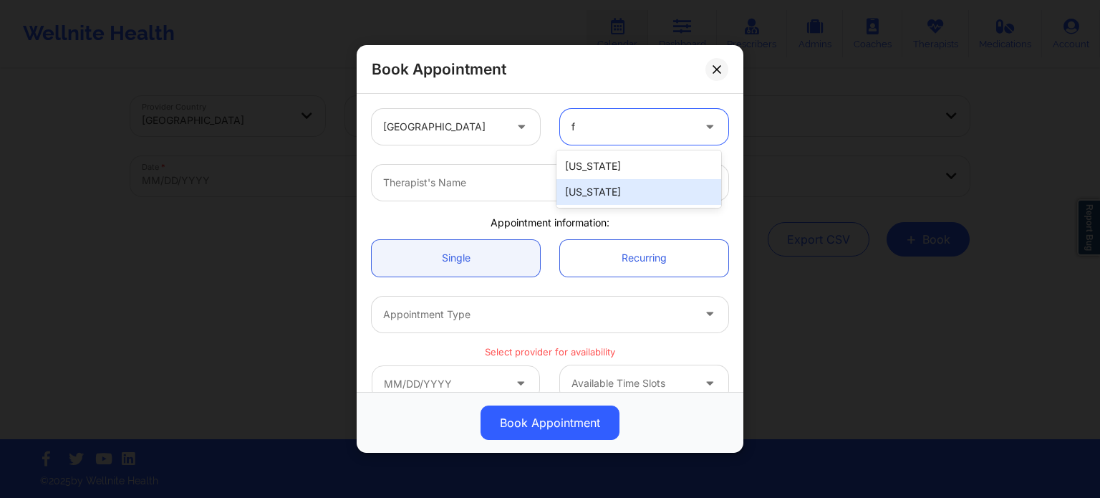
click at [596, 194] on div "[US_STATE]" at bounding box center [638, 192] width 165 height 26
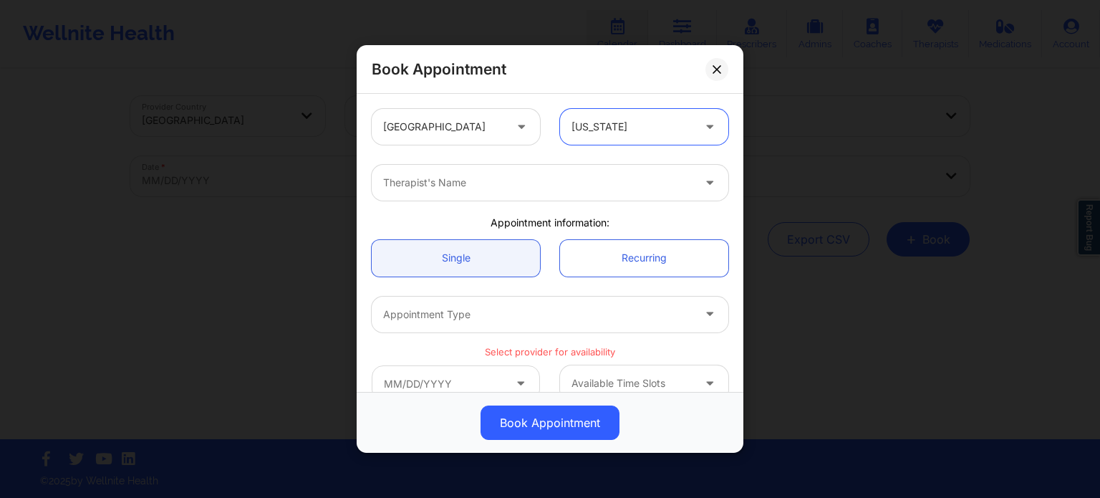
click at [525, 191] on div "Therapist's Name" at bounding box center [533, 183] width 322 height 36
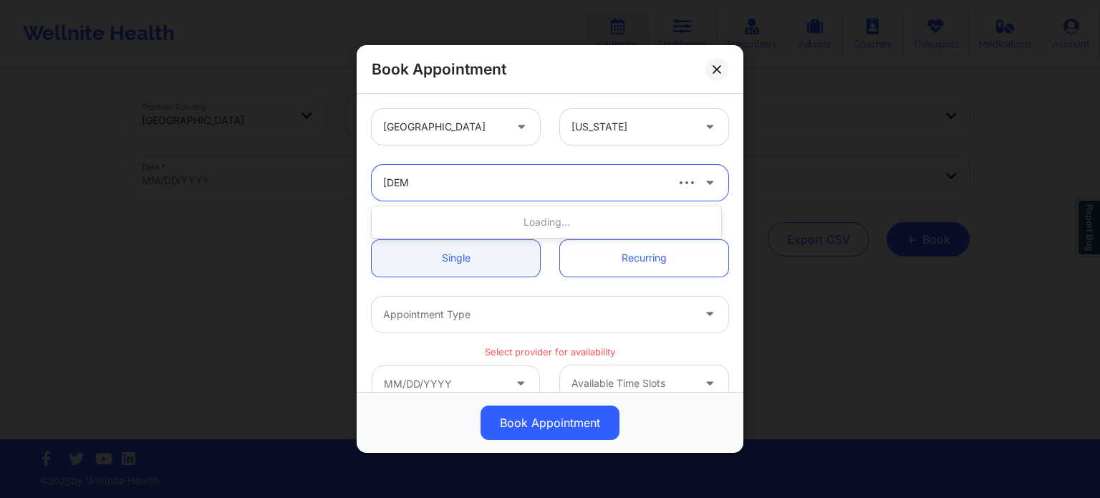
type input "sharic"
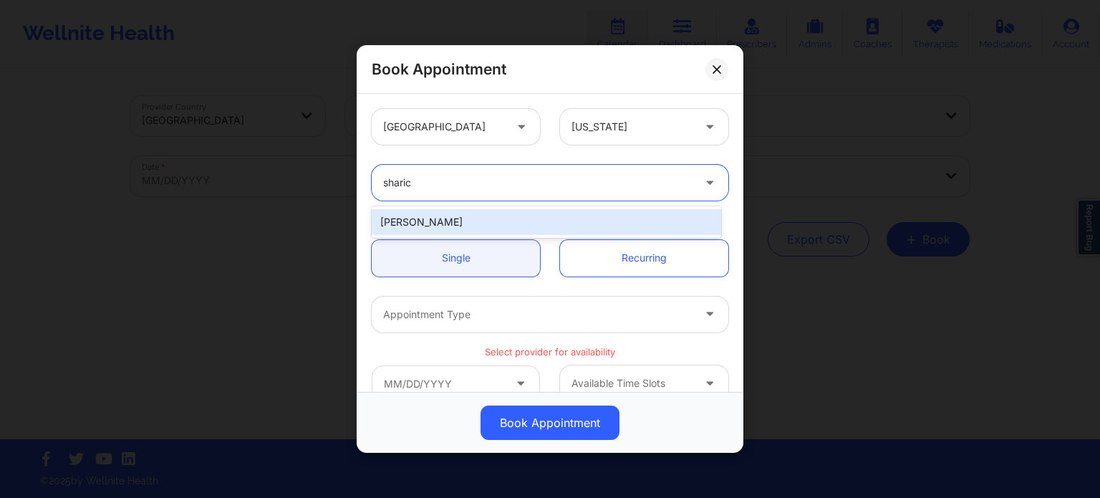
click at [497, 219] on div "Sharice White" at bounding box center [546, 222] width 349 height 26
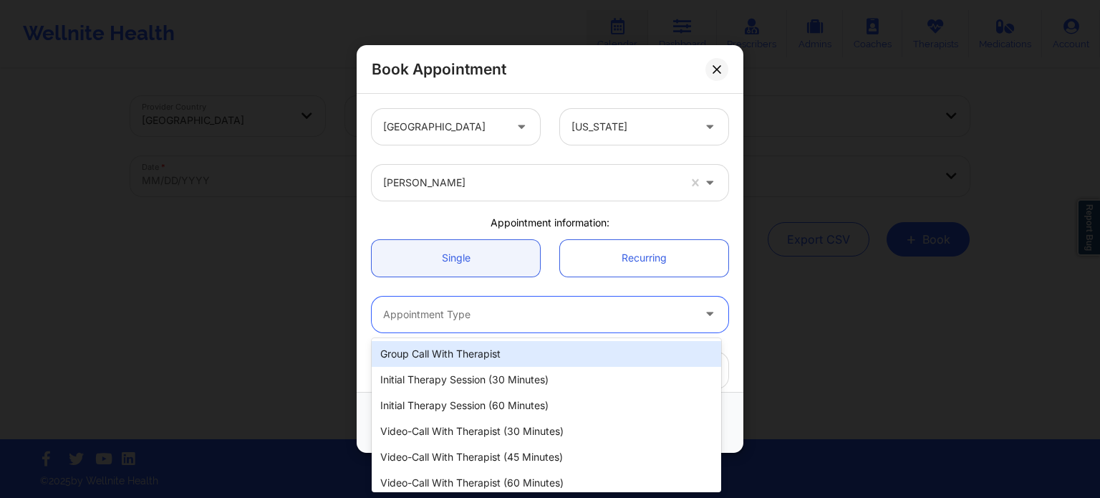
click at [484, 319] on div at bounding box center [537, 314] width 309 height 17
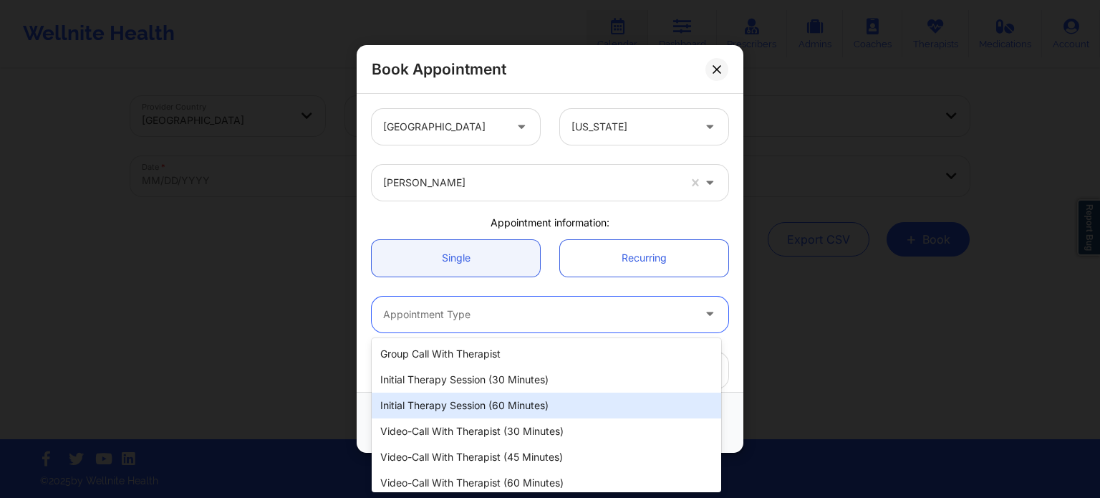
drag, startPoint x: 490, startPoint y: 404, endPoint x: 487, endPoint y: 389, distance: 14.6
click at [489, 407] on div "Initial Therapy Session (60 minutes)" at bounding box center [546, 405] width 349 height 26
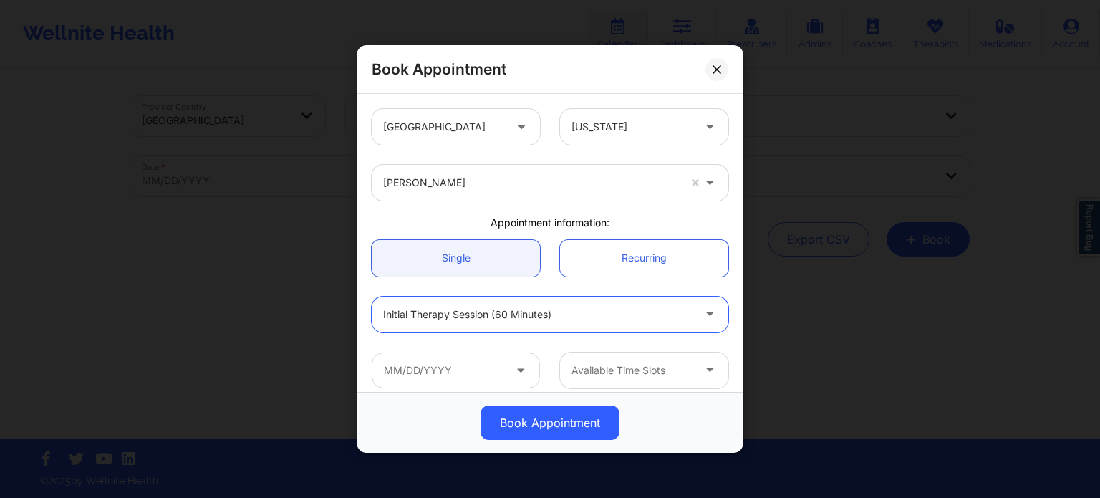
scroll to position [143, 0]
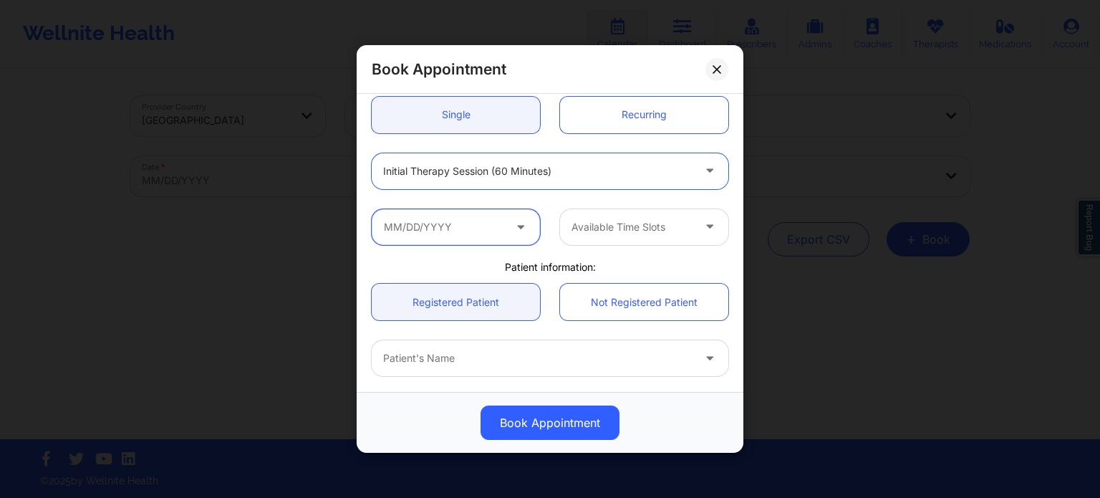
click at [462, 223] on input "text" at bounding box center [456, 227] width 168 height 36
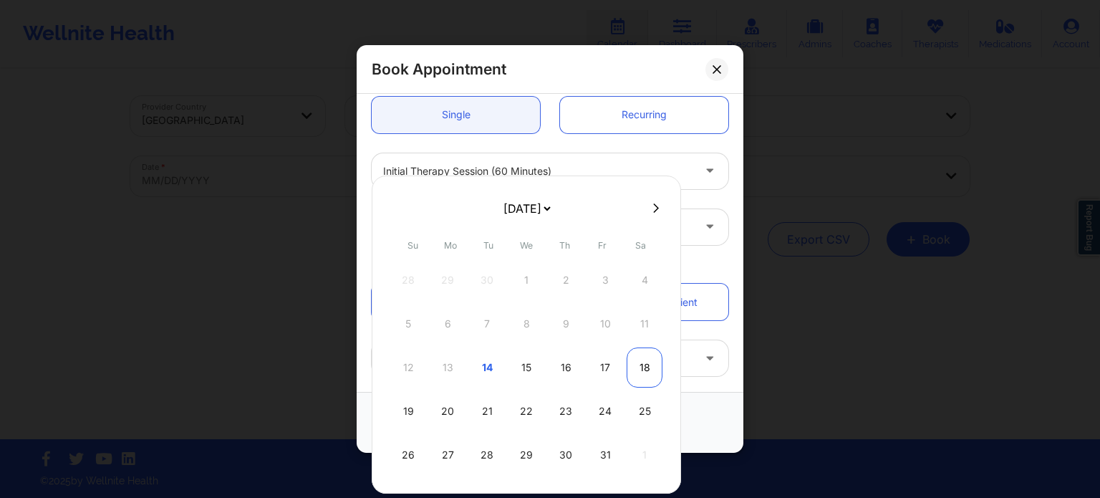
click at [644, 362] on div "18" at bounding box center [644, 367] width 36 height 40
type input "10/18/2025"
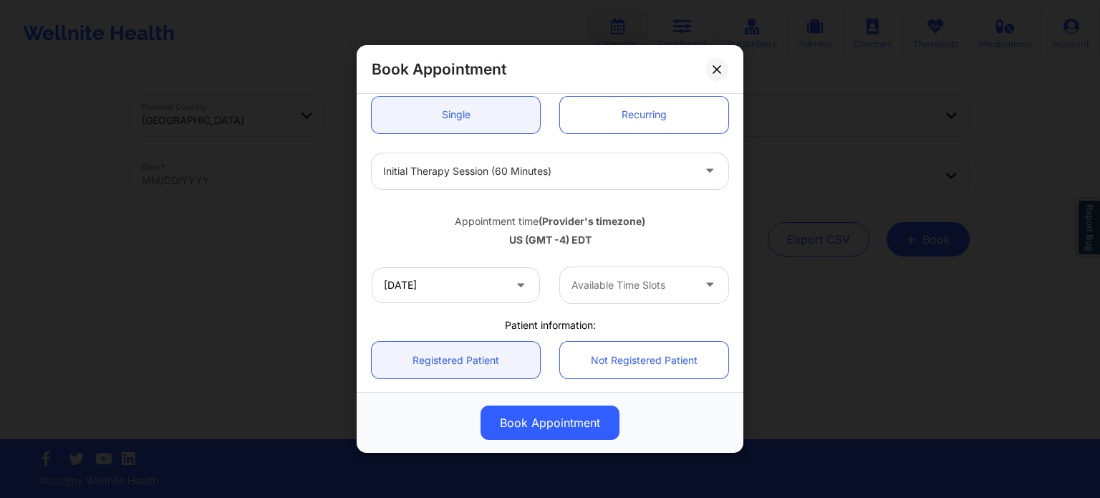
click at [610, 285] on div at bounding box center [631, 284] width 121 height 17
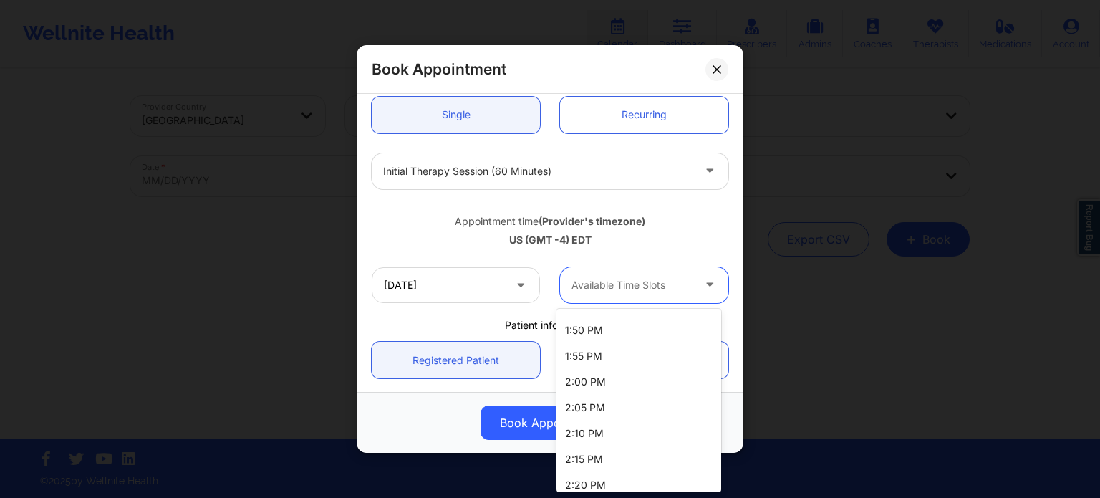
scroll to position [0, 0]
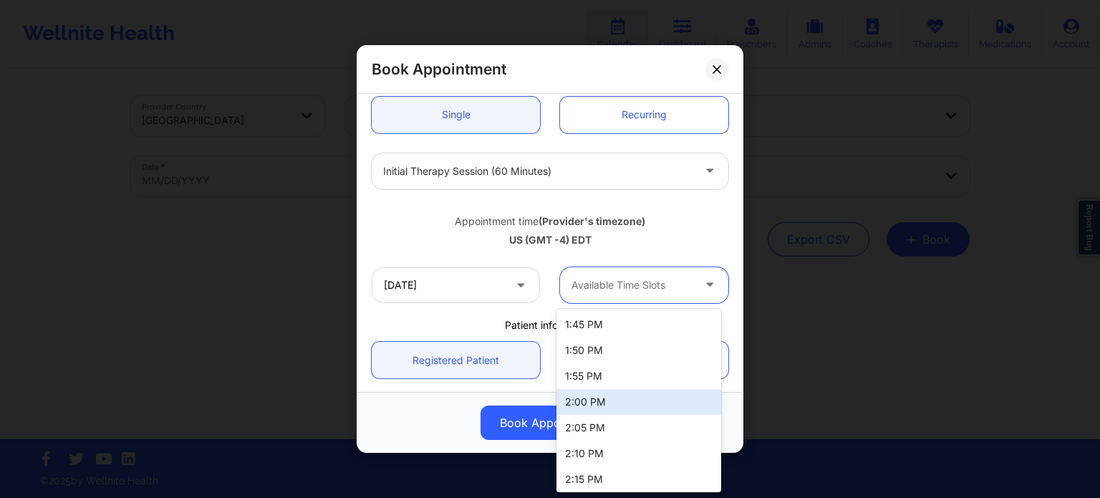
click at [624, 398] on div "2:00 PM" at bounding box center [638, 402] width 165 height 26
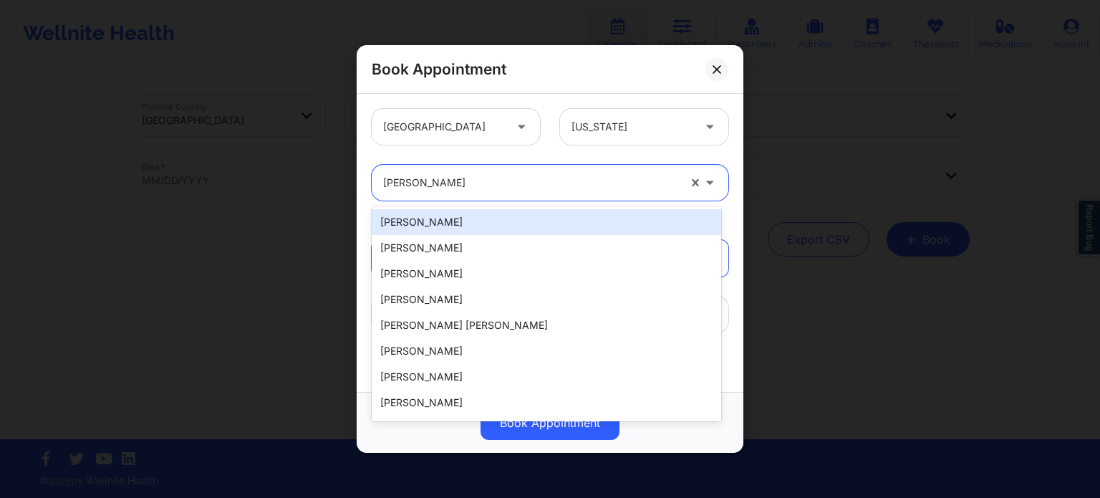
click at [474, 193] on div "Sharice White" at bounding box center [530, 183] width 295 height 36
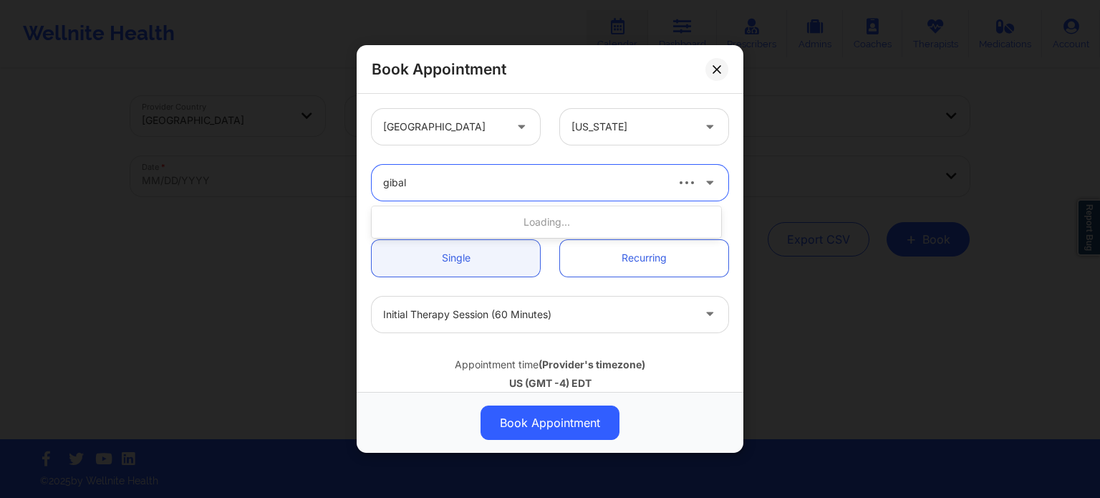
type input "gibala"
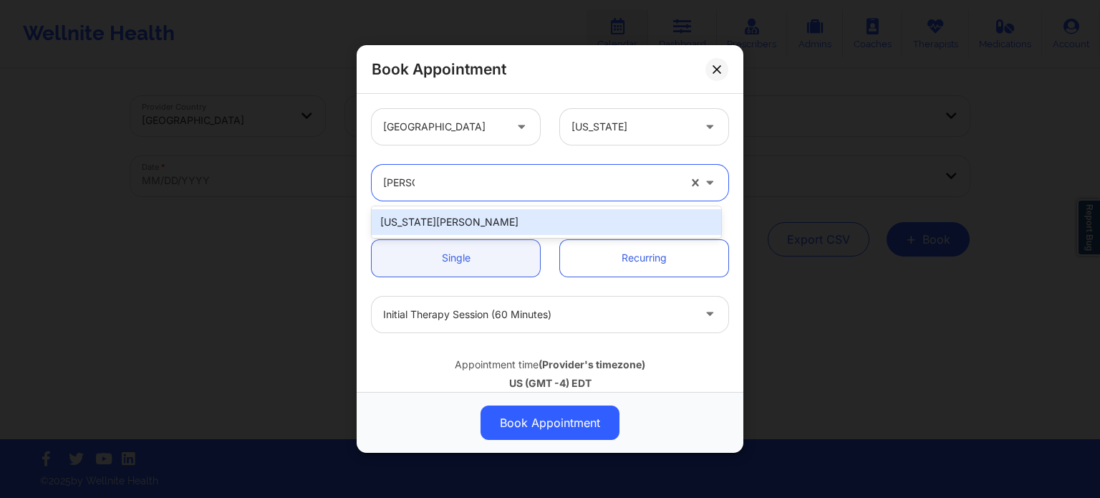
click at [471, 221] on div "[US_STATE][PERSON_NAME]" at bounding box center [546, 222] width 349 height 26
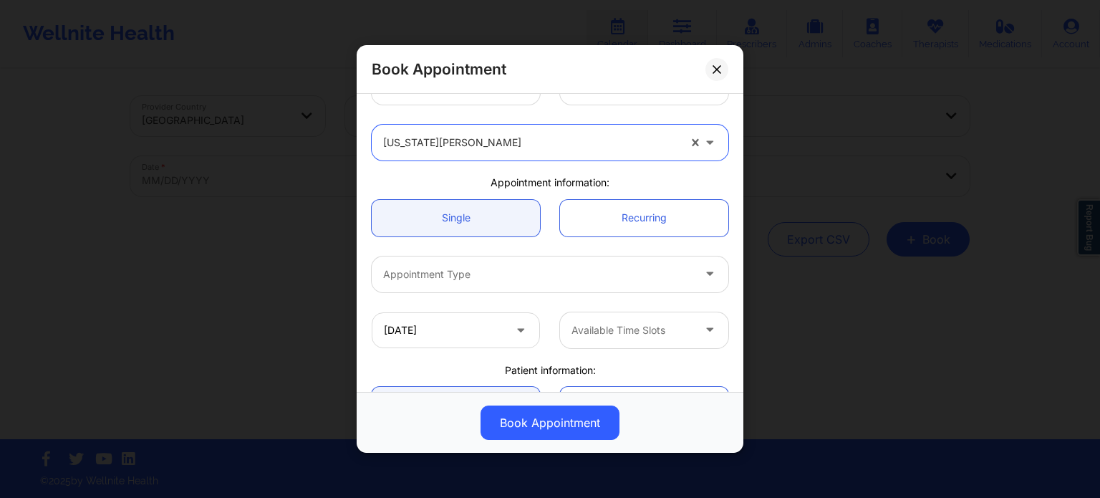
scroll to position [72, 0]
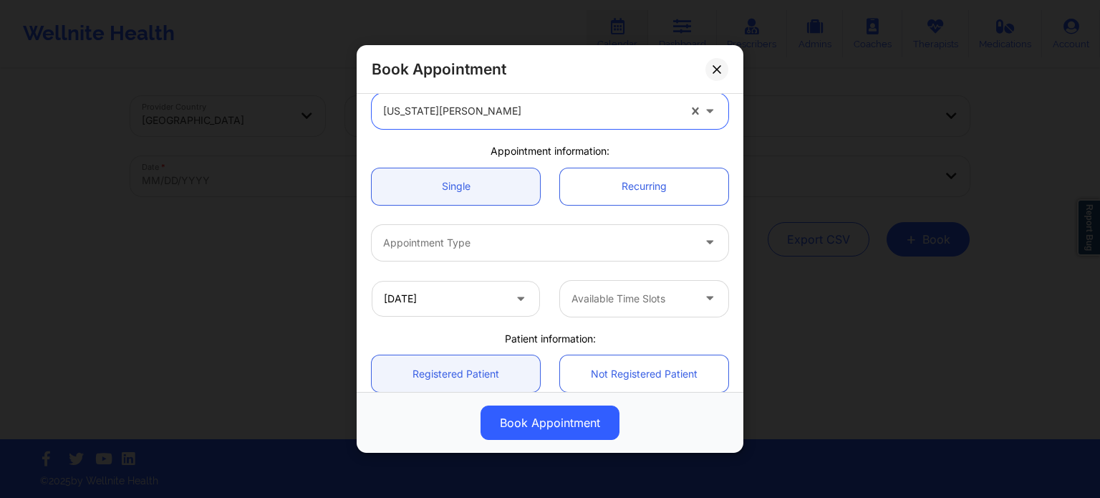
click at [519, 241] on div at bounding box center [537, 242] width 309 height 17
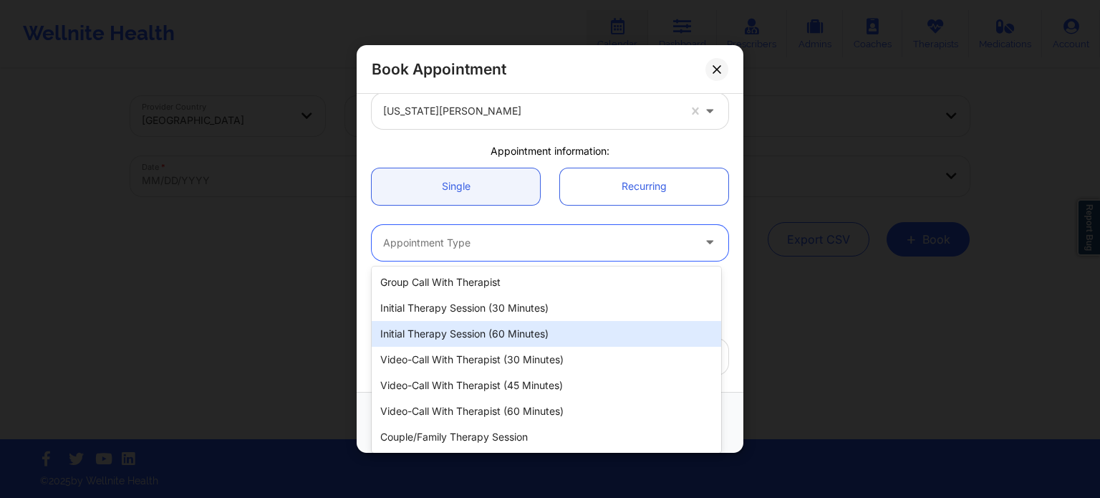
click at [495, 331] on div "Initial Therapy Session (60 minutes)" at bounding box center [546, 334] width 349 height 26
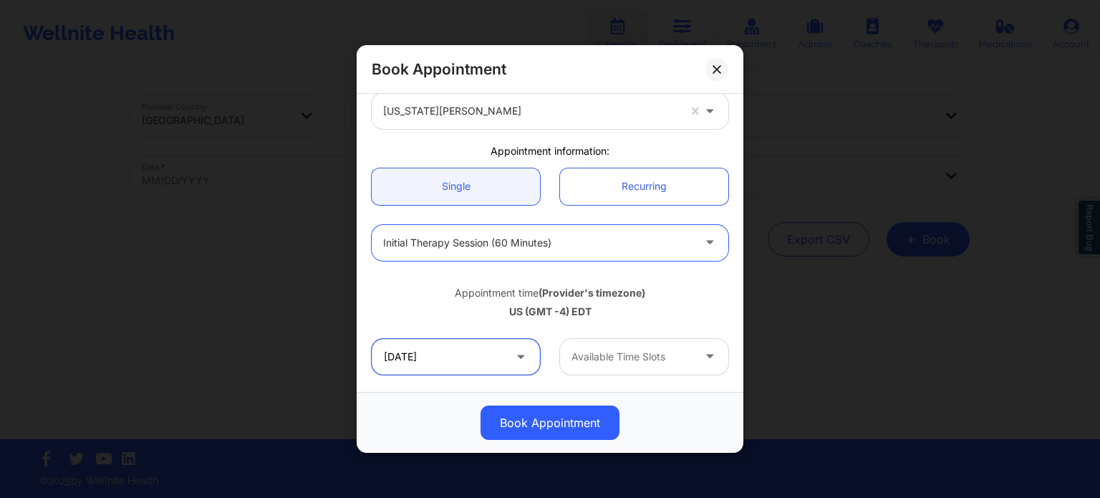
click at [474, 354] on input "10/18/2025" at bounding box center [456, 357] width 168 height 36
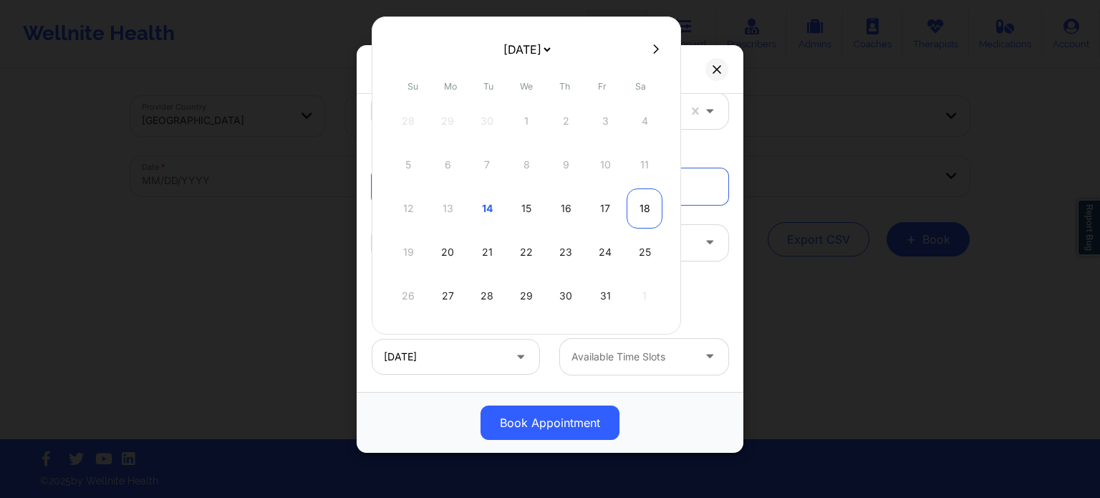
click at [639, 212] on div "18" at bounding box center [644, 208] width 36 height 40
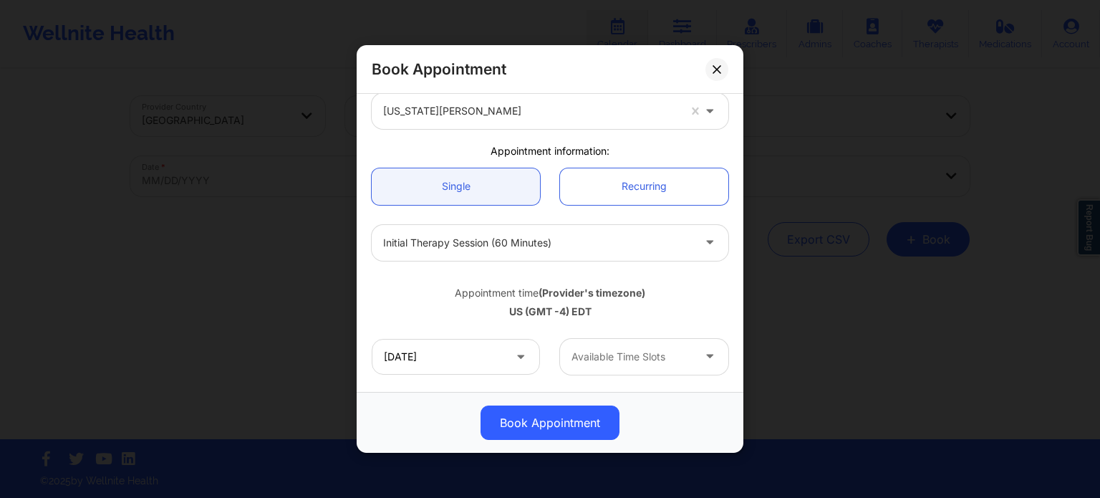
click at [619, 349] on div at bounding box center [631, 356] width 121 height 17
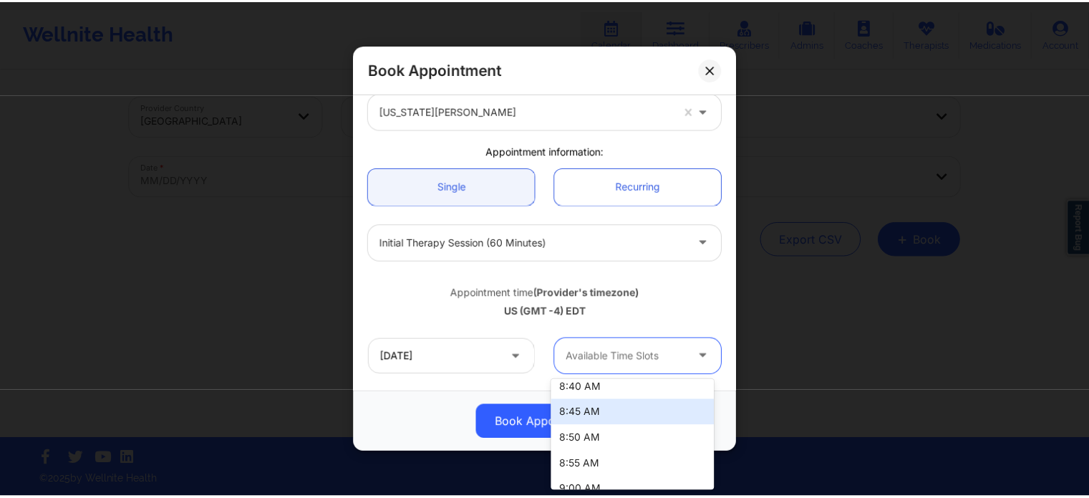
scroll to position [229, 0]
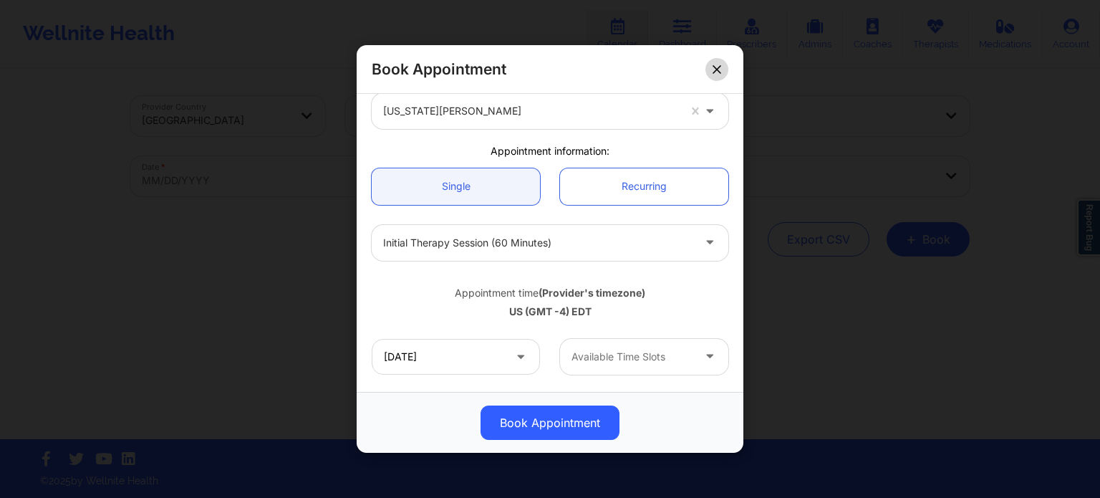
click at [718, 67] on icon at bounding box center [716, 69] width 8 height 8
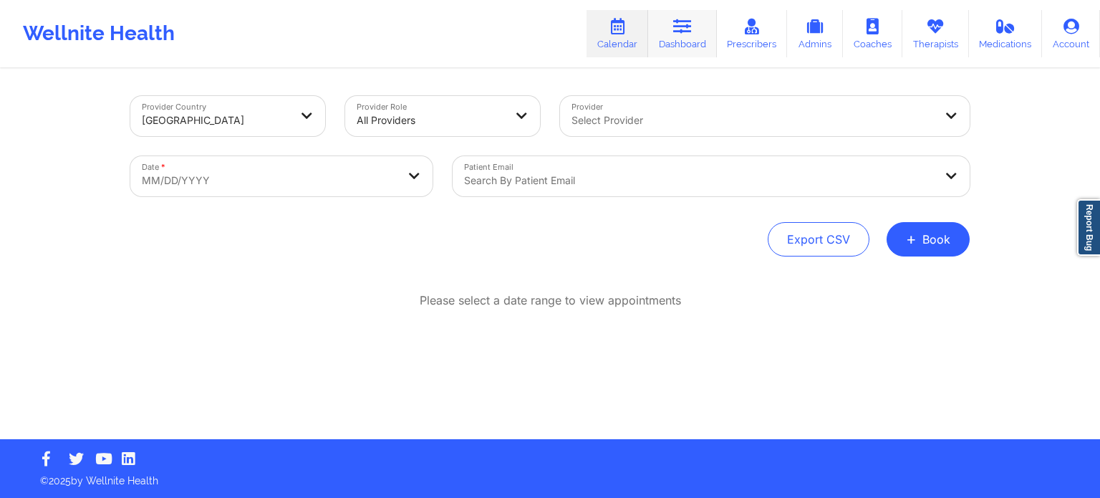
click at [699, 39] on link "Dashboard" at bounding box center [682, 33] width 69 height 47
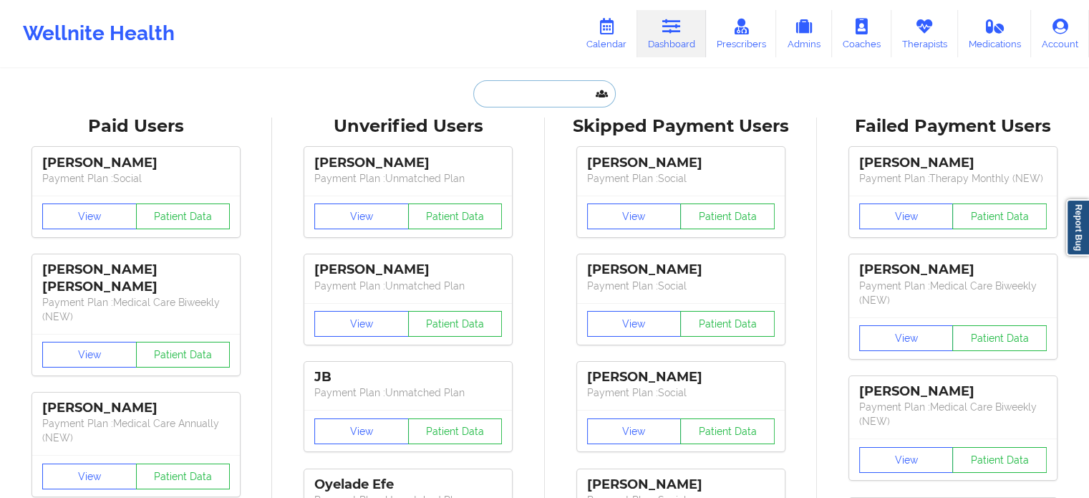
click at [565, 85] on input "text" at bounding box center [544, 93] width 142 height 27
paste input "jmfarina73@gmail.com"
type input "jmfarina73@gmail.com"
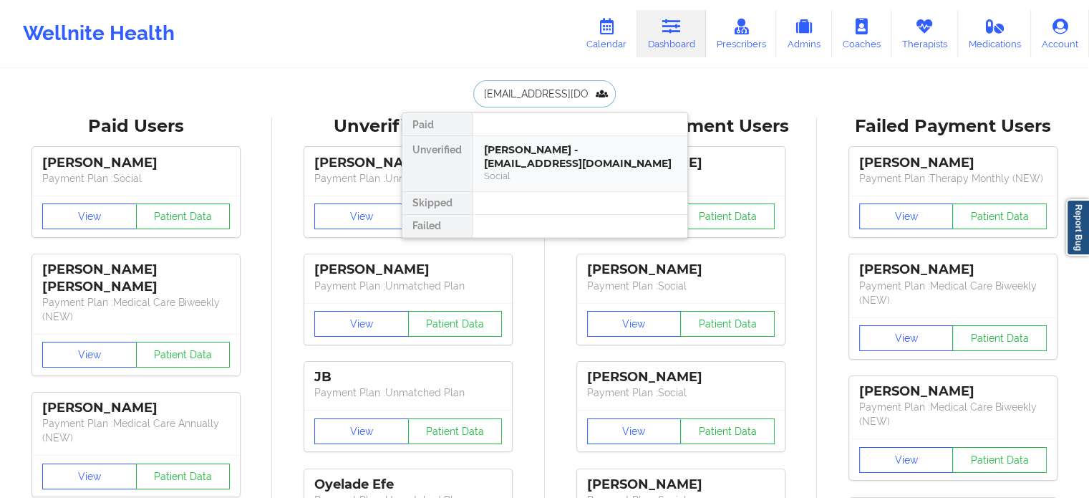
click at [546, 155] on div "Jessica Farina - jmfarina73@gmail.com" at bounding box center [580, 156] width 192 height 26
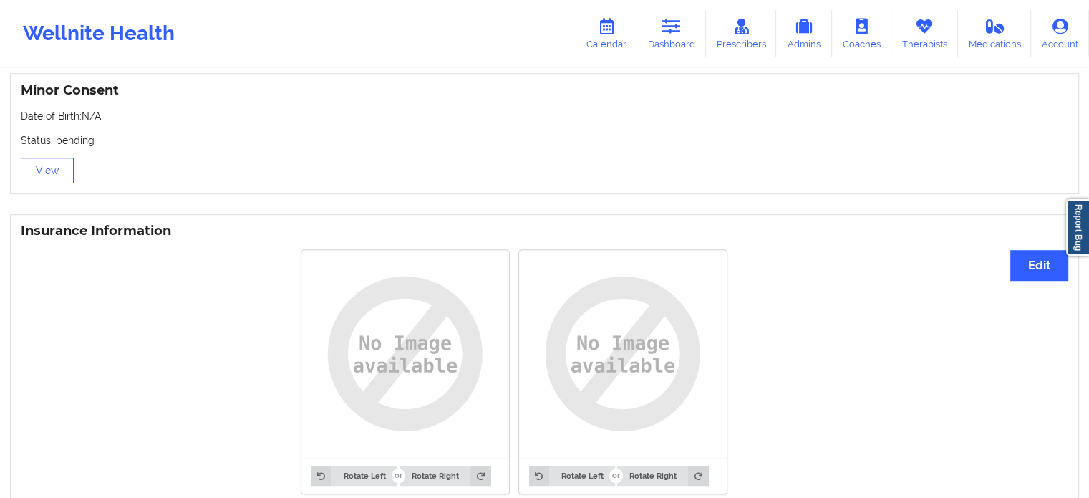
scroll to position [931, 0]
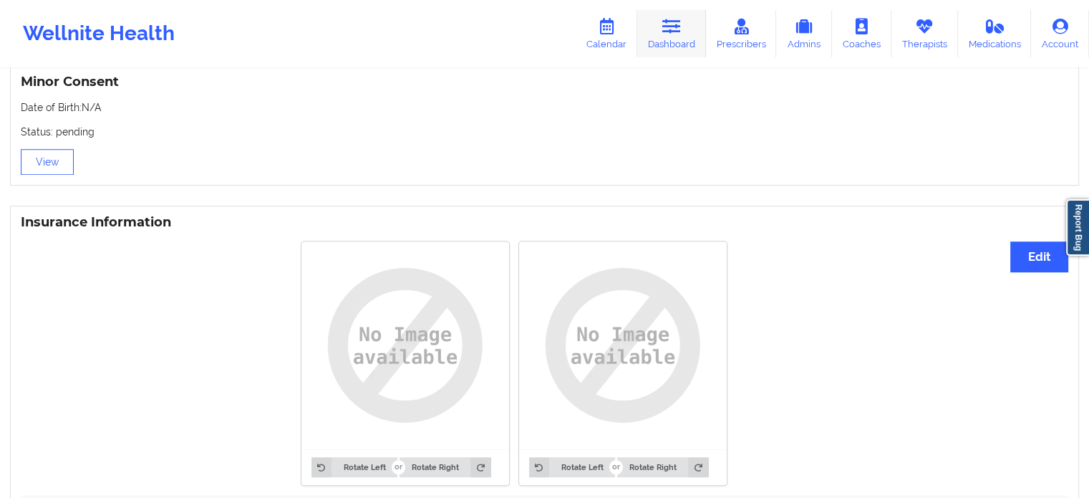
click at [669, 39] on link "Dashboard" at bounding box center [671, 33] width 69 height 47
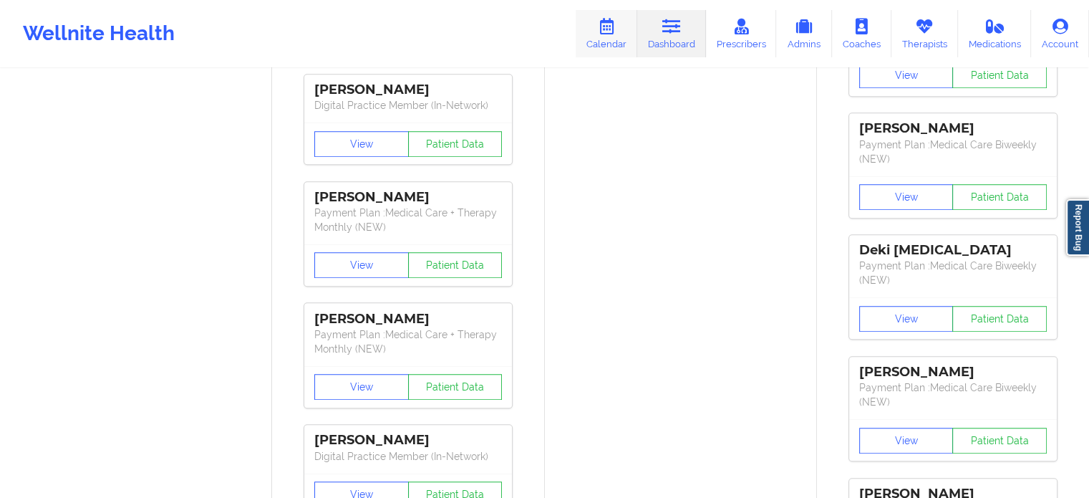
click at [616, 30] on icon at bounding box center [606, 27] width 19 height 16
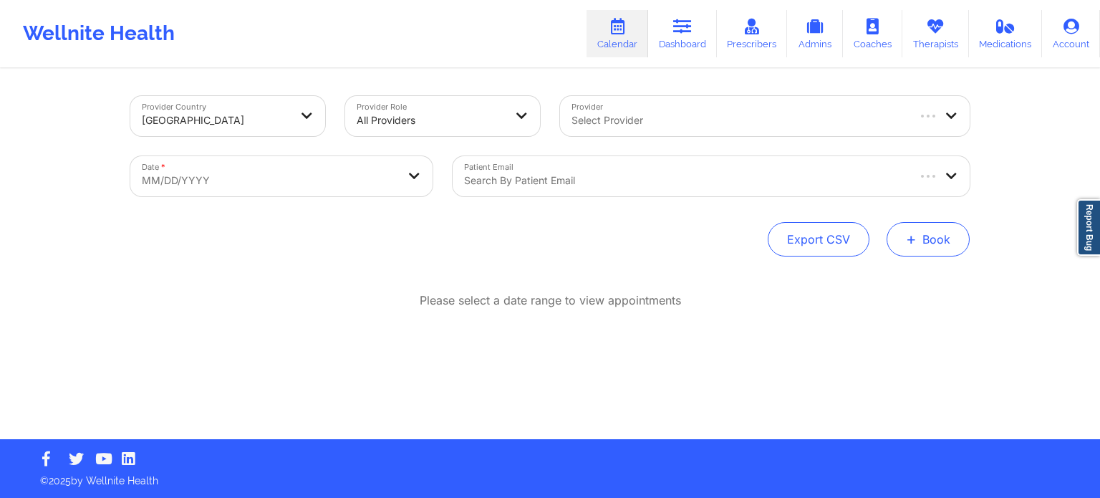
click at [939, 246] on button "+ Book" at bounding box center [927, 239] width 83 height 34
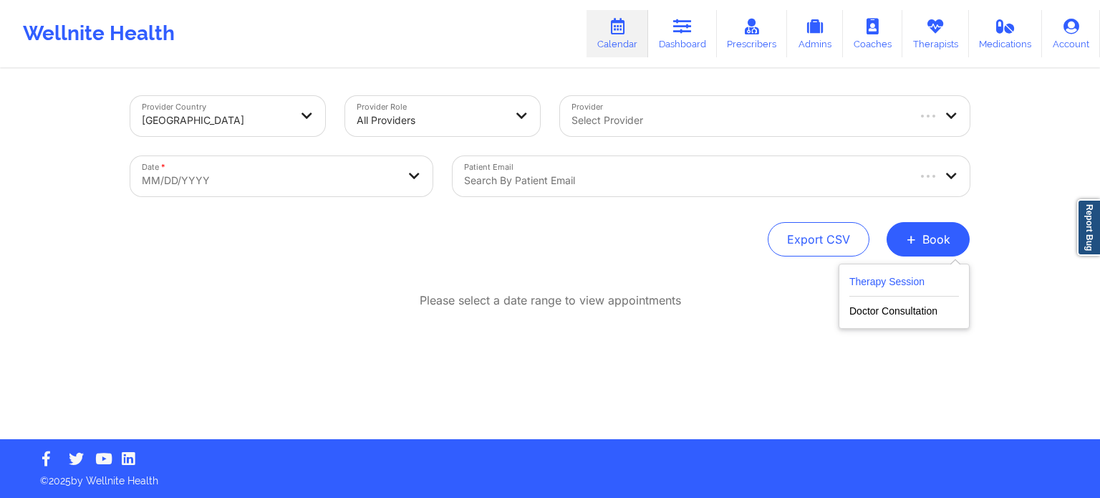
click at [906, 286] on button "Therapy Session" at bounding box center [904, 285] width 110 height 24
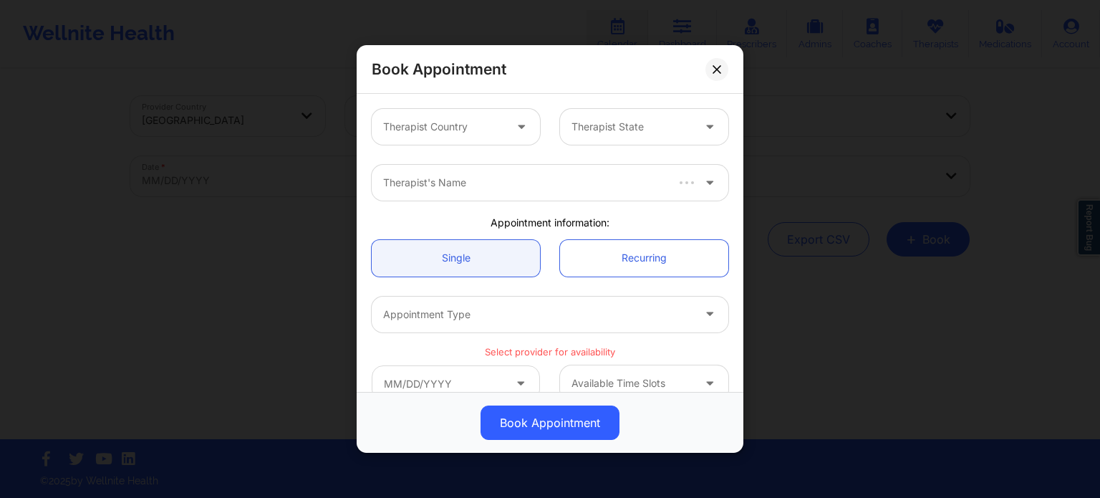
click at [434, 135] on div at bounding box center [443, 126] width 121 height 17
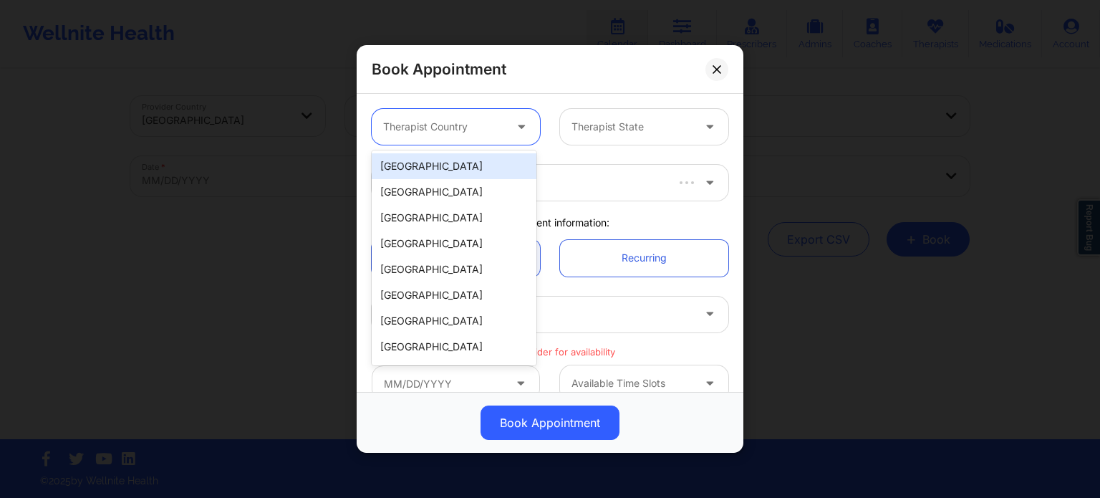
click at [447, 165] on div "[GEOGRAPHIC_DATA]" at bounding box center [454, 166] width 165 height 26
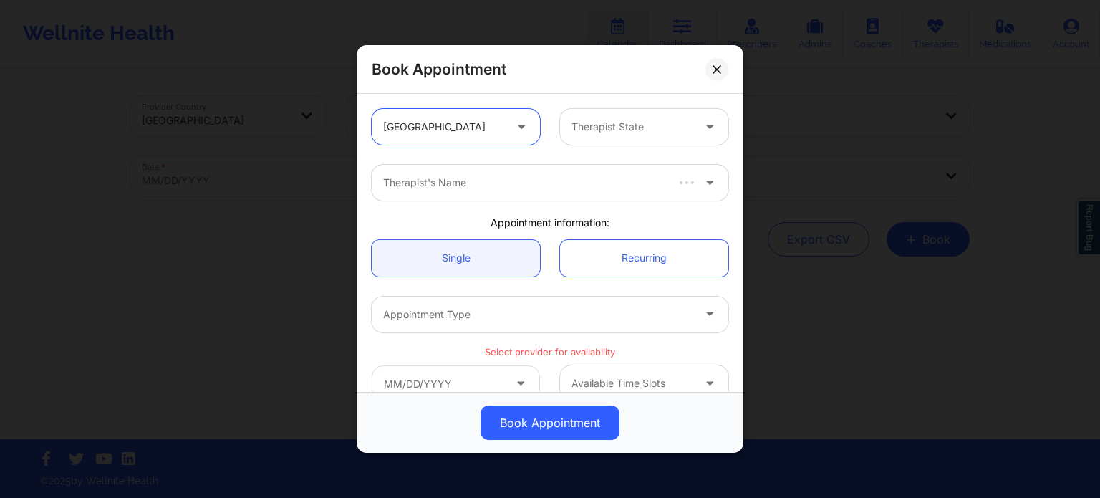
click at [595, 121] on div at bounding box center [631, 126] width 121 height 17
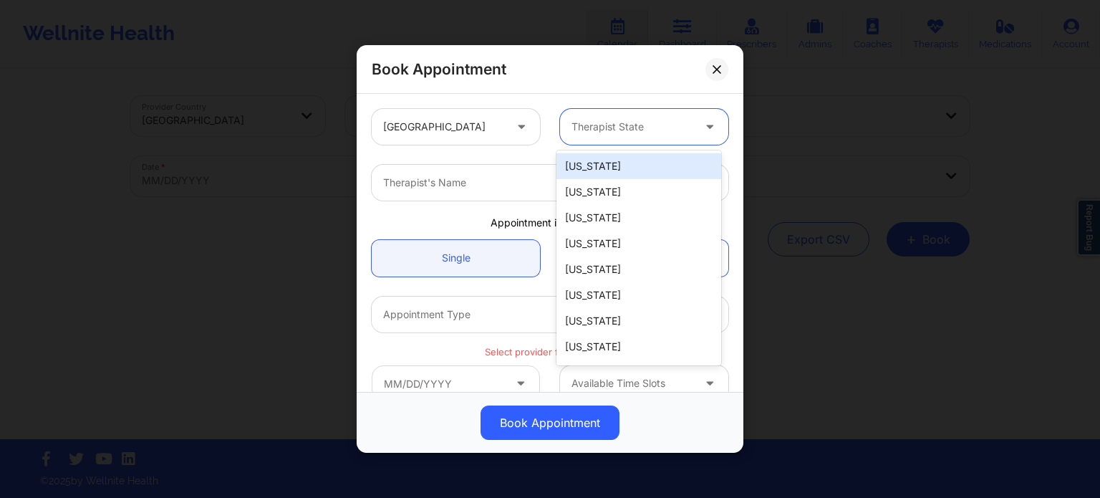
type input "f"
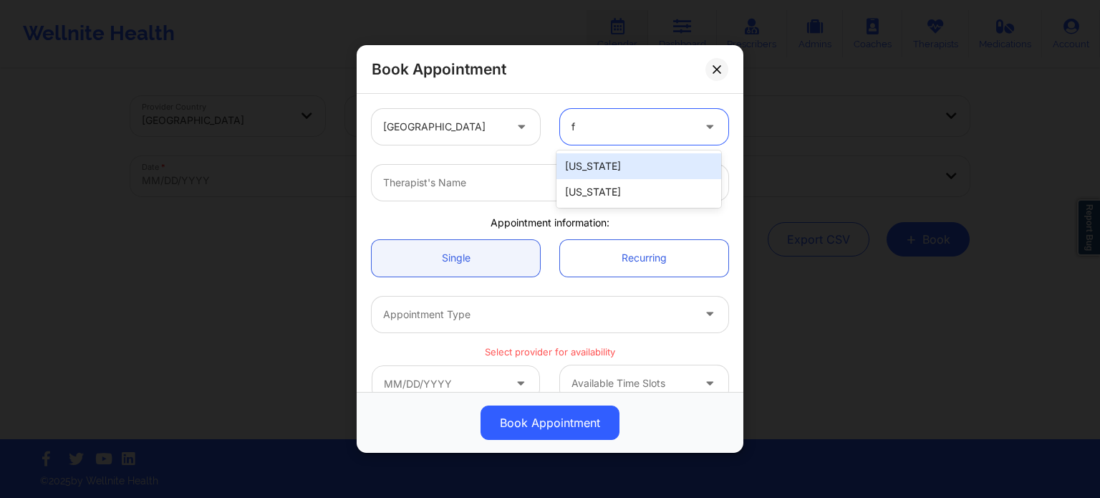
click at [591, 189] on div "[US_STATE]" at bounding box center [638, 192] width 165 height 26
click at [519, 184] on div at bounding box center [523, 182] width 281 height 17
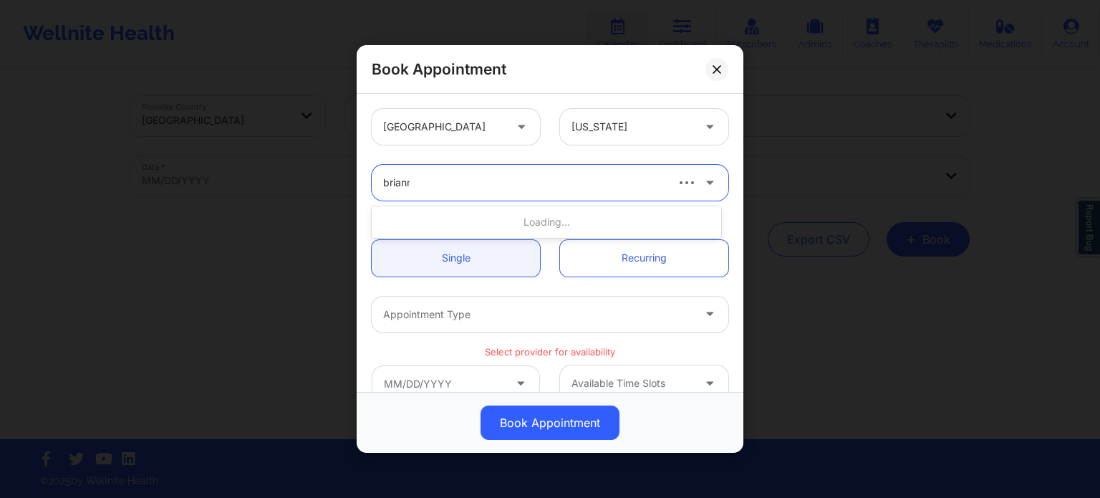
type input "brianna"
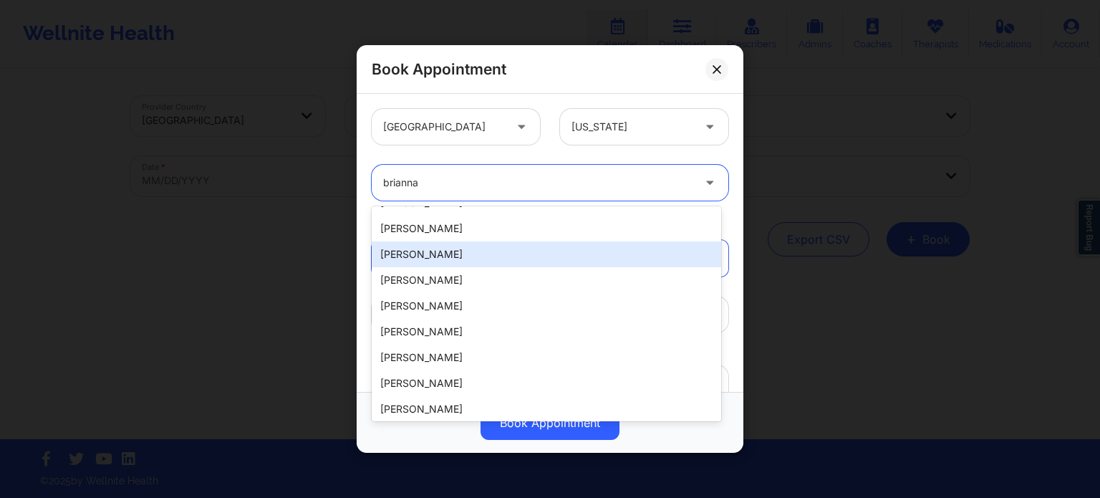
scroll to position [255, 0]
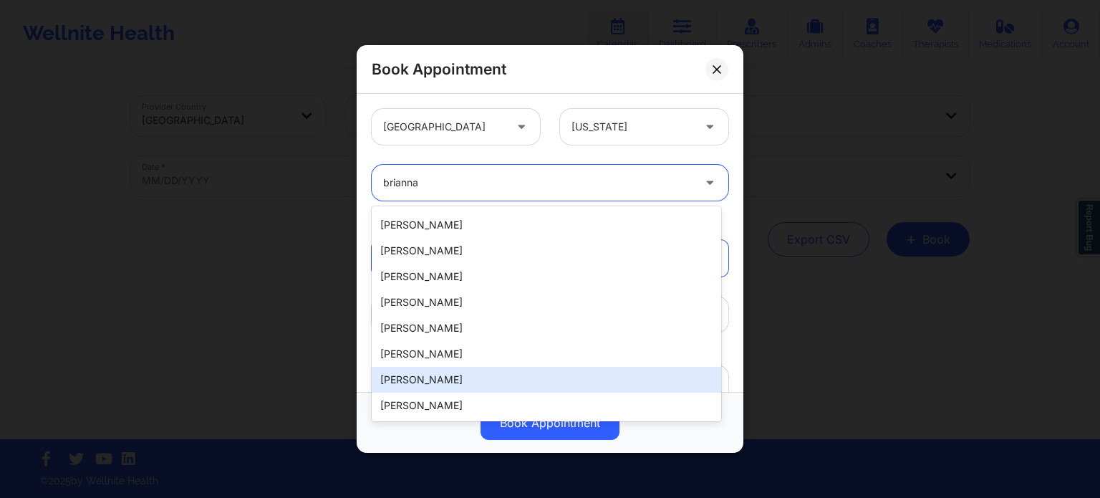
click at [452, 384] on div "[PERSON_NAME]" at bounding box center [546, 380] width 349 height 26
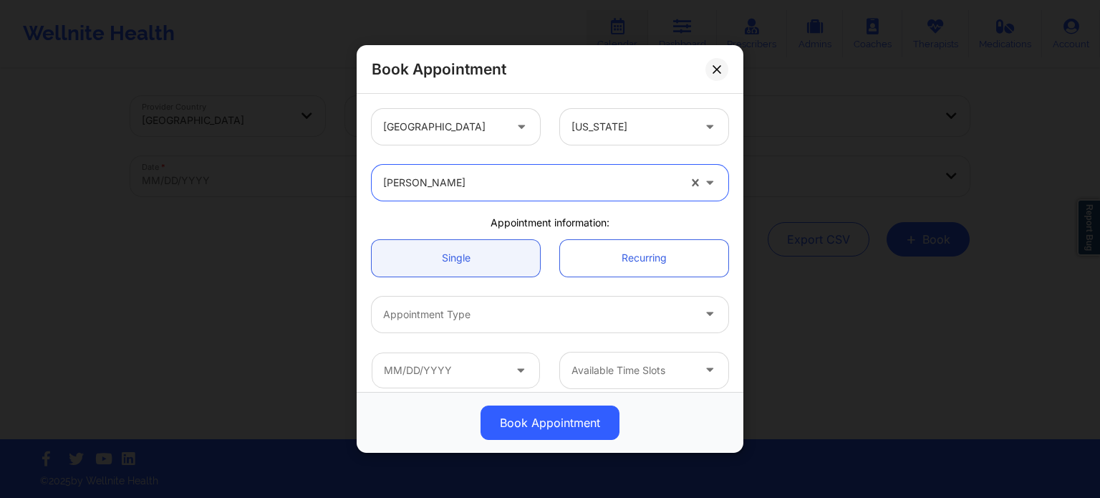
click at [475, 316] on div at bounding box center [537, 314] width 309 height 17
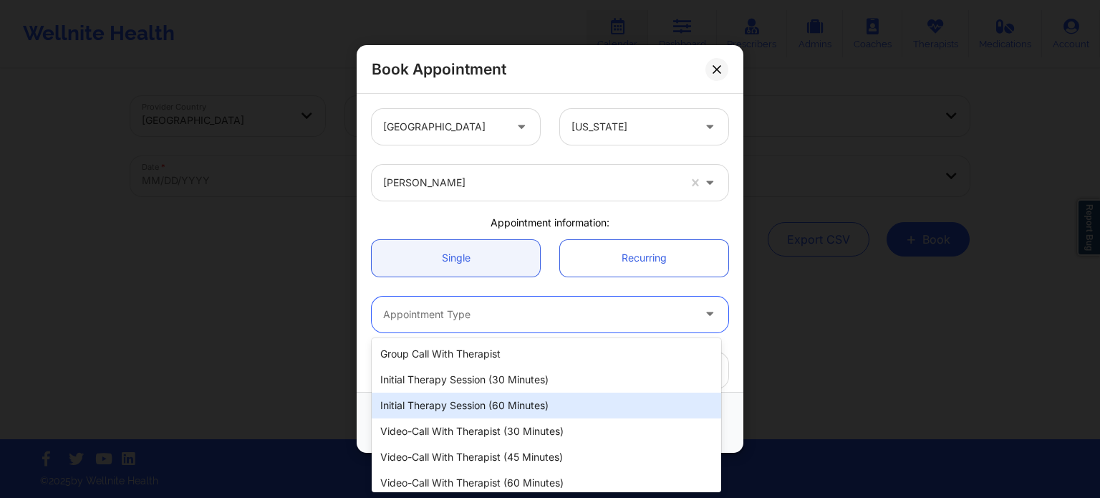
click at [478, 406] on div "Initial Therapy Session (60 minutes)" at bounding box center [546, 405] width 349 height 26
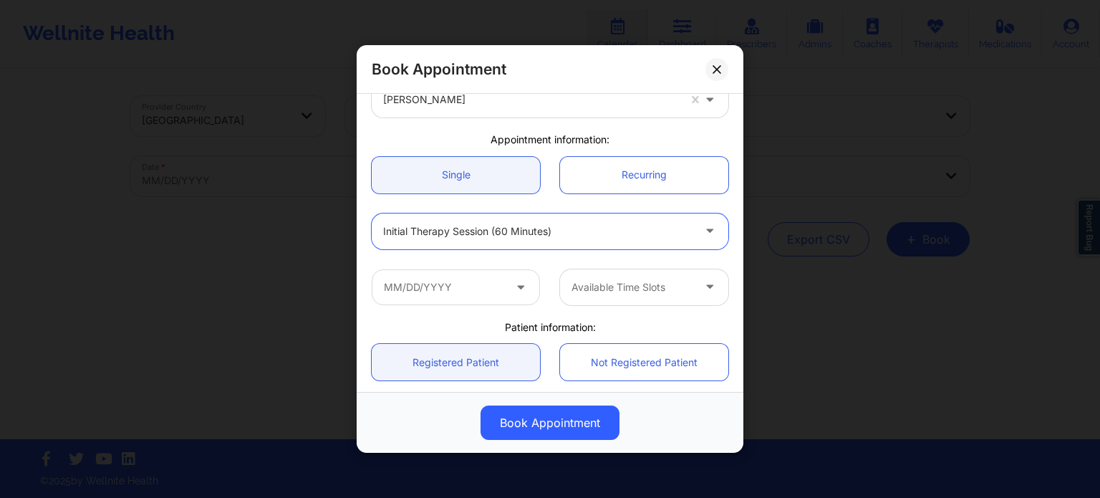
scroll to position [143, 0]
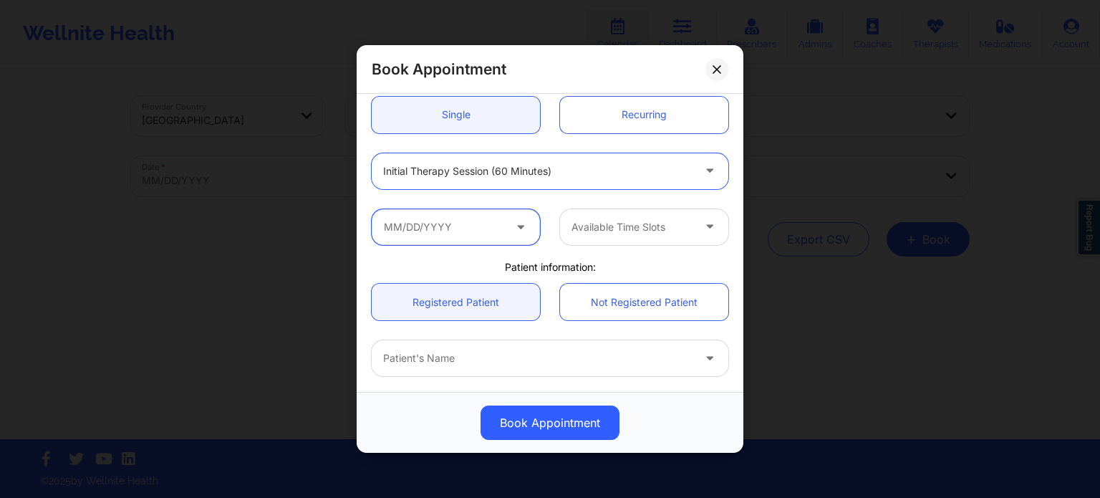
click at [458, 228] on input "text" at bounding box center [456, 227] width 168 height 36
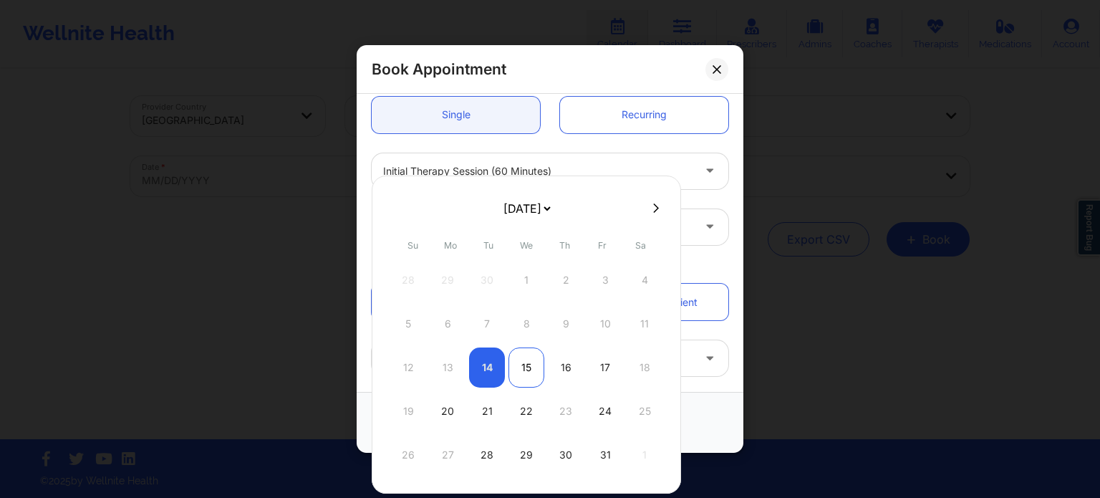
click at [518, 369] on div "15" at bounding box center [526, 367] width 36 height 40
type input "[DATE]"
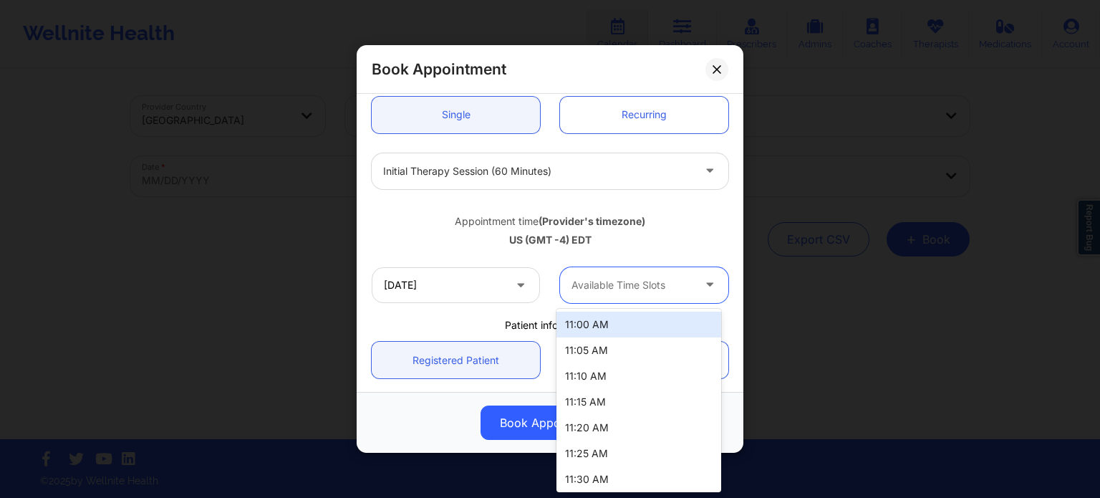
click at [618, 284] on div at bounding box center [631, 284] width 121 height 17
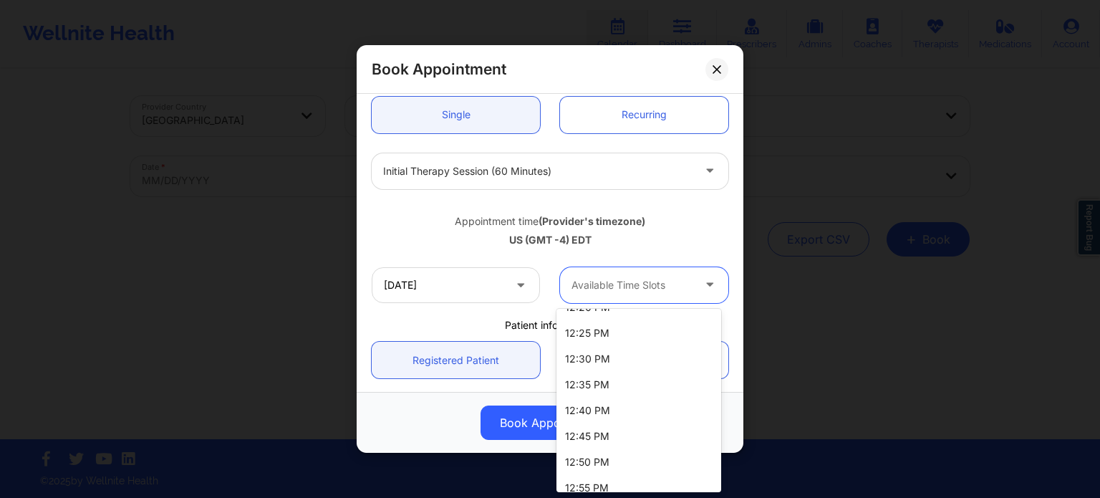
scroll to position [467, 0]
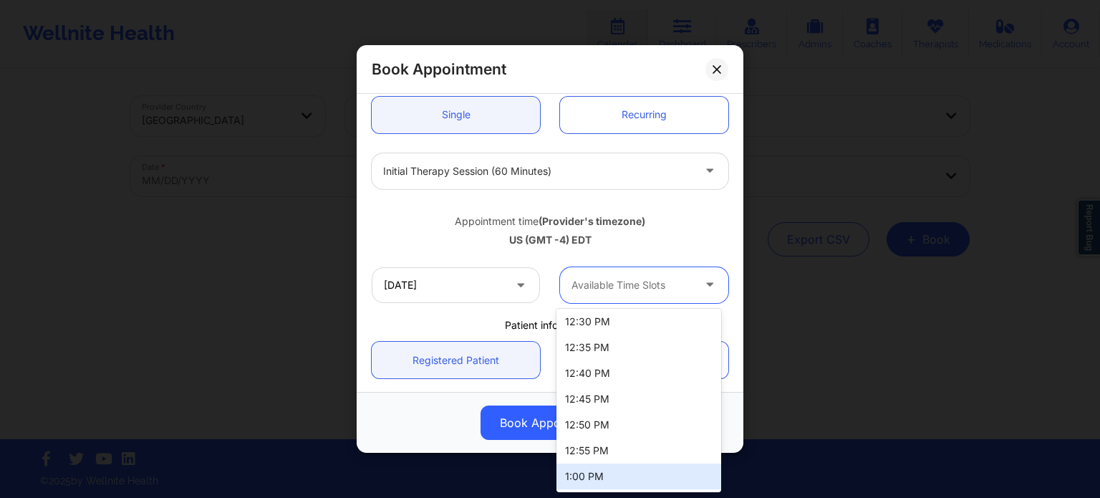
click at [601, 475] on div "1:00 PM" at bounding box center [638, 476] width 165 height 26
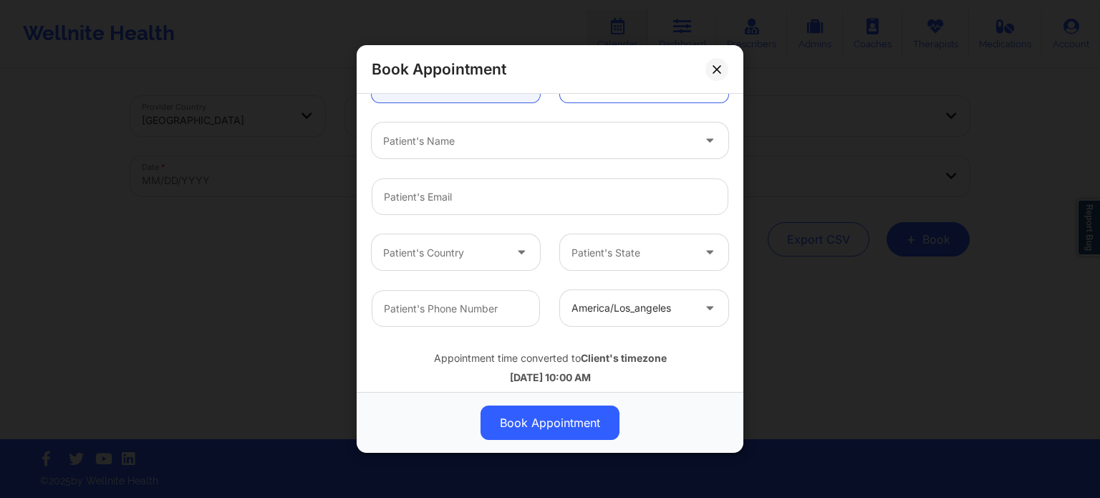
scroll to position [430, 0]
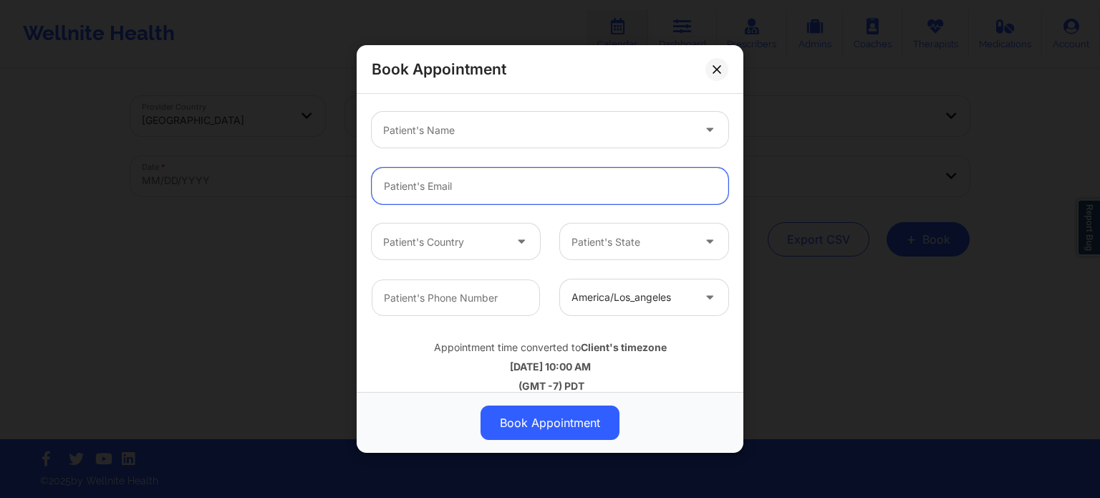
click at [467, 190] on input "Patient Email" at bounding box center [550, 186] width 357 height 37
paste input "jmfarina73@gmail.com"
type input "jmfarina73@gmail.com"
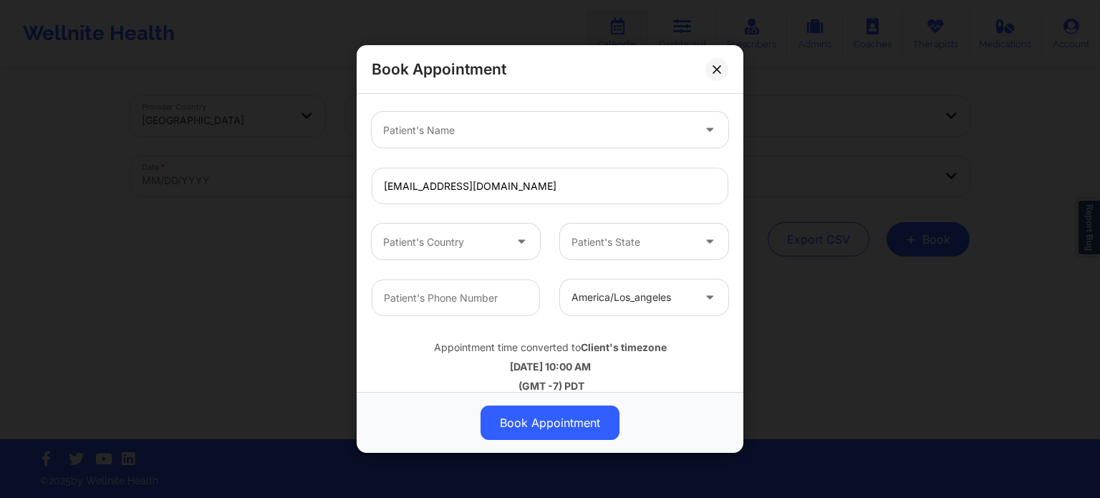
click at [495, 129] on div at bounding box center [537, 130] width 309 height 17
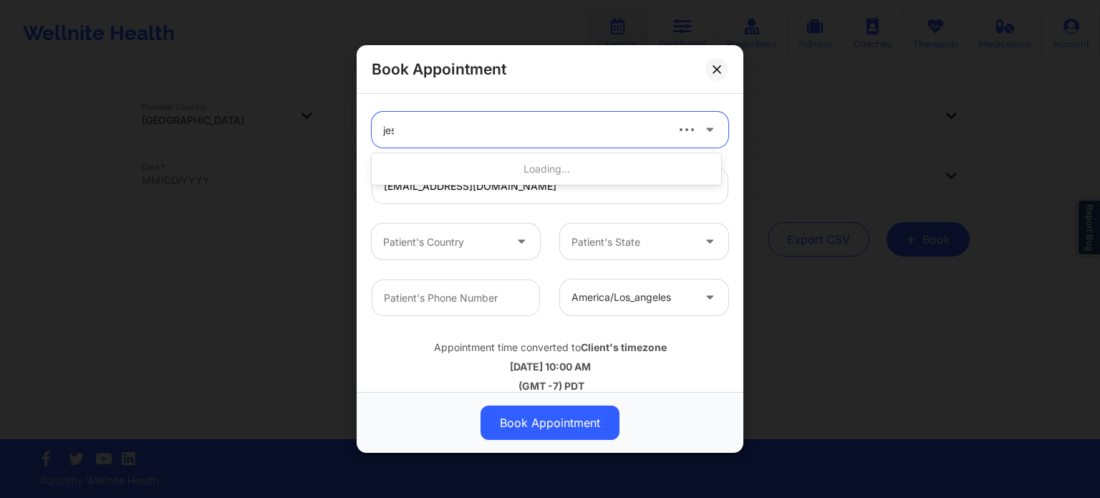
type input "jess"
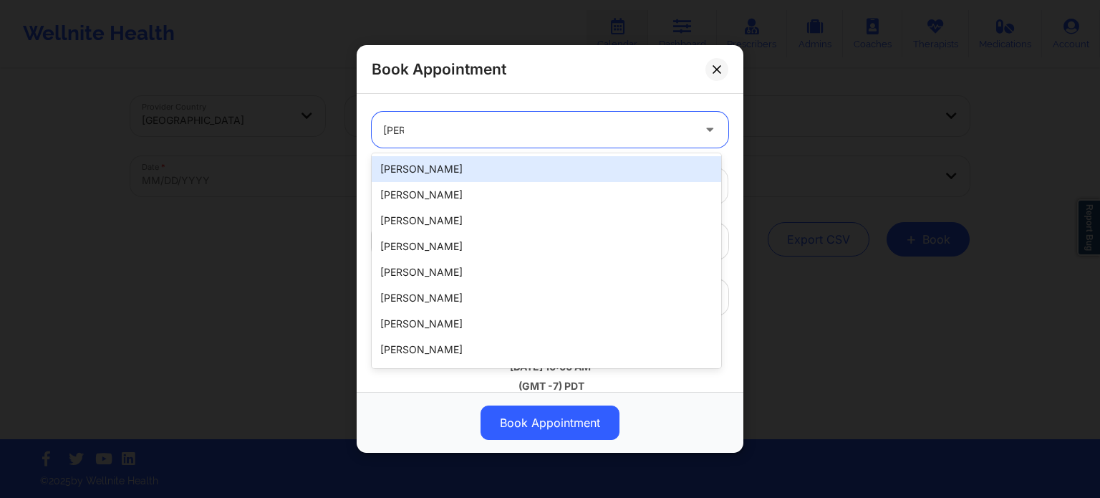
click at [480, 167] on div "Jessica Farina" at bounding box center [546, 169] width 349 height 26
type input "+18133344995"
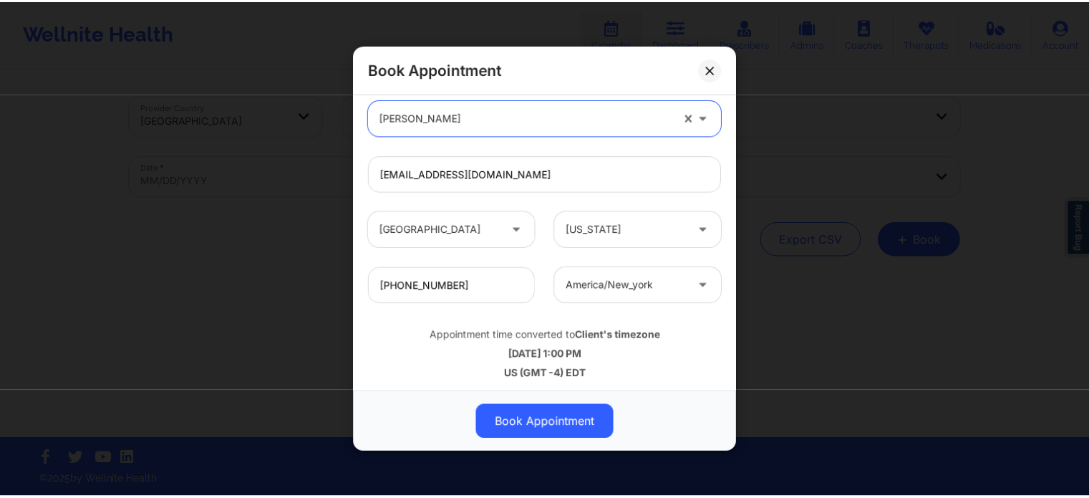
scroll to position [445, 0]
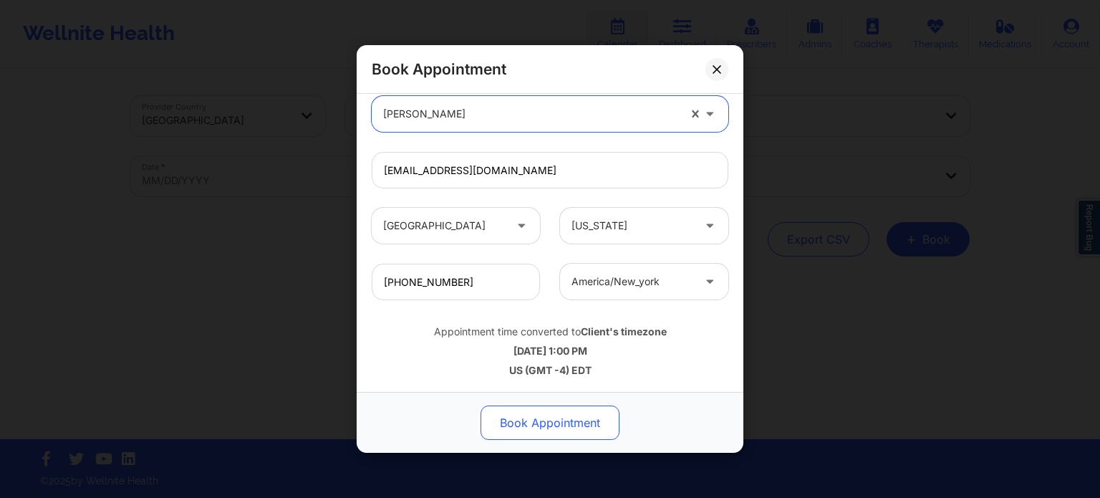
click at [588, 425] on button "Book Appointment" at bounding box center [549, 422] width 139 height 34
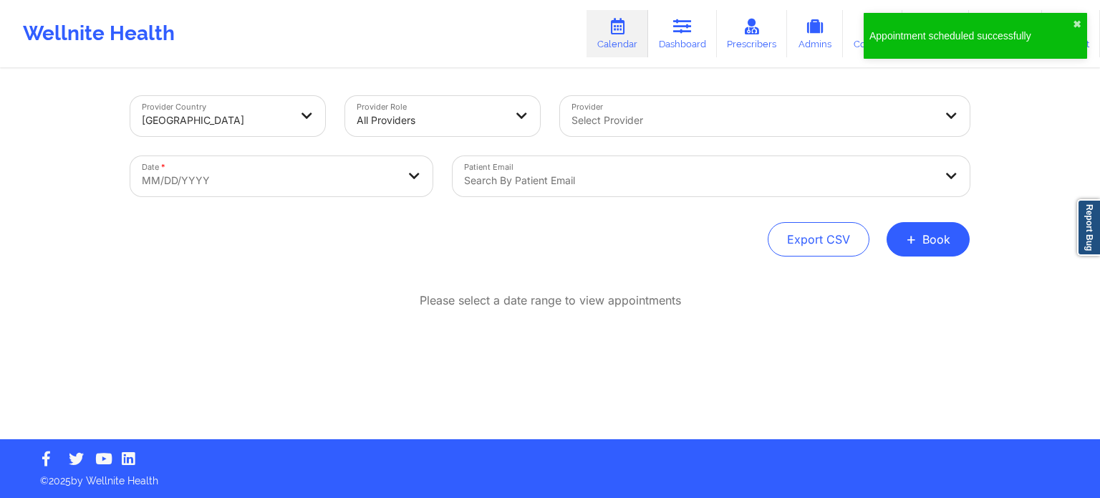
click at [690, 120] on div at bounding box center [752, 120] width 362 height 17
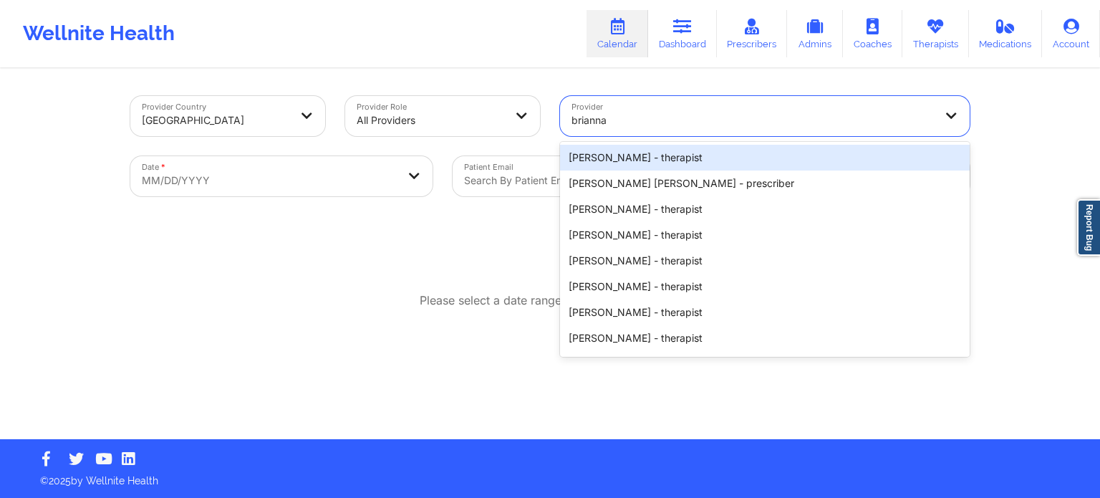
type input "[PERSON_NAME]"
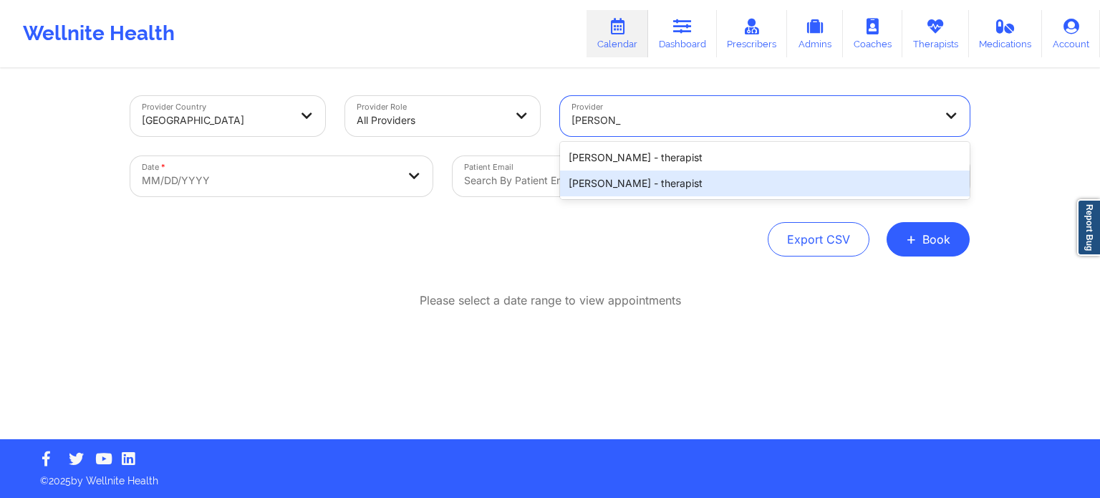
click at [684, 183] on div "Brianna Mclaughlin - therapist" at bounding box center [765, 183] width 410 height 26
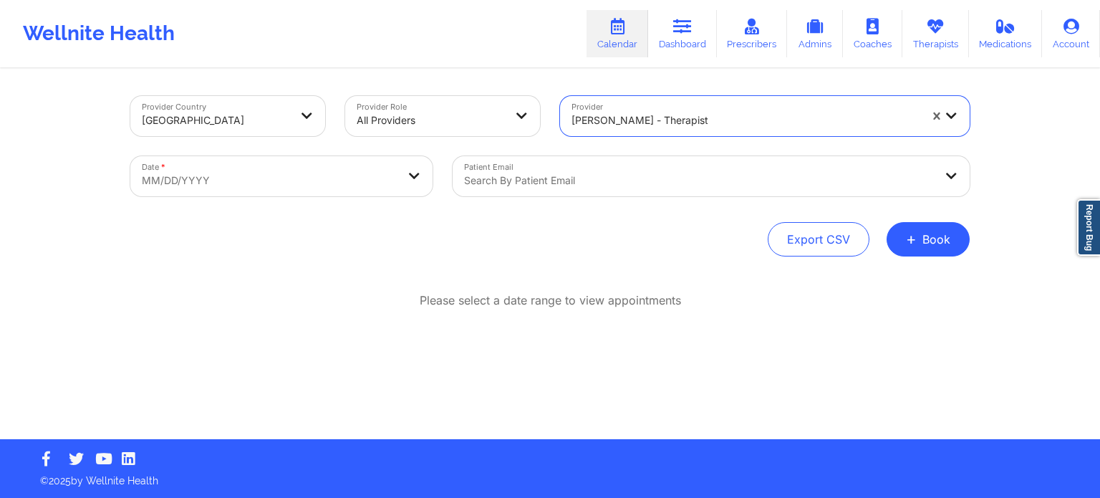
click at [312, 180] on body "Wellnite Health Calendar Dashboard Prescribers Admins Coaches Therapists Medica…" at bounding box center [550, 249] width 1100 height 498
select select "2025-8"
select select "2025-9"
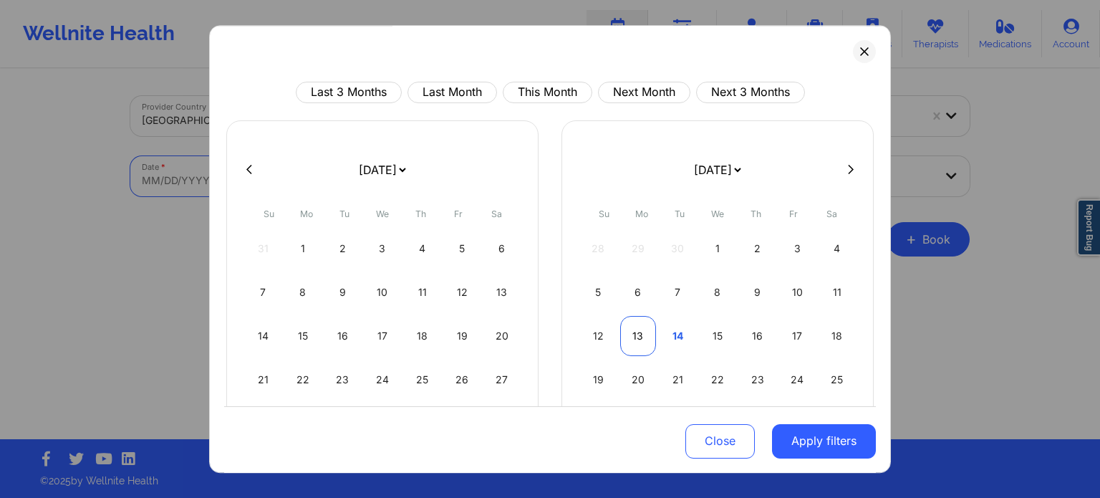
click at [639, 343] on div "13" at bounding box center [638, 336] width 37 height 40
select select "2025-9"
select select "2025-10"
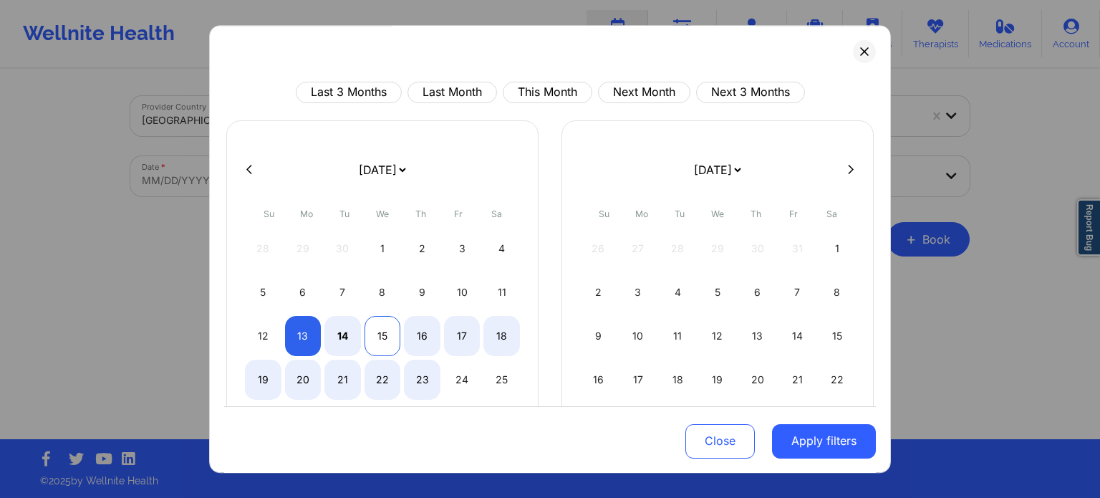
select select "2025-9"
select select "2025-10"
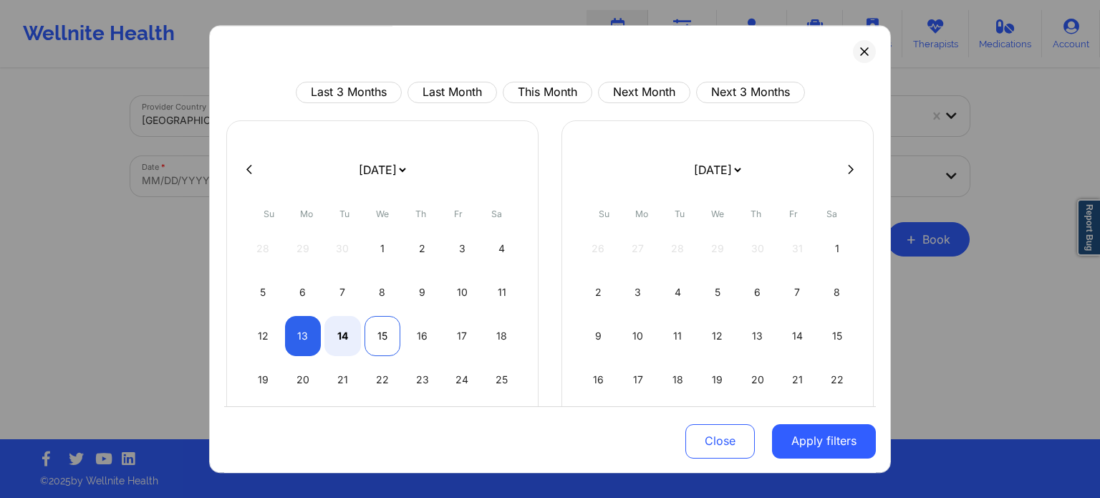
click at [367, 334] on div "15" at bounding box center [382, 336] width 37 height 40
select select "2025-9"
select select "2025-10"
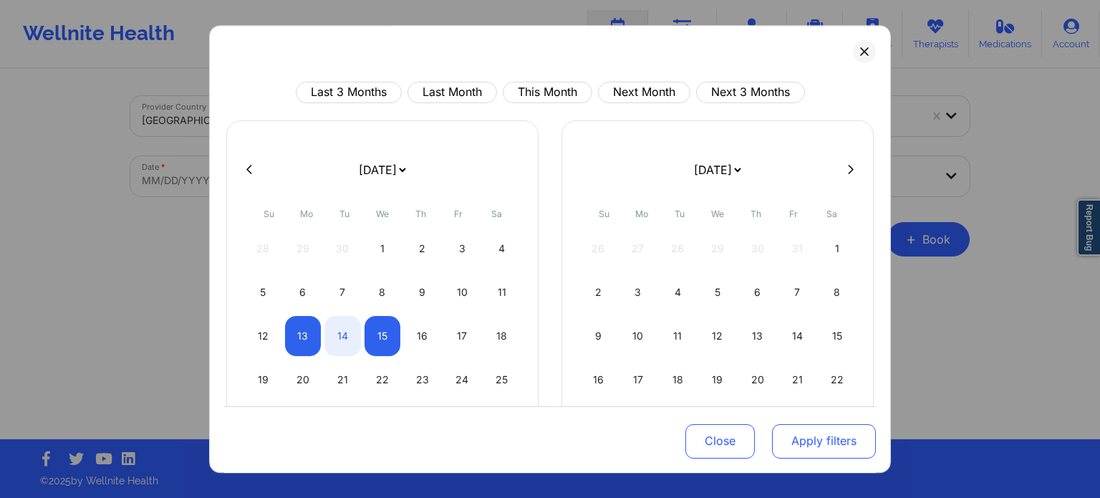
click at [861, 454] on button "Apply filters" at bounding box center [824, 440] width 104 height 34
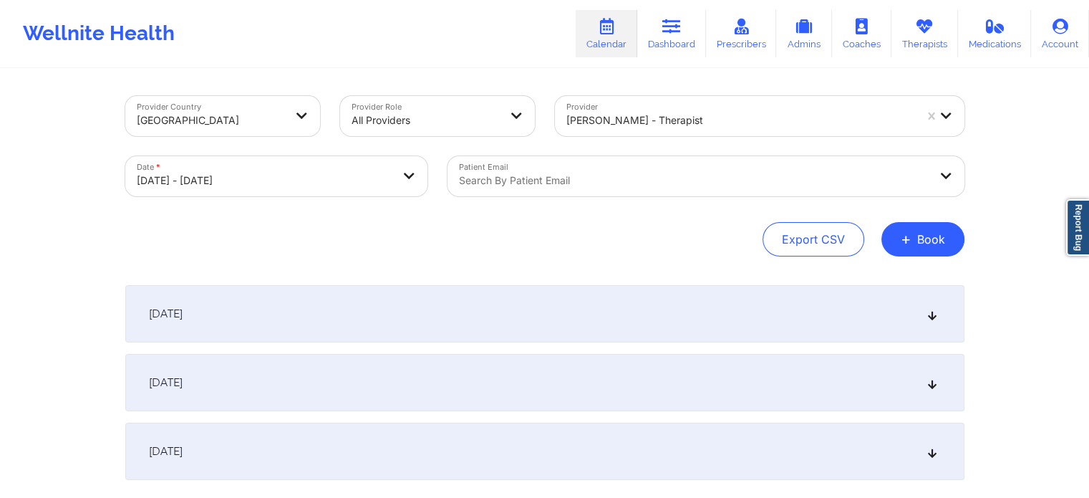
click at [624, 178] on div at bounding box center [694, 180] width 470 height 17
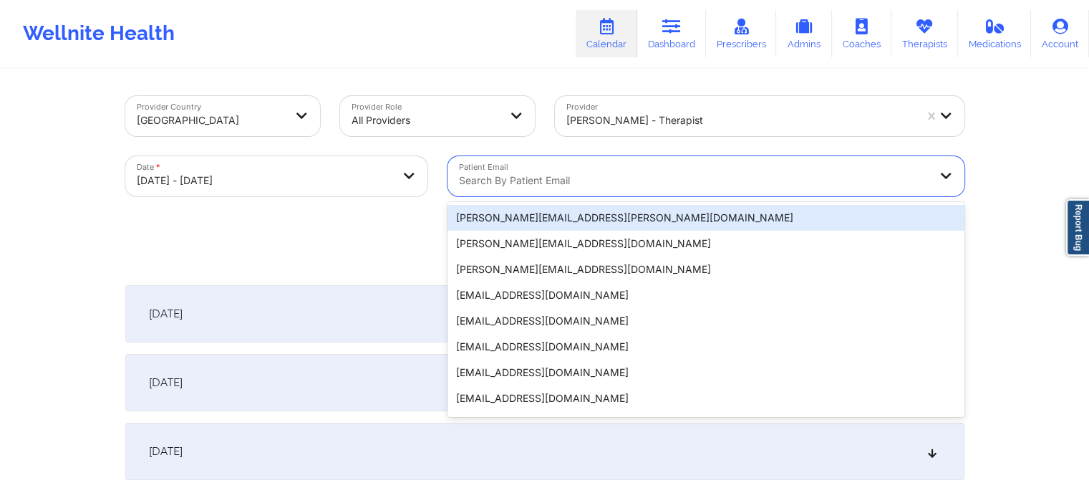
click at [327, 248] on div "Export CSV + Book" at bounding box center [544, 239] width 839 height 34
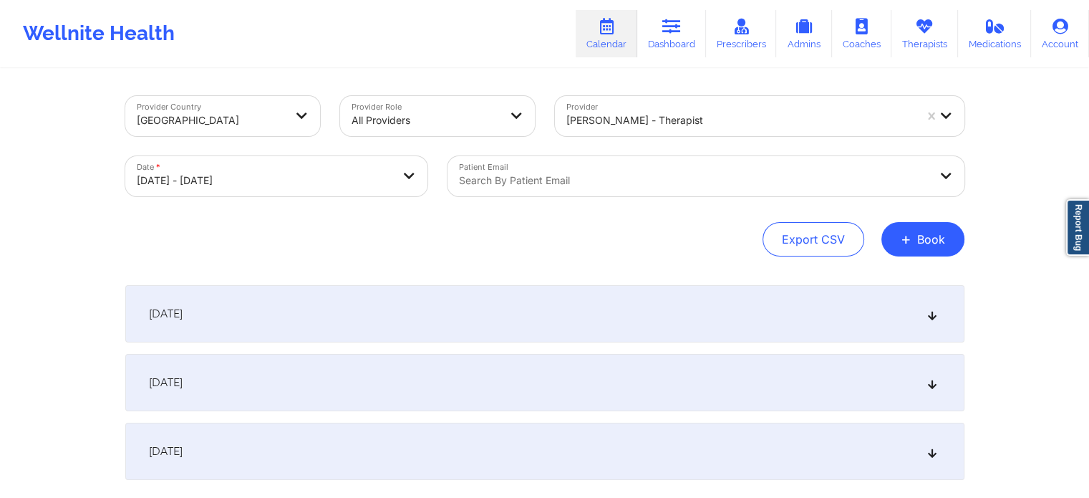
click at [281, 440] on div "October 15, 2025" at bounding box center [544, 450] width 839 height 57
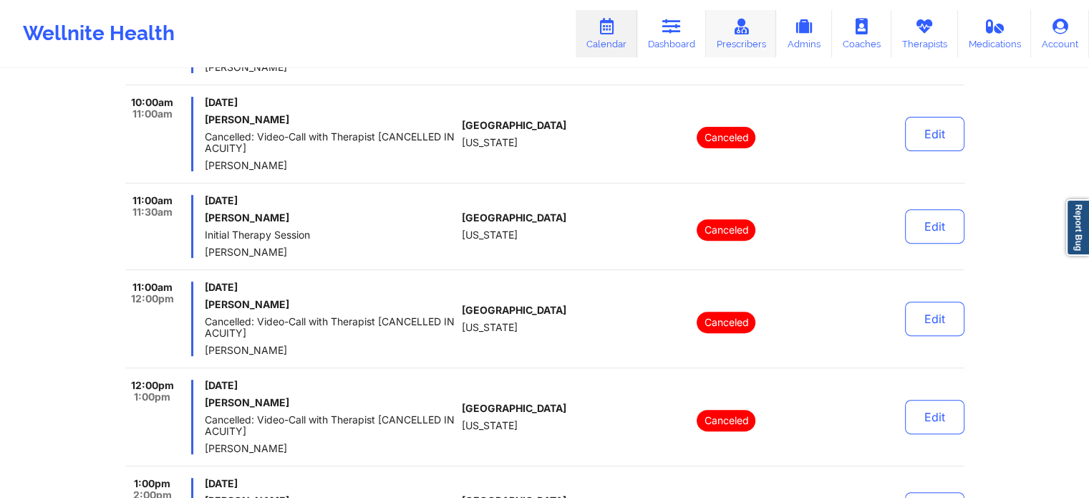
scroll to position [478, 0]
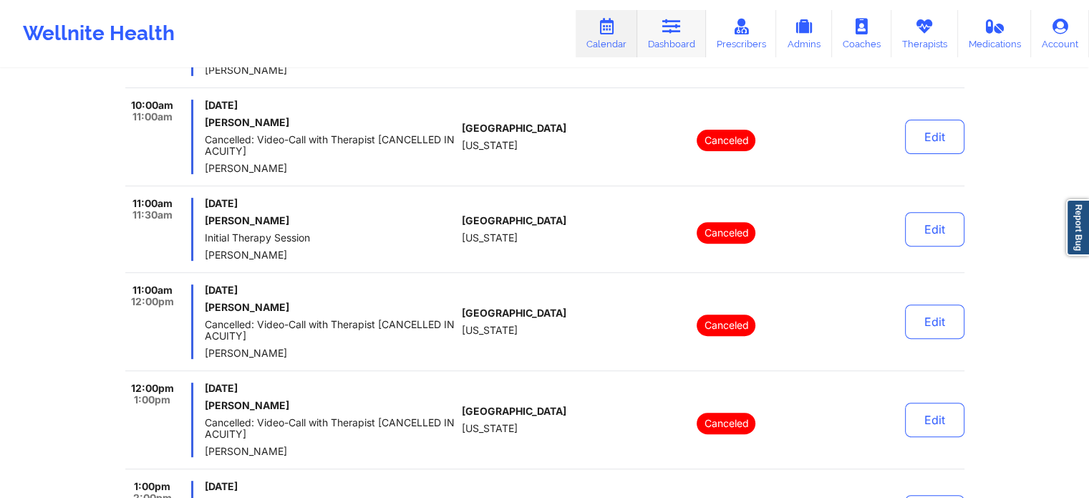
drag, startPoint x: 667, startPoint y: 42, endPoint x: 650, endPoint y: 45, distance: 16.9
click at [667, 42] on link "Dashboard" at bounding box center [671, 33] width 69 height 47
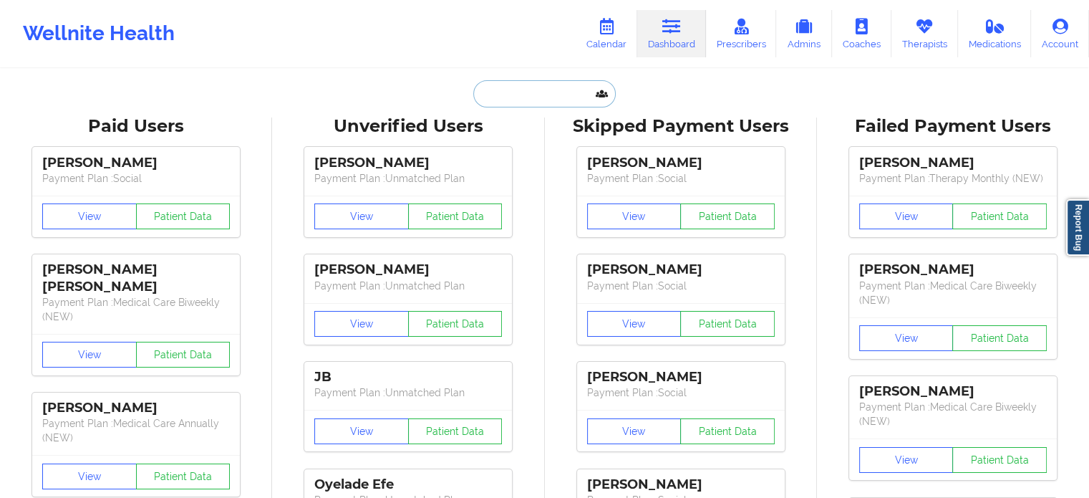
click at [550, 95] on input "text" at bounding box center [544, 93] width 142 height 27
paste input "jmfarina73@gmail.com"
type input "jmfarina73@gmail.com"
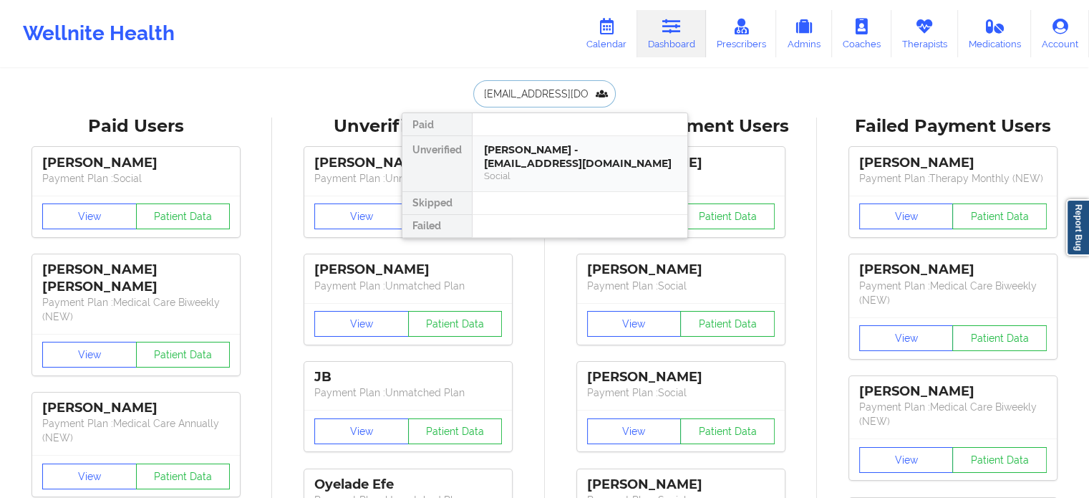
click at [529, 148] on div "Jessica Farina - jmfarina73@gmail.com" at bounding box center [580, 156] width 192 height 26
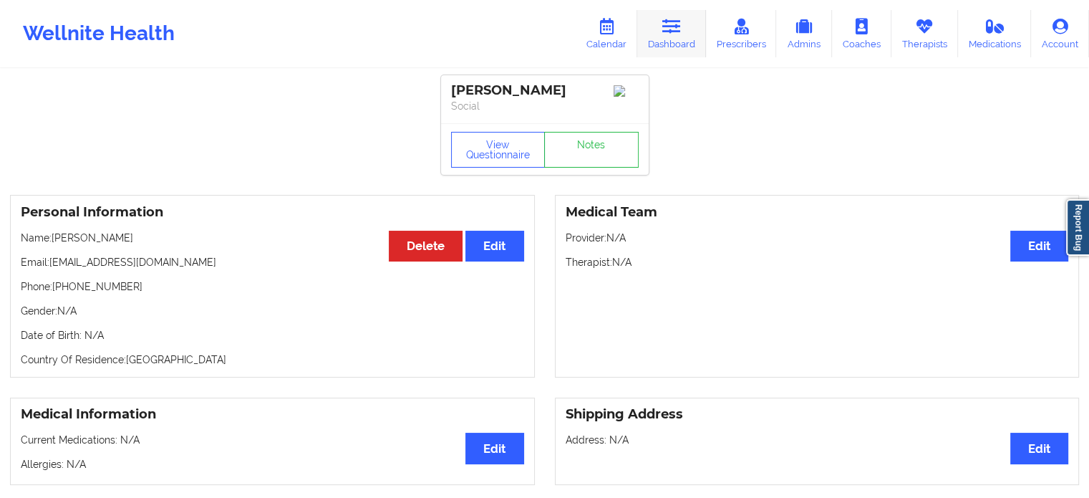
drag, startPoint x: 684, startPoint y: 29, endPoint x: 659, endPoint y: 54, distance: 36.4
click at [684, 29] on link "Dashboard" at bounding box center [671, 33] width 69 height 47
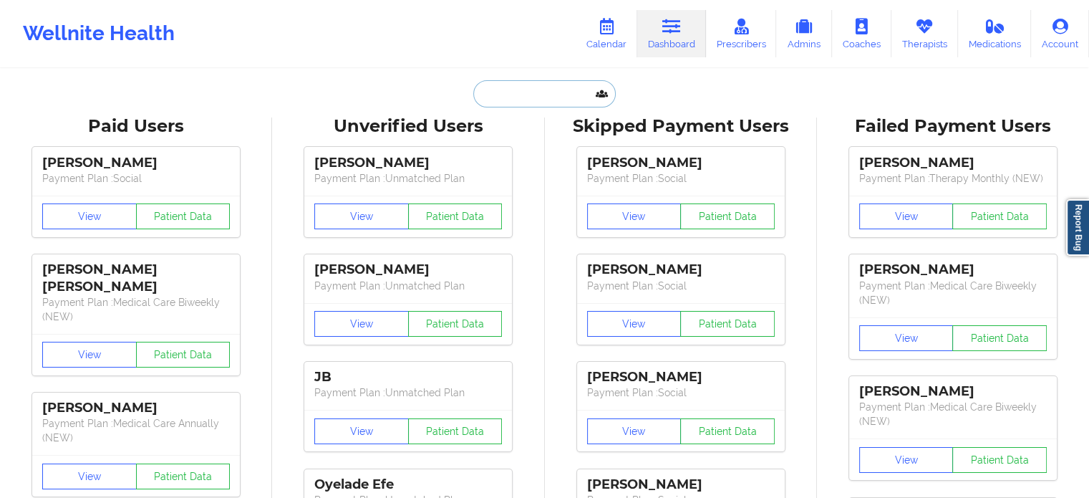
click at [528, 89] on input "text" at bounding box center [544, 93] width 142 height 27
paste input "jmfarina73@gmail.com"
type input "jmfarina73@gmail.com"
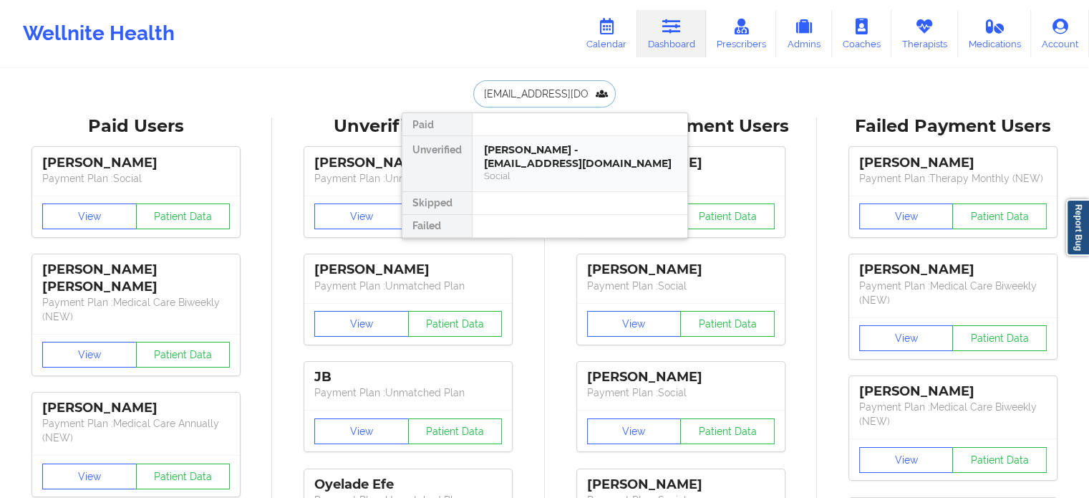
click at [539, 160] on div "Jessica Farina - jmfarina73@gmail.com" at bounding box center [580, 156] width 192 height 26
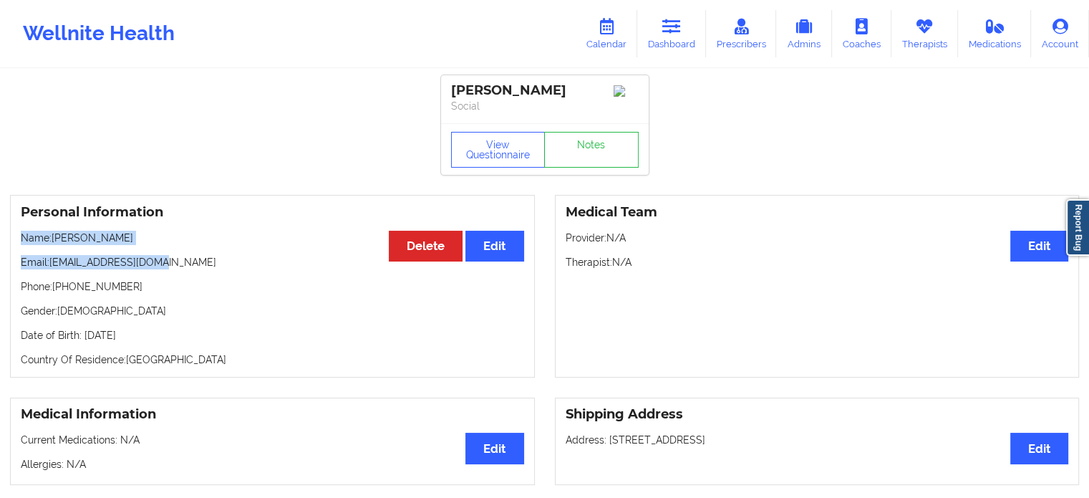
drag, startPoint x: 113, startPoint y: 257, endPoint x: 14, endPoint y: 235, distance: 102.0
click at [14, 235] on div "Personal Information Edit Delete Name: Jessica Farina Email: jmfarina73@gmail.c…" at bounding box center [272, 286] width 525 height 183
copy div "Name: Jessica Farina Email: jmfarina73@gmail.com"
click at [672, 37] on link "Dashboard" at bounding box center [671, 33] width 69 height 47
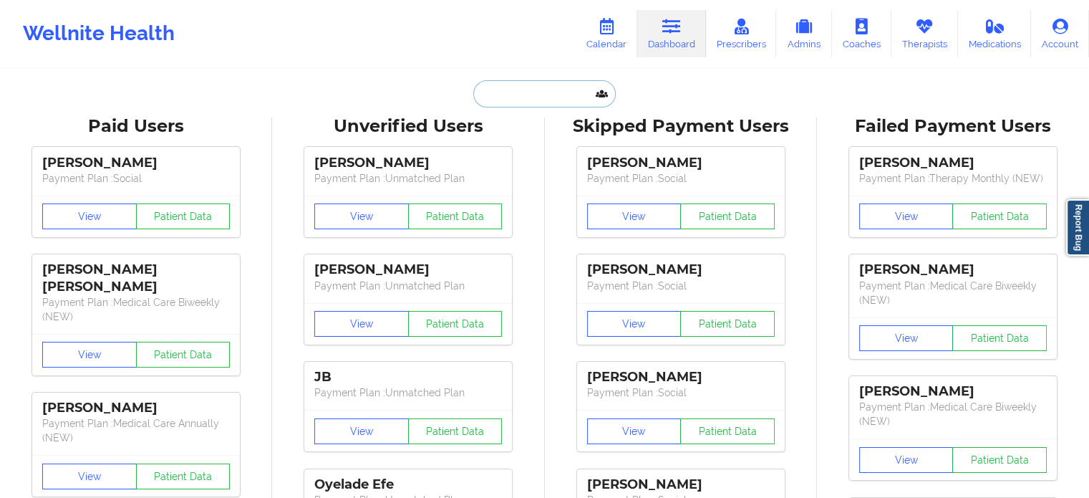
click at [543, 97] on input "text" at bounding box center [544, 93] width 142 height 27
paste input "kbmccready@gmail.com"
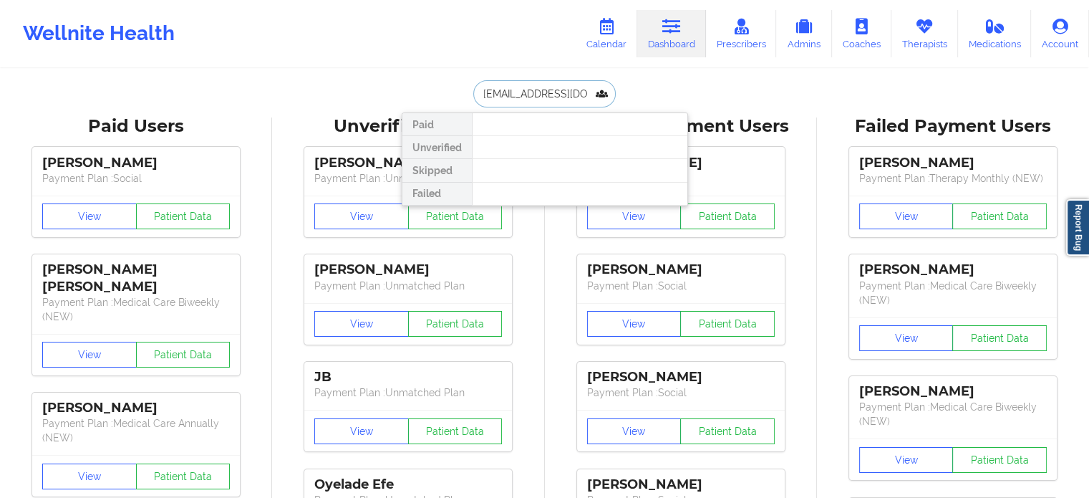
type input "kbmccready@gmail.com"
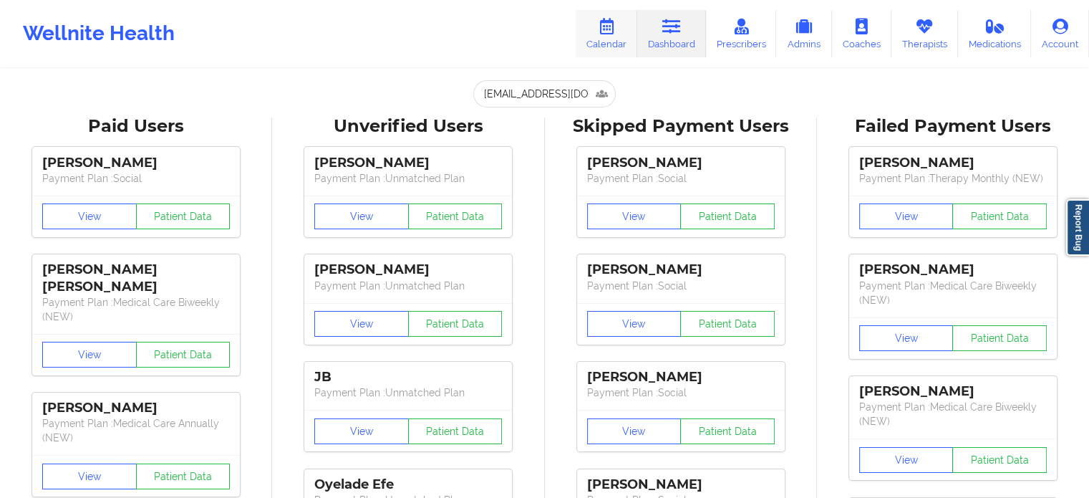
click at [616, 34] on icon at bounding box center [606, 27] width 19 height 16
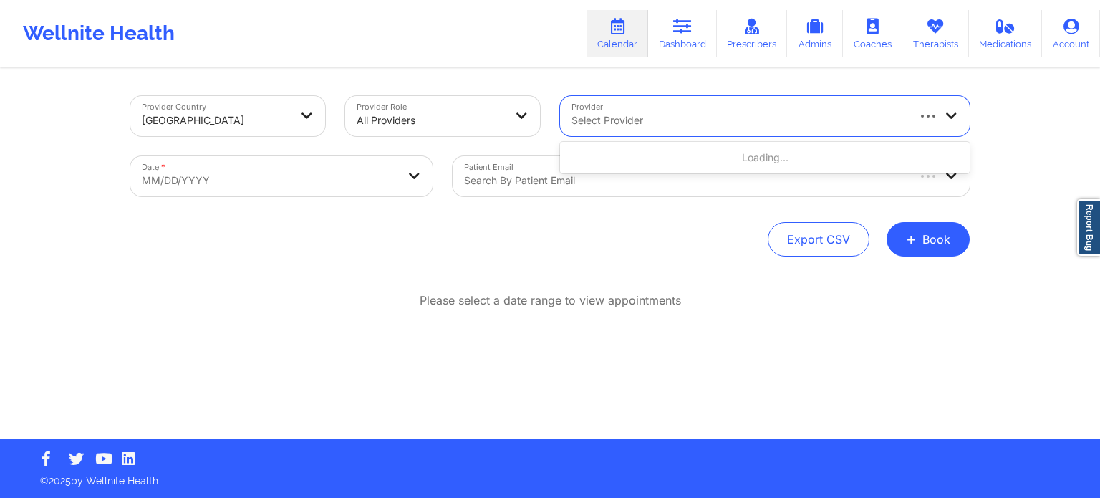
click at [664, 114] on div at bounding box center [738, 120] width 334 height 17
type input "janell"
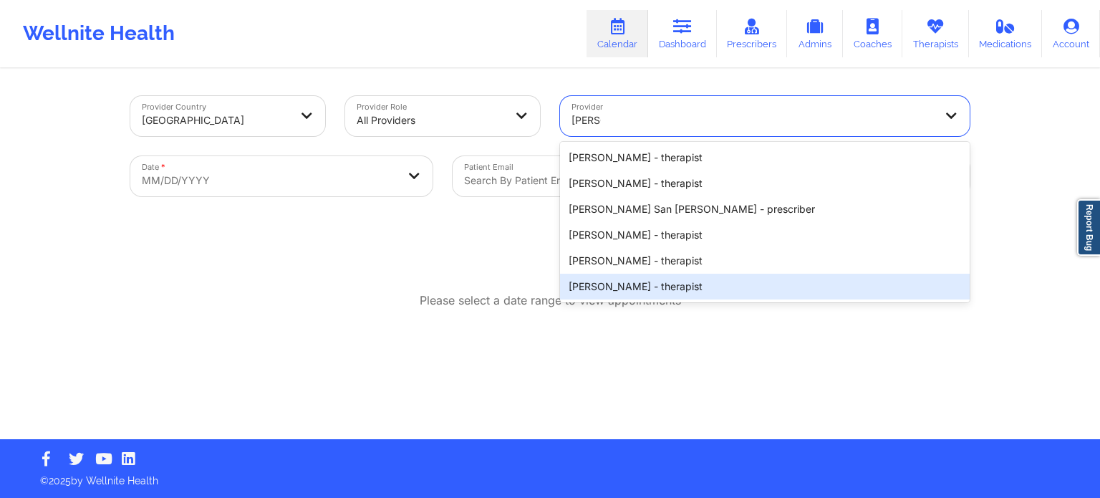
click at [656, 289] on div "Janell Stallworth - therapist" at bounding box center [765, 286] width 410 height 26
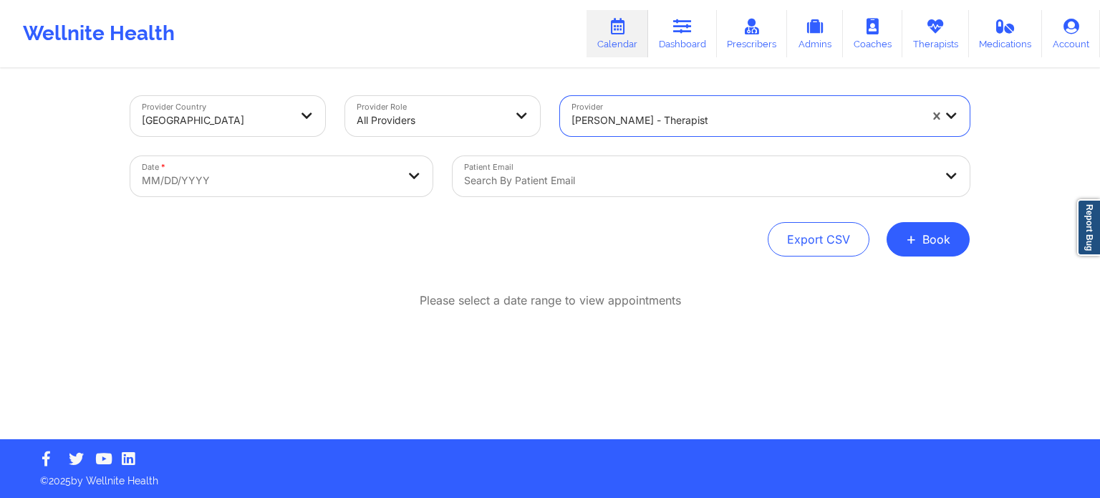
click at [311, 181] on body "Wellnite Health Calendar Dashboard Prescribers Admins Coaches Therapists Medica…" at bounding box center [550, 249] width 1100 height 498
select select "2025-8"
select select "2025-9"
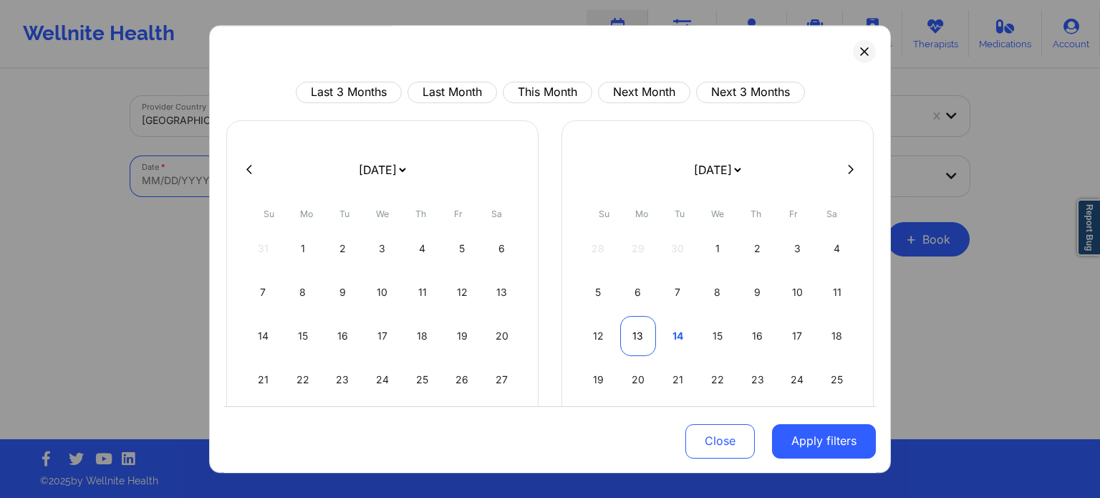
click at [643, 335] on div "13" at bounding box center [638, 336] width 37 height 40
select select "2025-9"
select select "2025-10"
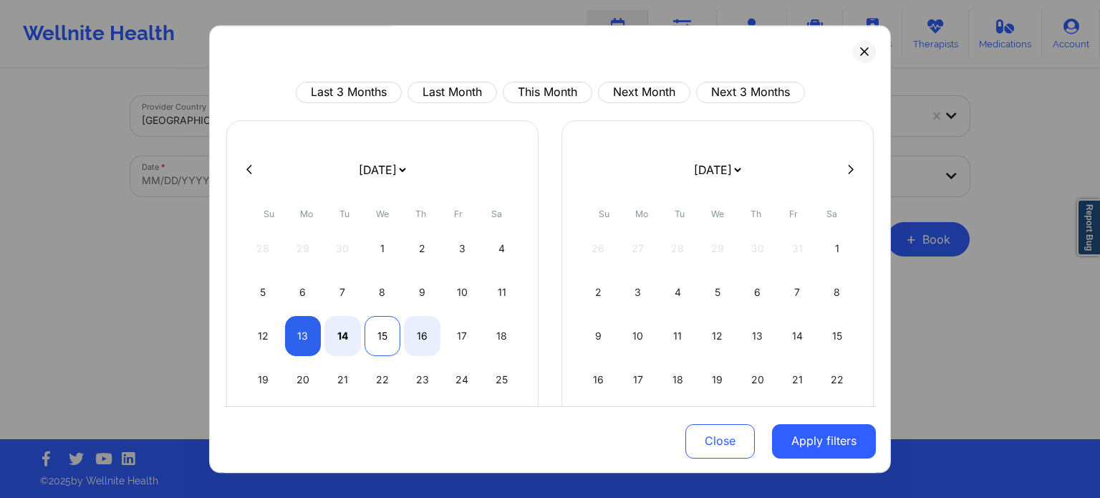
select select "2025-9"
select select "2025-10"
click at [381, 334] on div "15" at bounding box center [382, 336] width 37 height 40
select select "2025-9"
select select "2025-10"
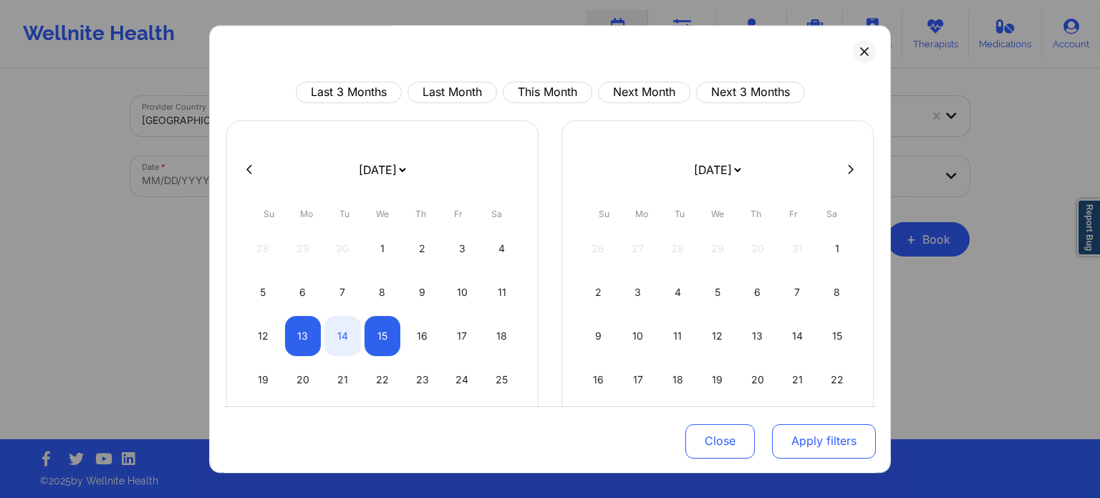
click at [851, 445] on button "Apply filters" at bounding box center [824, 440] width 104 height 34
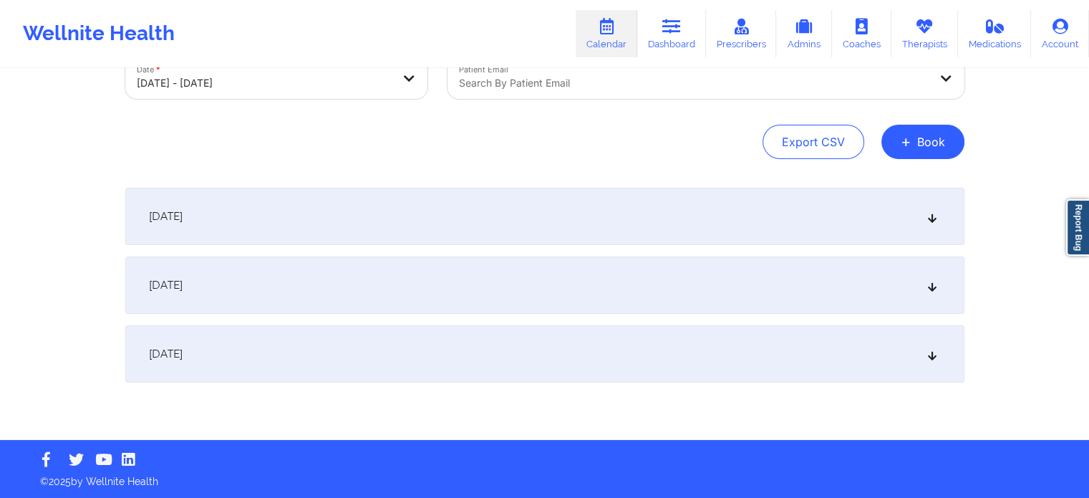
scroll to position [97, 0]
click at [305, 297] on div "October 14, 2025" at bounding box center [544, 284] width 839 height 57
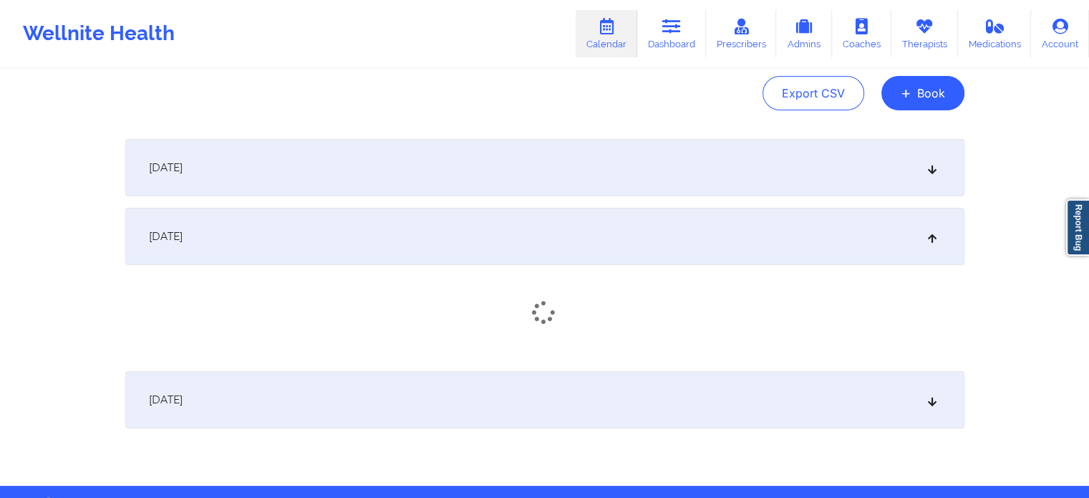
scroll to position [192, 0]
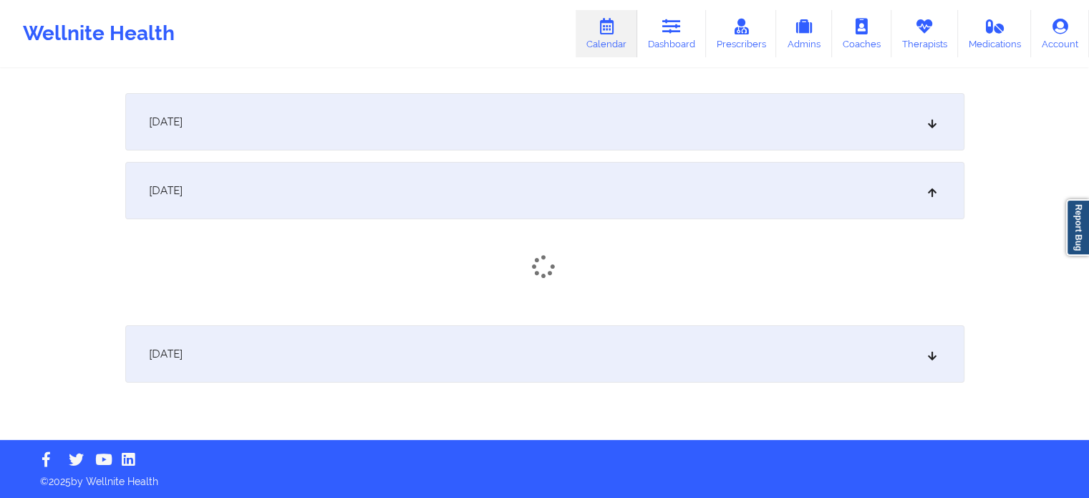
click at [319, 347] on div "October 15, 2025" at bounding box center [544, 353] width 839 height 57
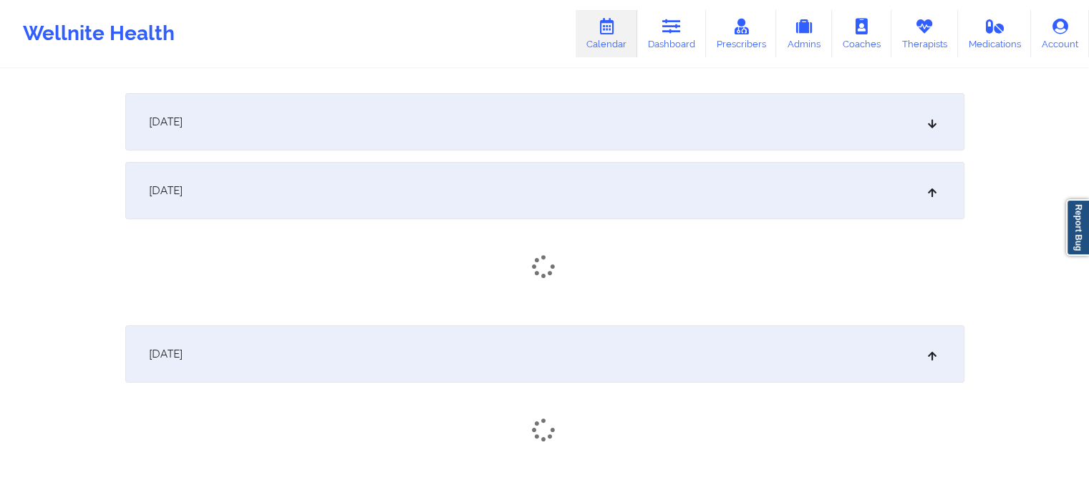
click at [399, 213] on div "October 14, 2025" at bounding box center [544, 190] width 839 height 57
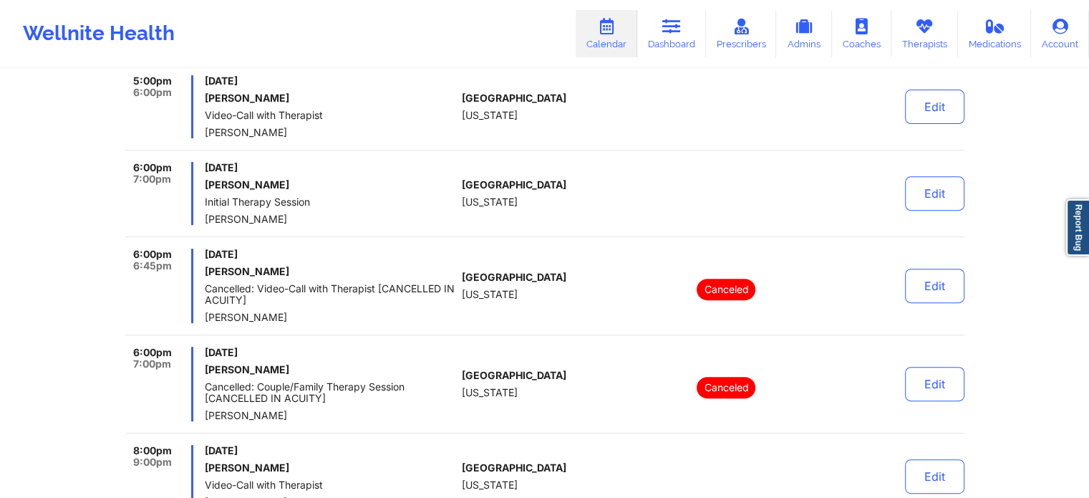
scroll to position [512, 0]
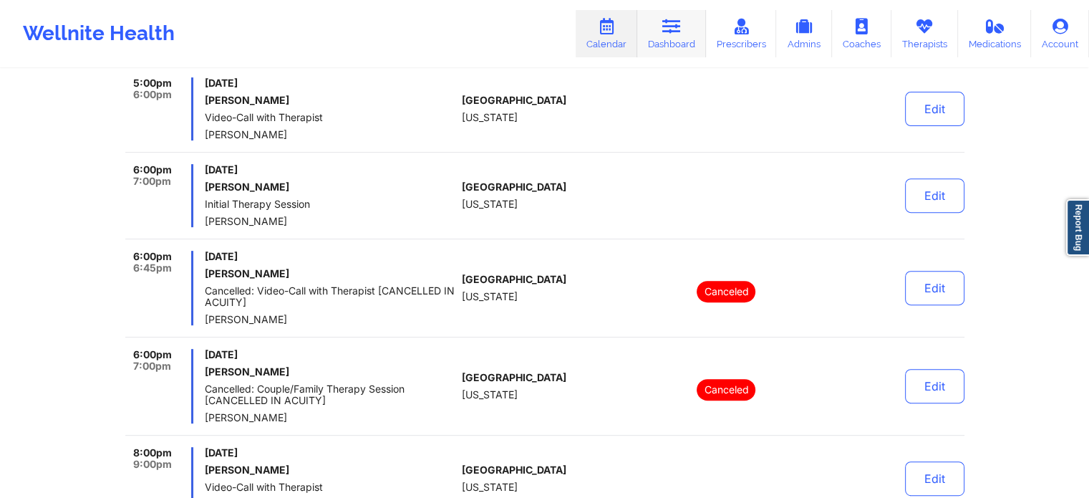
drag, startPoint x: 659, startPoint y: 35, endPoint x: 647, endPoint y: 42, distance: 13.5
click at [659, 35] on link "Dashboard" at bounding box center [671, 33] width 69 height 47
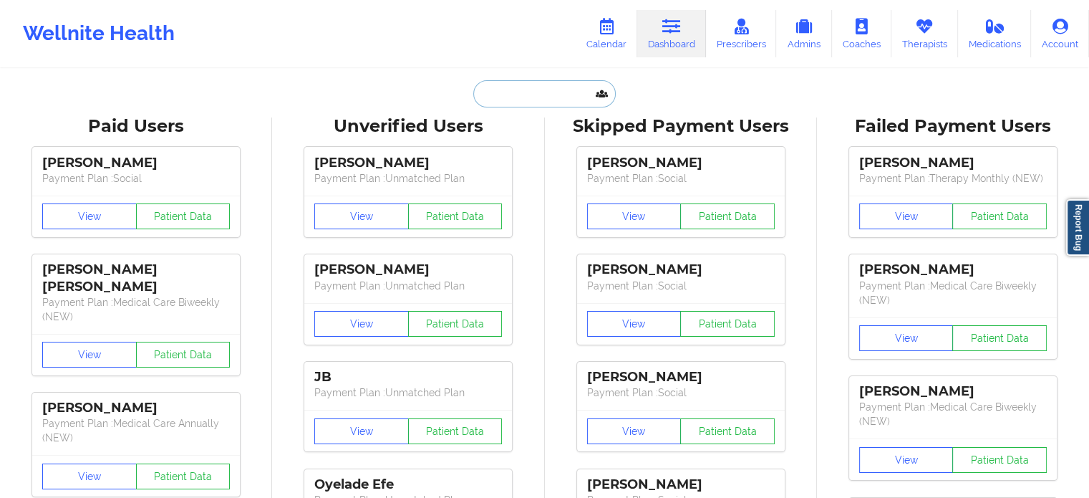
click at [541, 100] on input "text" at bounding box center [544, 93] width 142 height 27
paste input "colemansenetta@bellsouth.net"
type input "colemansenetta@bellsouth.net"
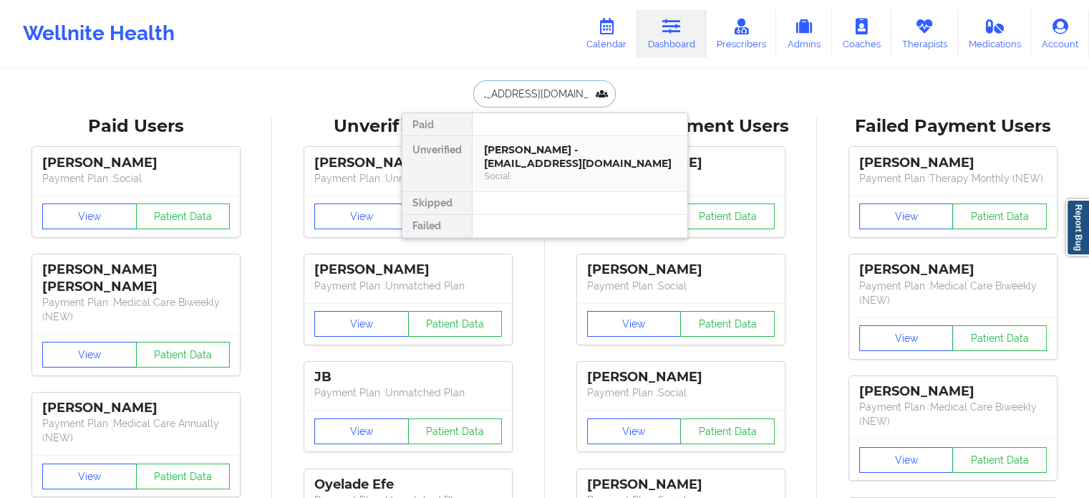
click at [538, 150] on div "senetta hunt - colemansenetta@bellsouth.net" at bounding box center [580, 156] width 192 height 26
